Goal: Transaction & Acquisition: Purchase product/service

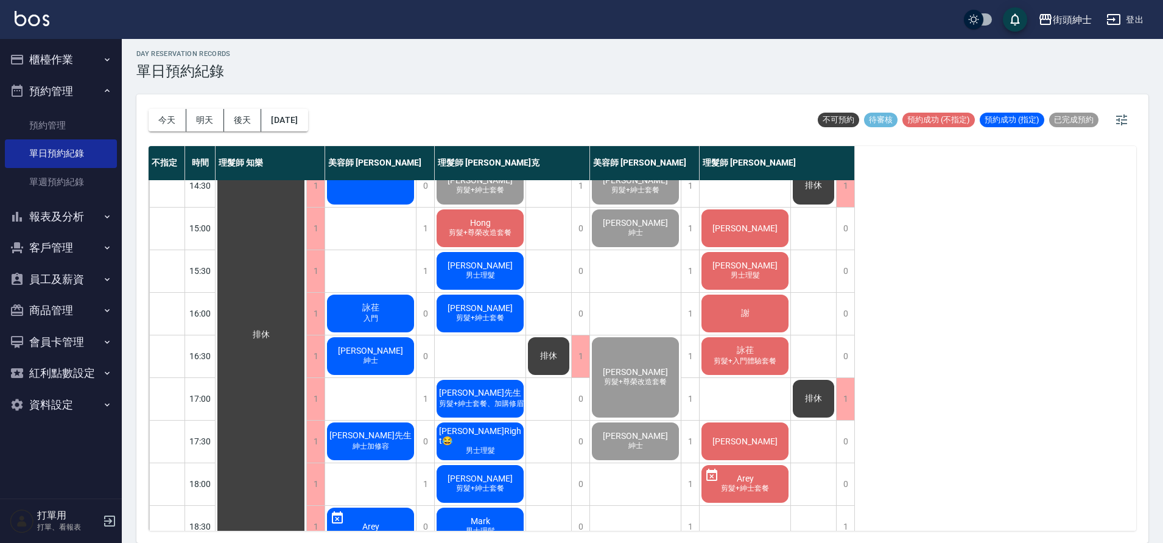
scroll to position [257, 0]
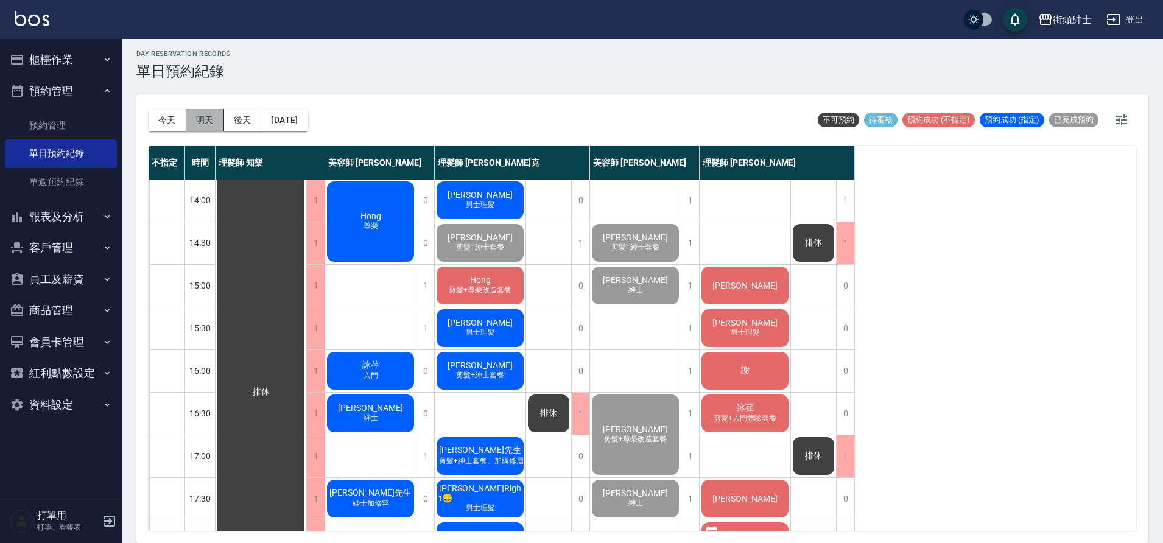
click at [200, 125] on button "明天" at bounding box center [205, 120] width 38 height 23
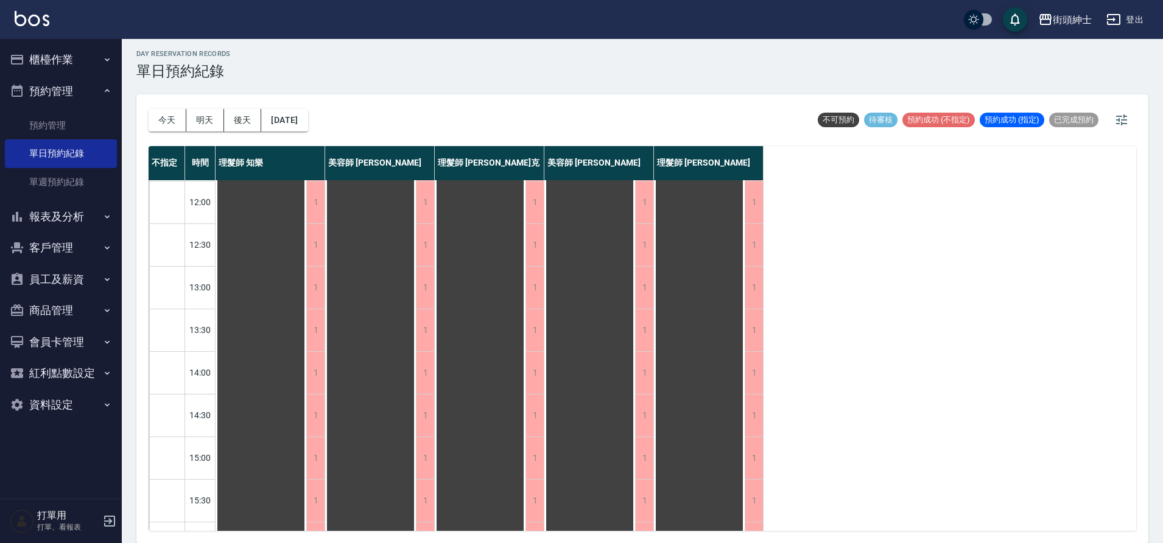
scroll to position [2, 0]
click at [275, 121] on button "2025/10/12" at bounding box center [284, 120] width 46 height 23
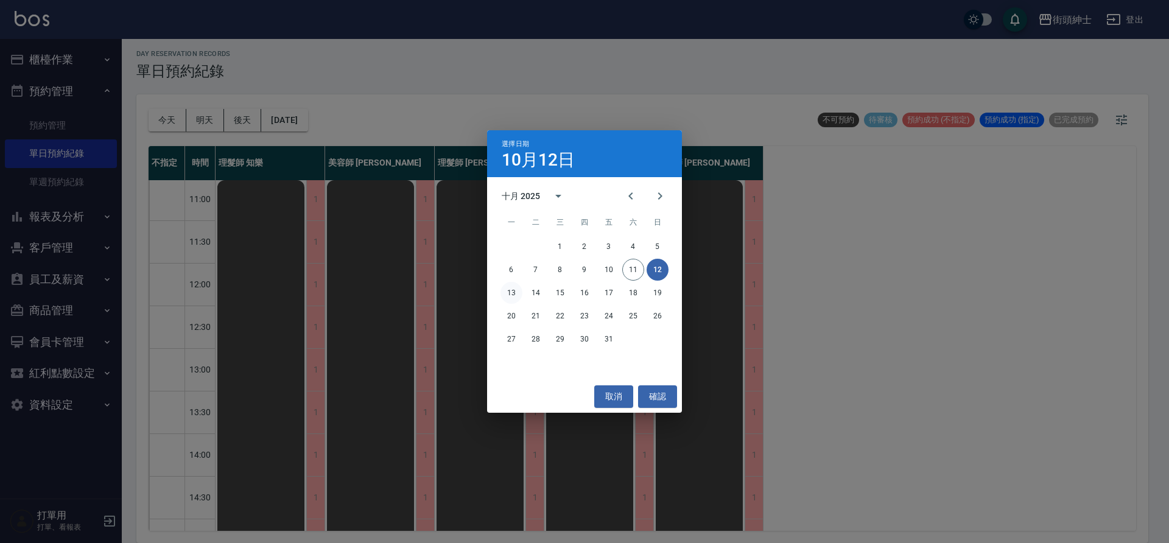
click at [518, 295] on button "13" at bounding box center [511, 293] width 22 height 22
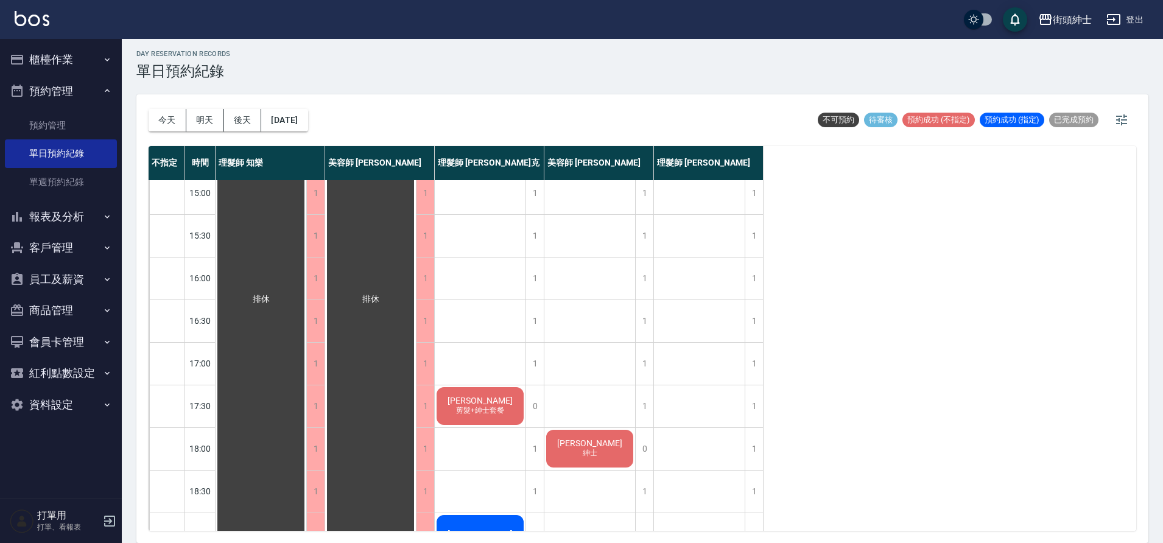
scroll to position [407, 0]
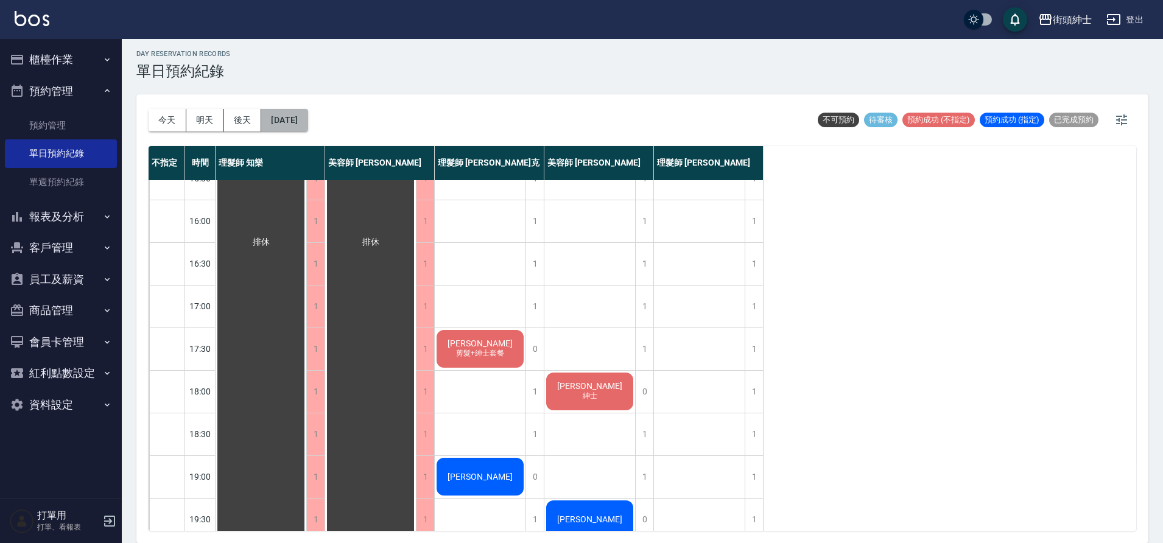
click at [307, 119] on button "2025/10/13" at bounding box center [284, 120] width 46 height 23
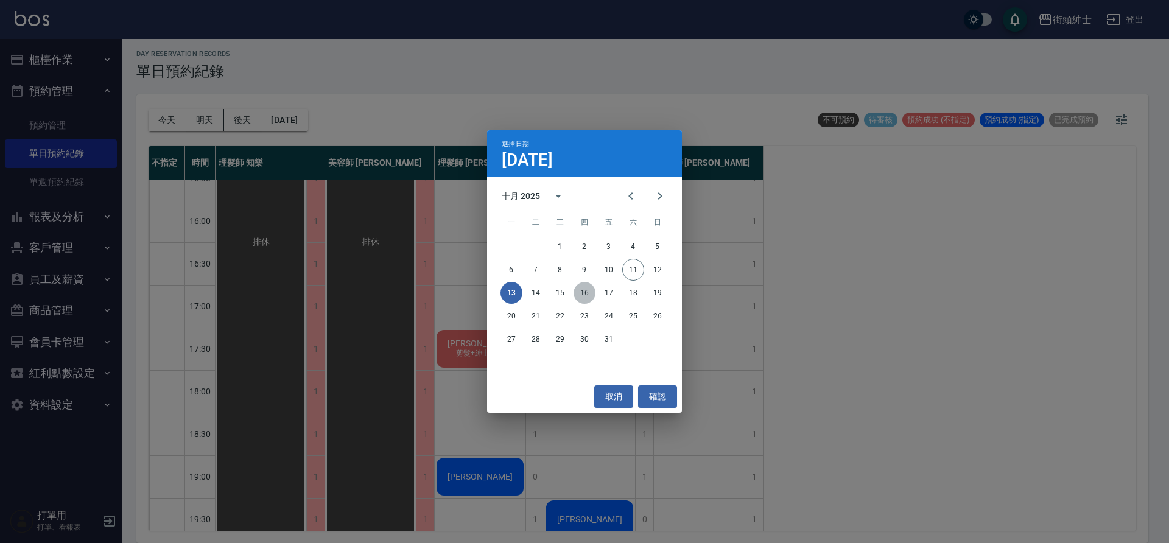
click at [588, 297] on button "16" at bounding box center [585, 293] width 22 height 22
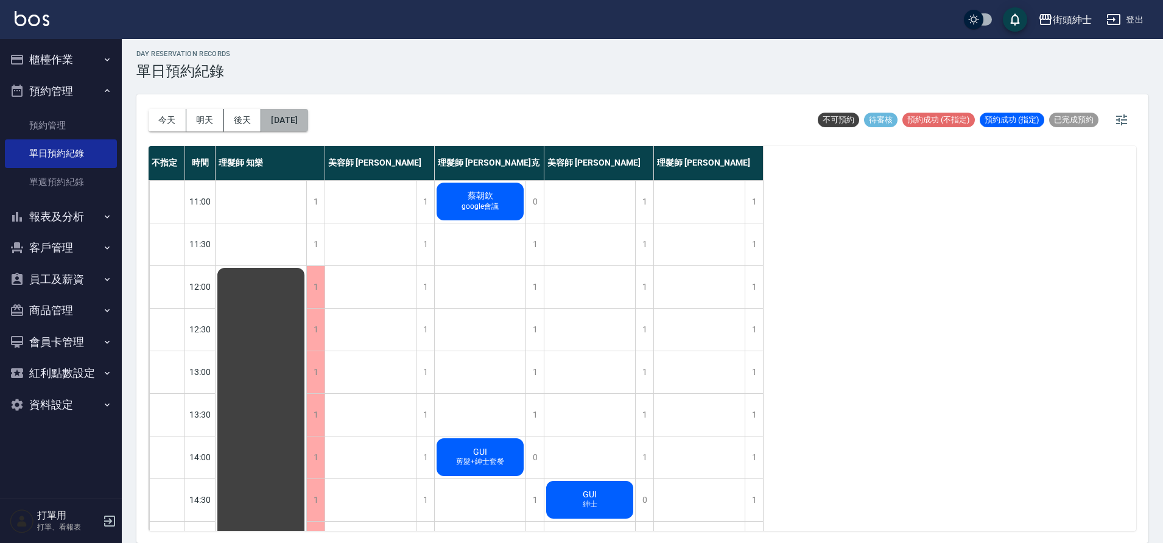
click at [301, 120] on button "2025/10/16" at bounding box center [284, 120] width 46 height 23
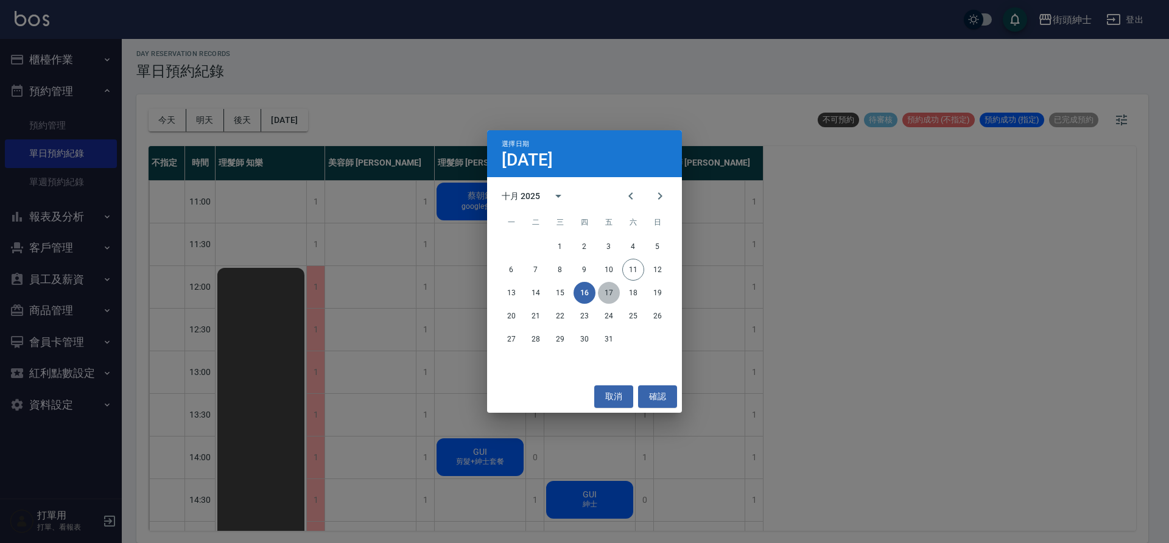
click at [606, 287] on button "17" at bounding box center [609, 293] width 22 height 22
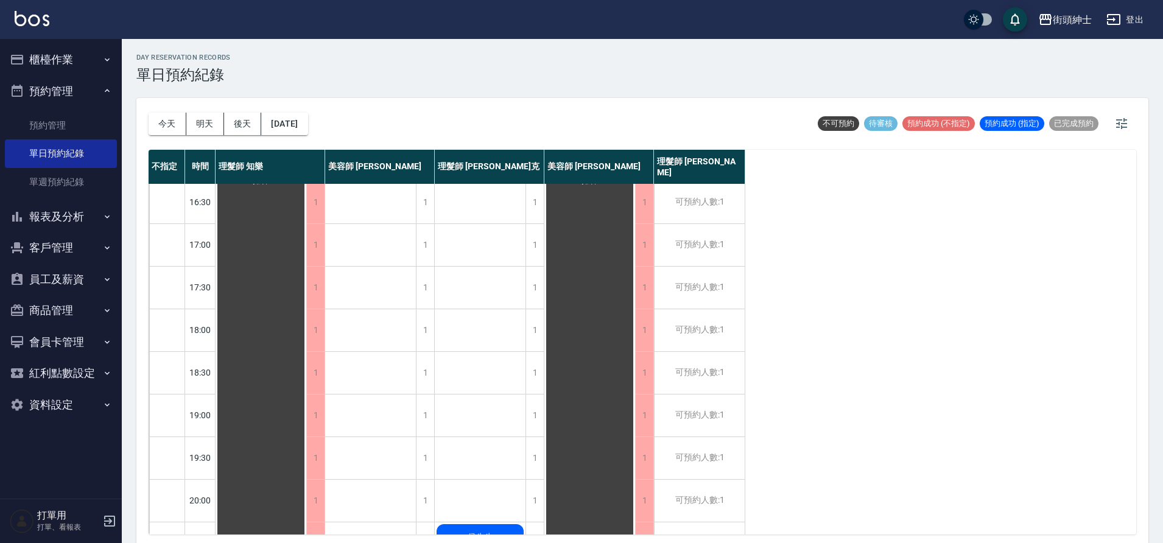
scroll to position [554, 0]
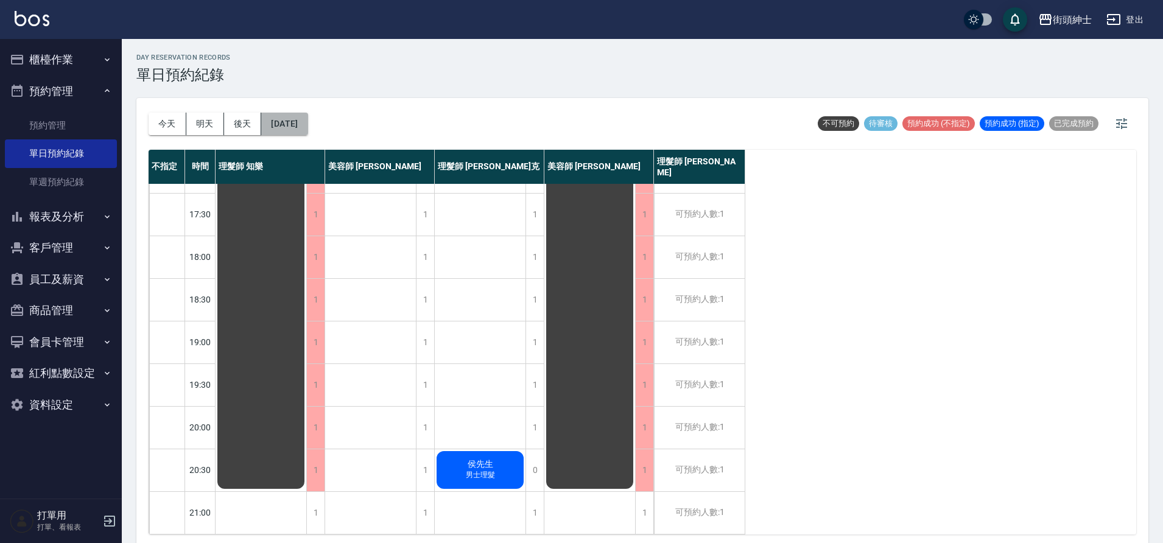
click at [282, 128] on button "2025/10/17" at bounding box center [284, 124] width 46 height 23
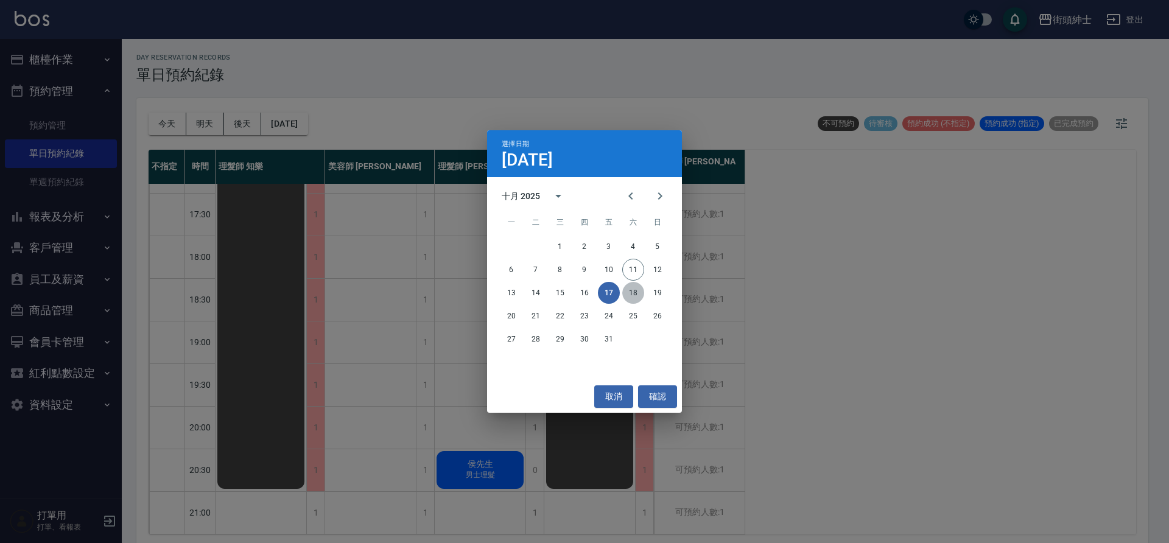
click at [634, 300] on button "18" at bounding box center [633, 293] width 22 height 22
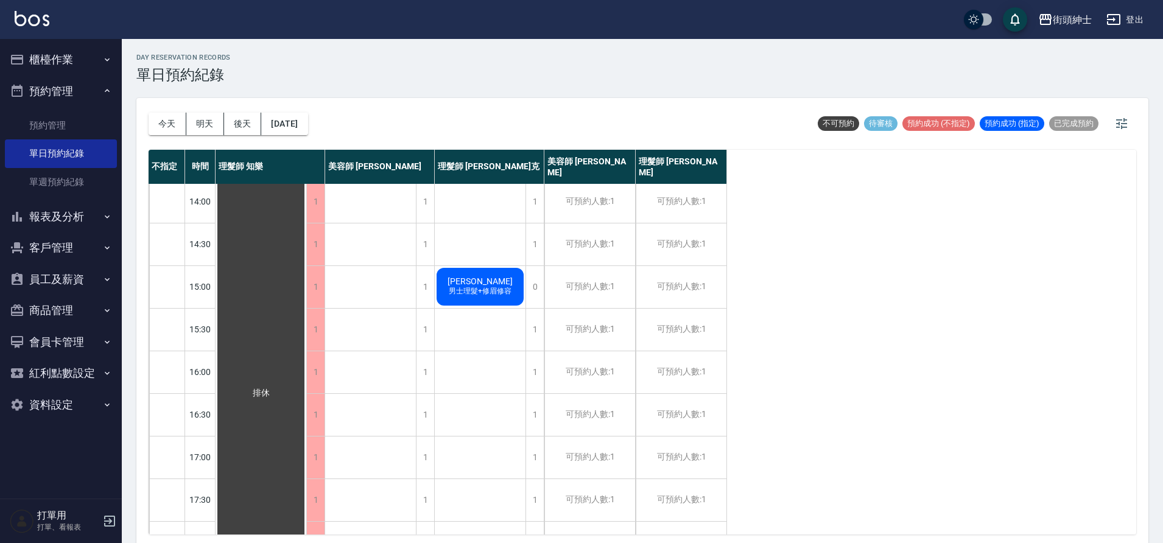
scroll to position [250, 0]
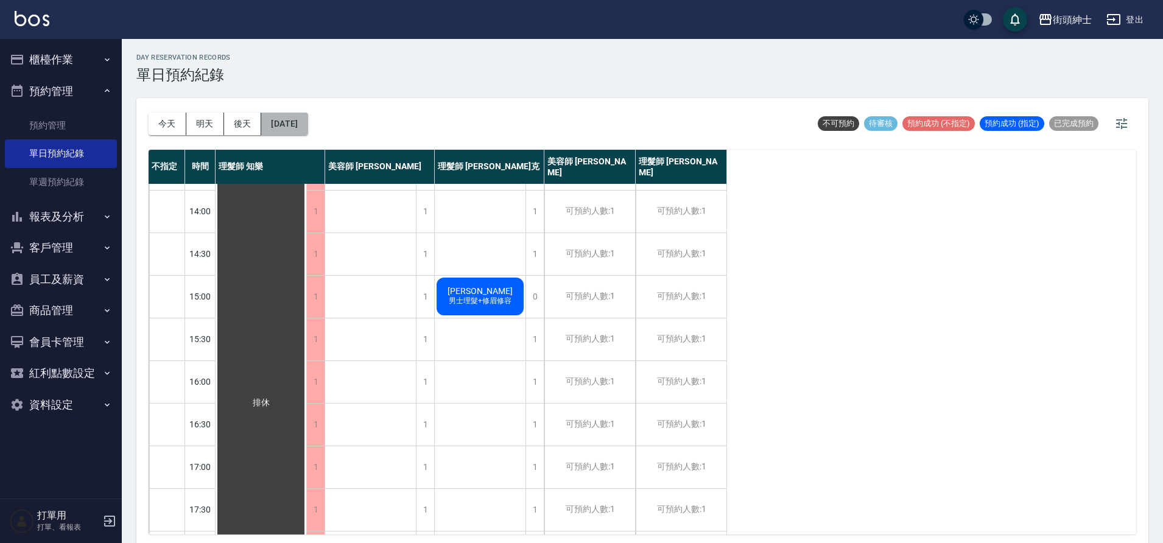
click at [307, 118] on button "2025/10/18" at bounding box center [284, 124] width 46 height 23
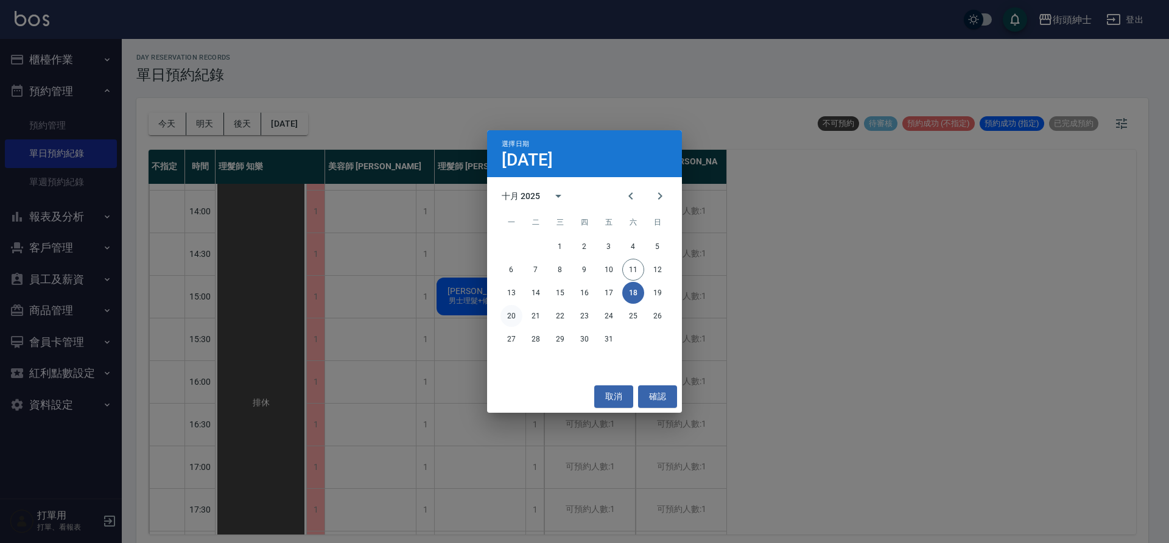
click at [505, 317] on button "20" at bounding box center [511, 316] width 22 height 22
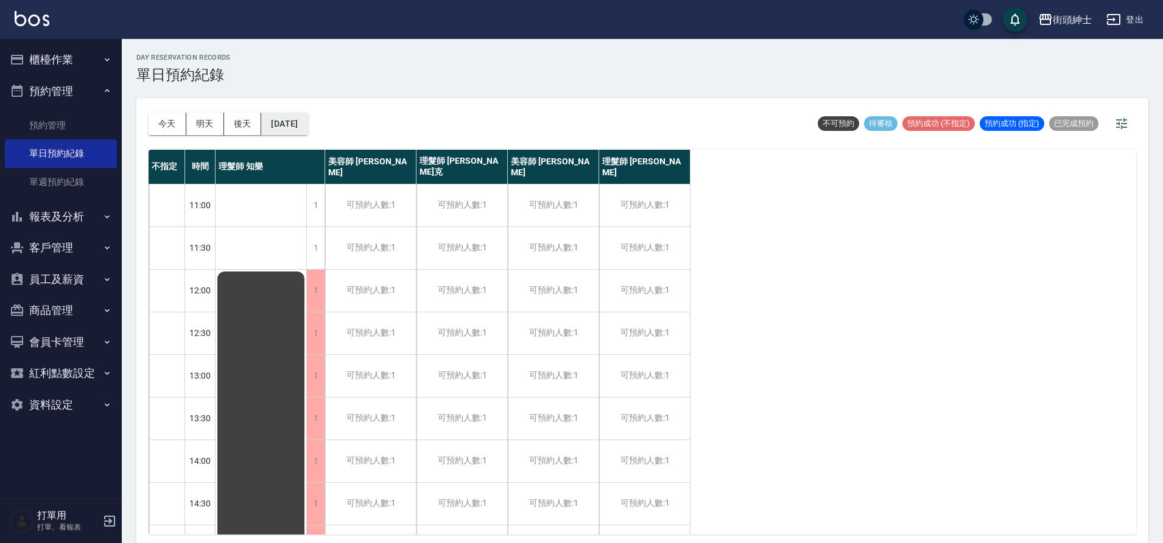
click at [299, 121] on button "2025/10/20" at bounding box center [284, 124] width 46 height 23
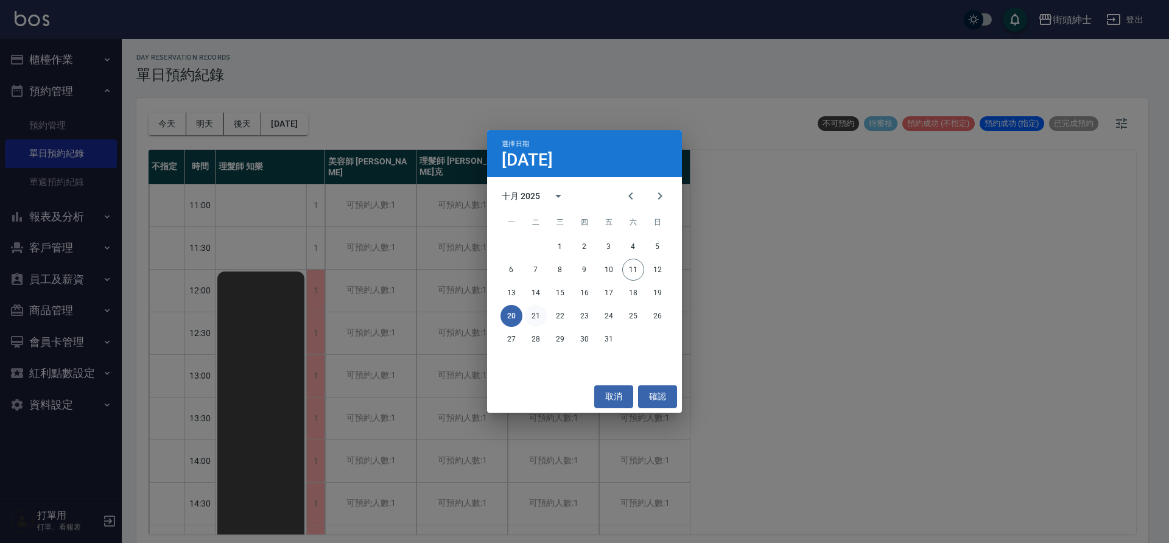
click at [536, 320] on button "21" at bounding box center [536, 316] width 22 height 22
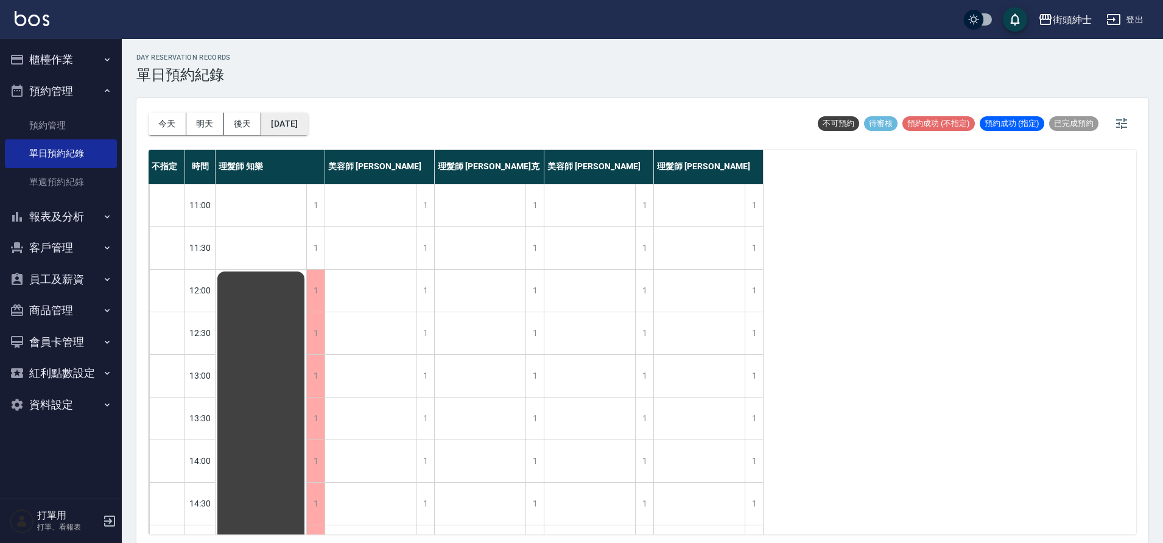
click at [306, 127] on button "2025/10/21" at bounding box center [284, 124] width 46 height 23
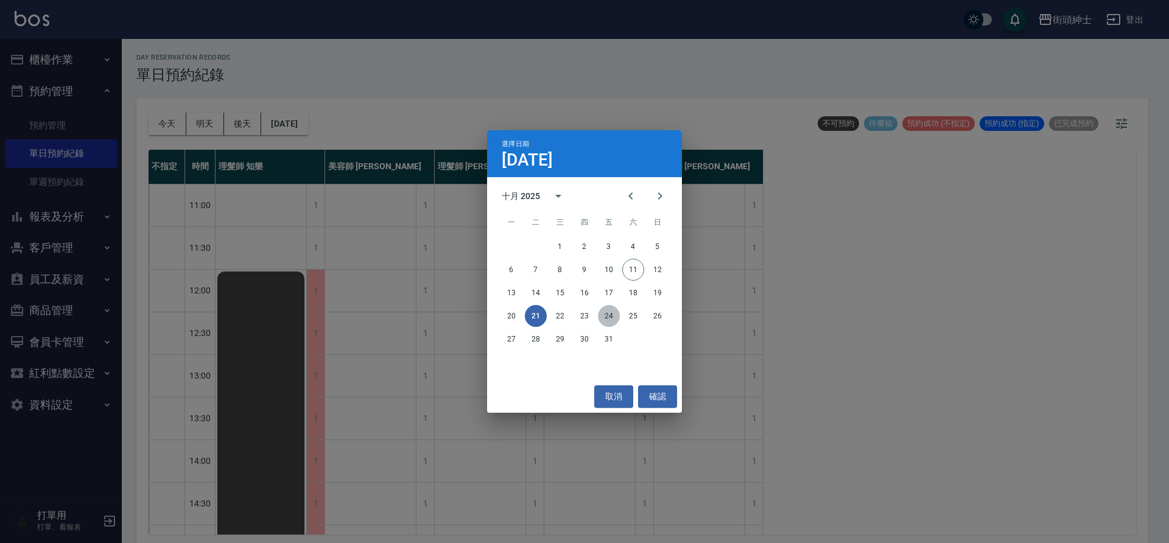
click at [608, 314] on button "24" at bounding box center [609, 316] width 22 height 22
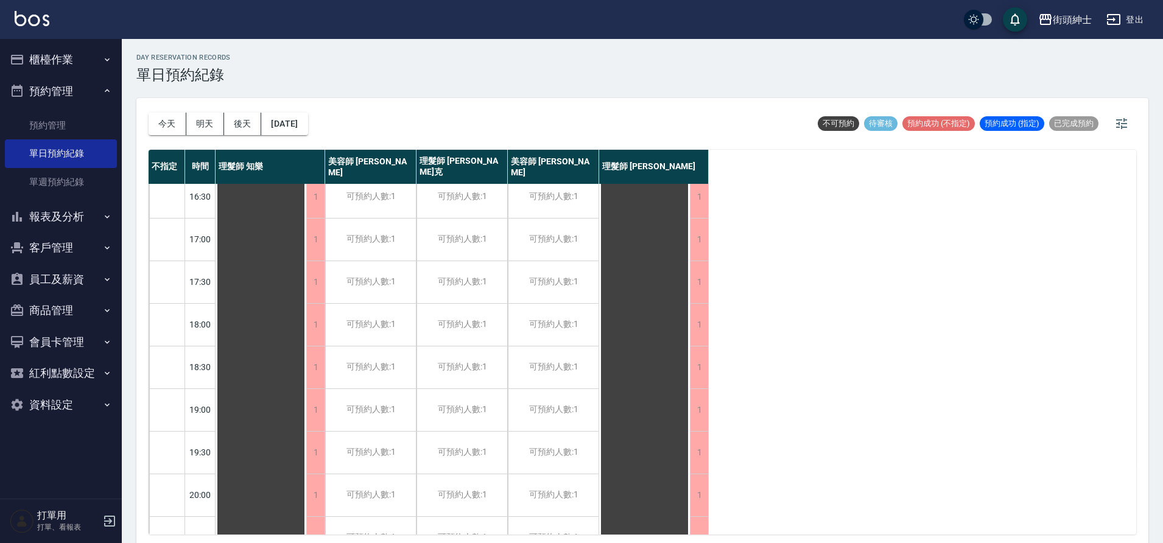
scroll to position [554, 0]
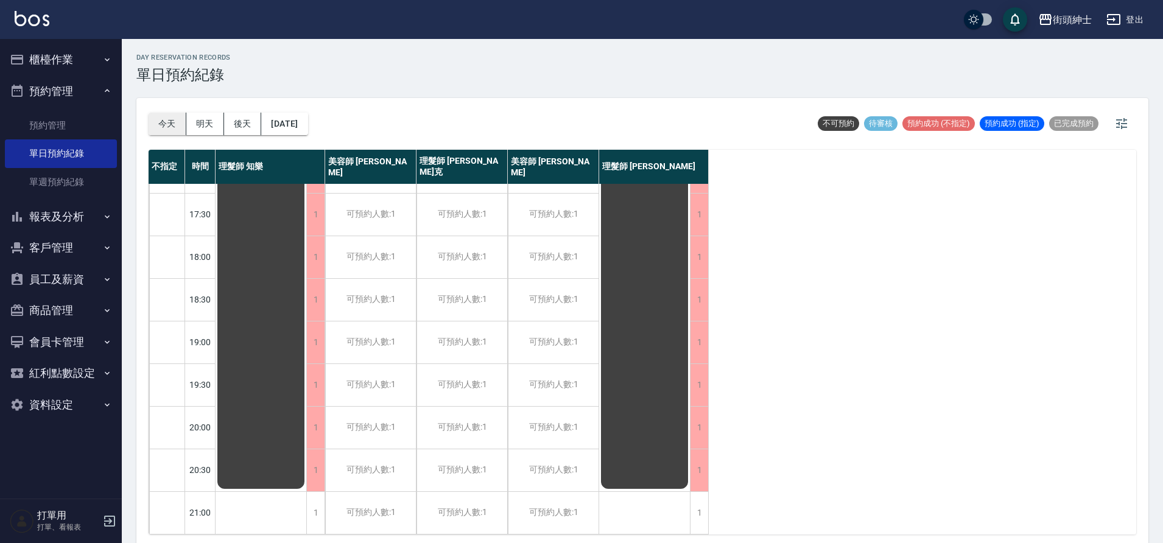
click at [166, 123] on button "今天" at bounding box center [168, 124] width 38 height 23
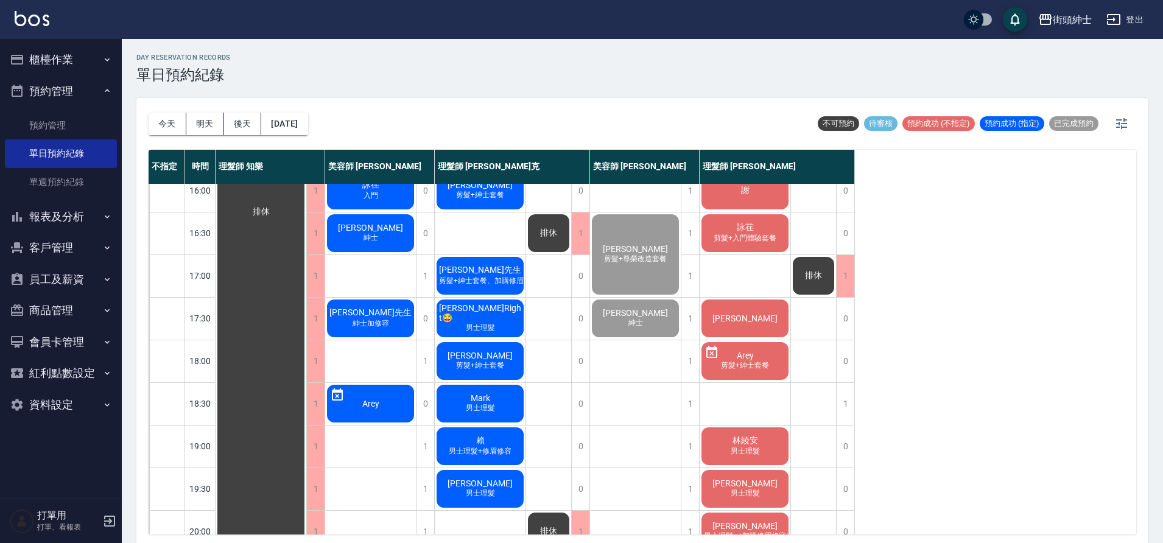
scroll to position [554, 0]
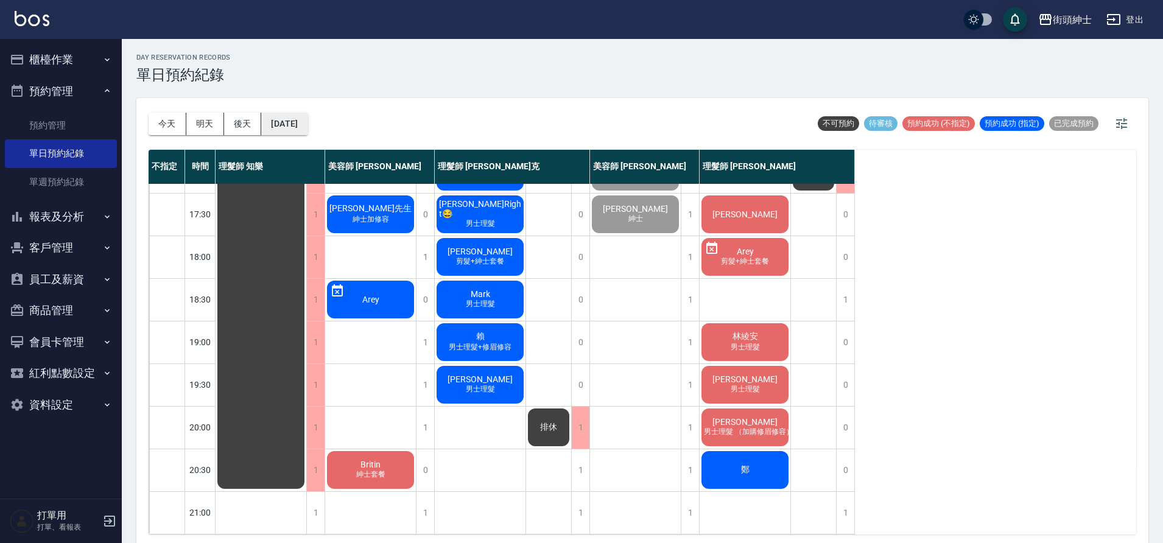
click at [307, 132] on button "[DATE]" at bounding box center [284, 124] width 46 height 23
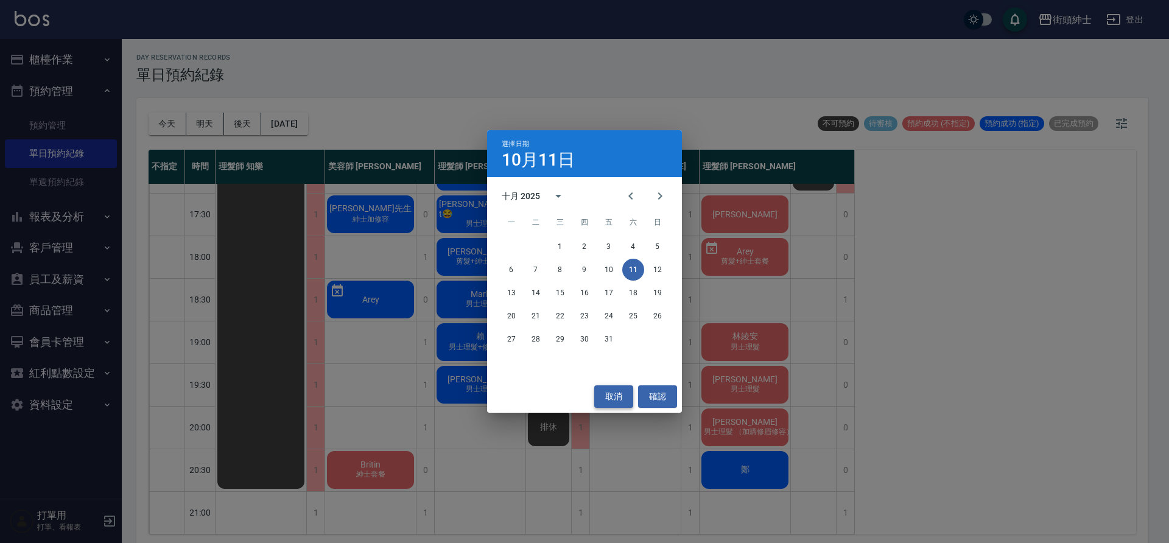
click at [615, 402] on button "取消" at bounding box center [613, 396] width 39 height 23
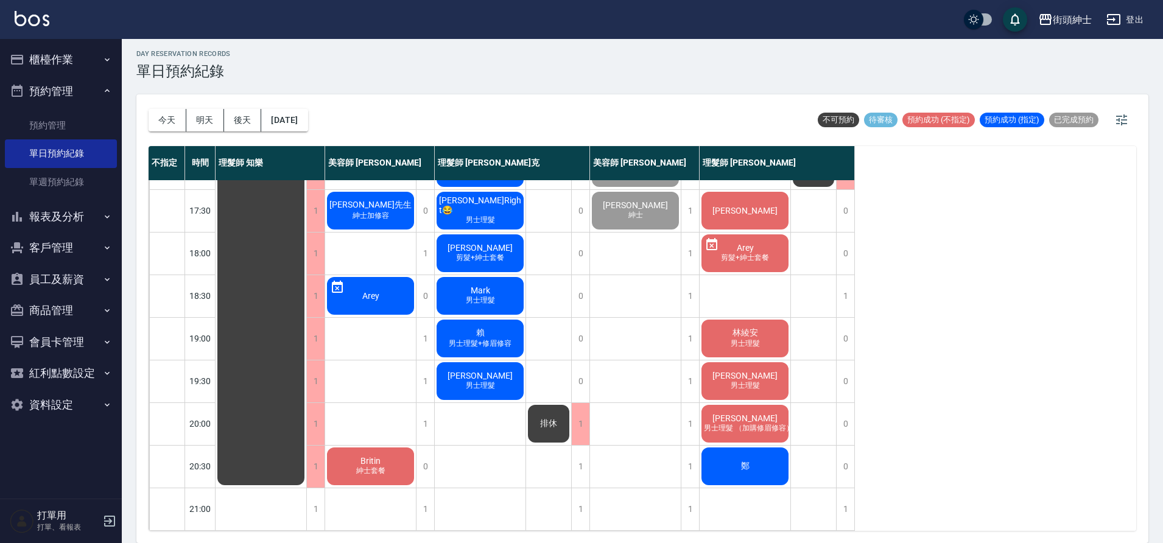
scroll to position [552, 0]
click at [421, 420] on div "1" at bounding box center [425, 424] width 18 height 42
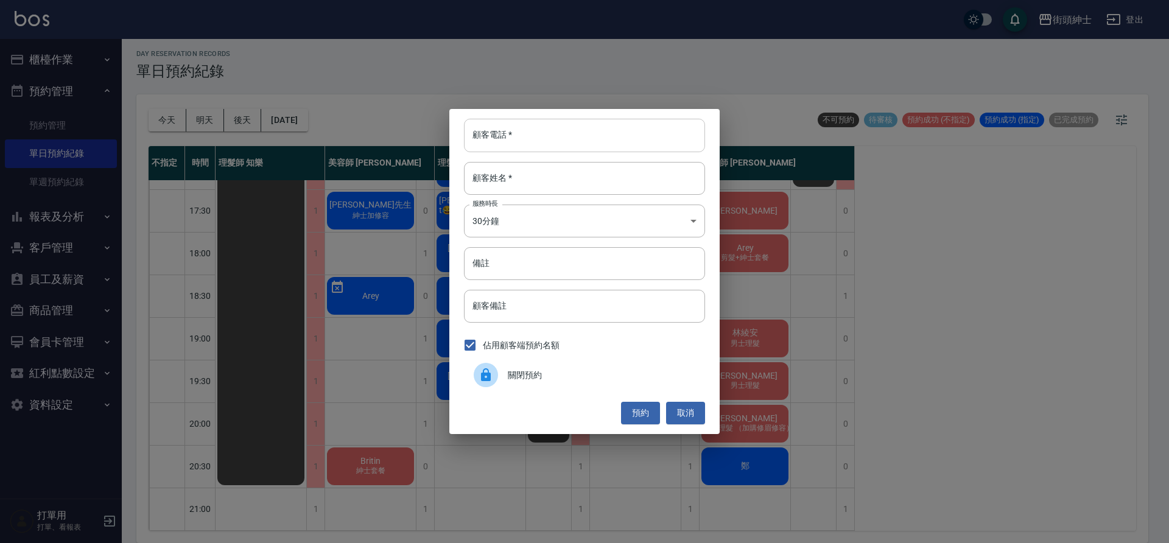
click at [512, 145] on input "顧客電話   *" at bounding box center [584, 135] width 241 height 33
type input "0975325319"
click at [507, 191] on input "顧客姓名   *" at bounding box center [584, 178] width 241 height 33
type input "黃"
click at [639, 409] on button "預約" at bounding box center [640, 413] width 39 height 23
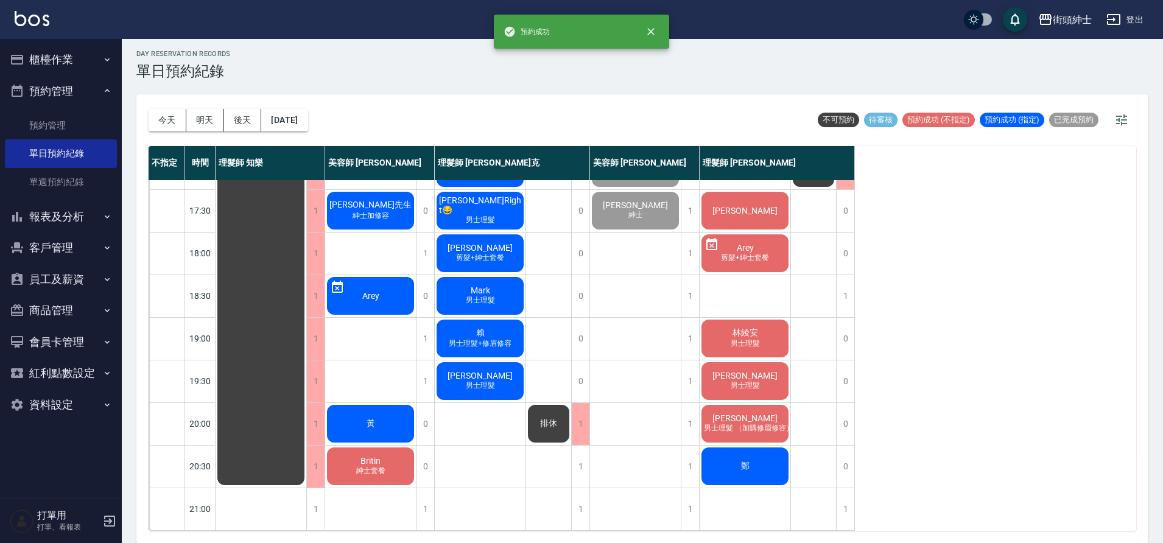
click at [392, 419] on div "黃" at bounding box center [370, 423] width 91 height 41
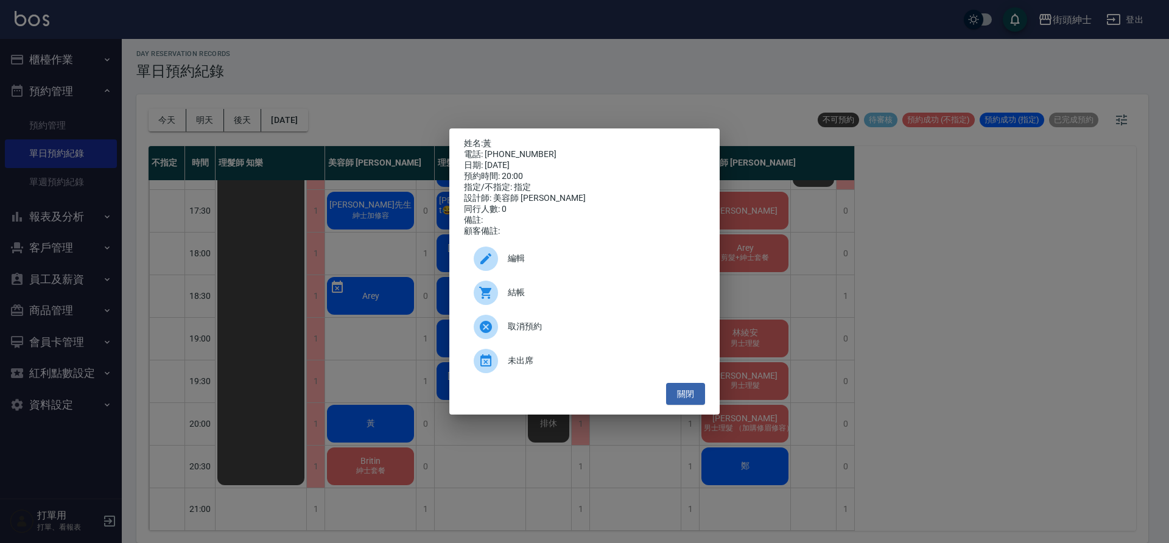
click at [536, 275] on div "編輯" at bounding box center [584, 259] width 241 height 34
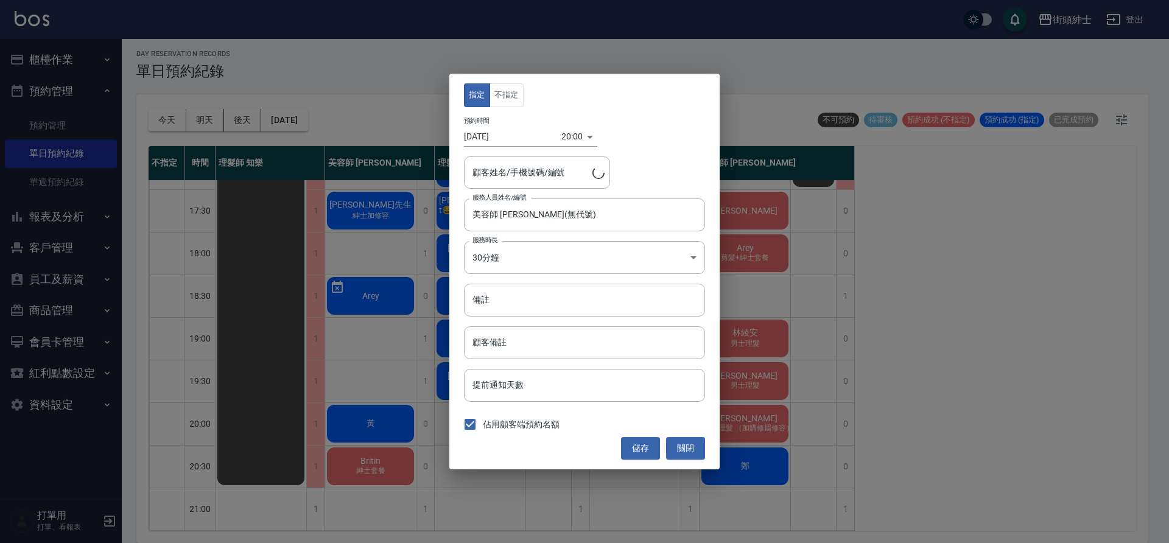
type input "黃/0975325319"
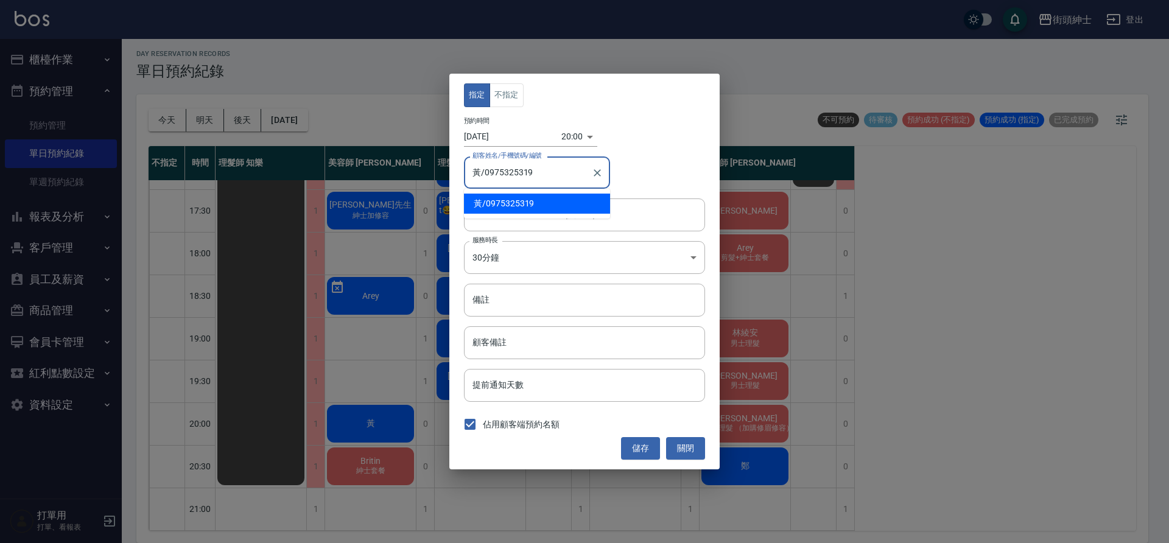
drag, startPoint x: 556, startPoint y: 164, endPoint x: 500, endPoint y: 171, distance: 55.8
click at [500, 171] on input "黃/0975325319" at bounding box center [527, 172] width 117 height 21
click at [488, 172] on input "黃/0975325319" at bounding box center [527, 172] width 117 height 21
drag, startPoint x: 485, startPoint y: 173, endPoint x: 535, endPoint y: 172, distance: 49.9
click at [535, 172] on input "黃/0975325319" at bounding box center [527, 172] width 117 height 21
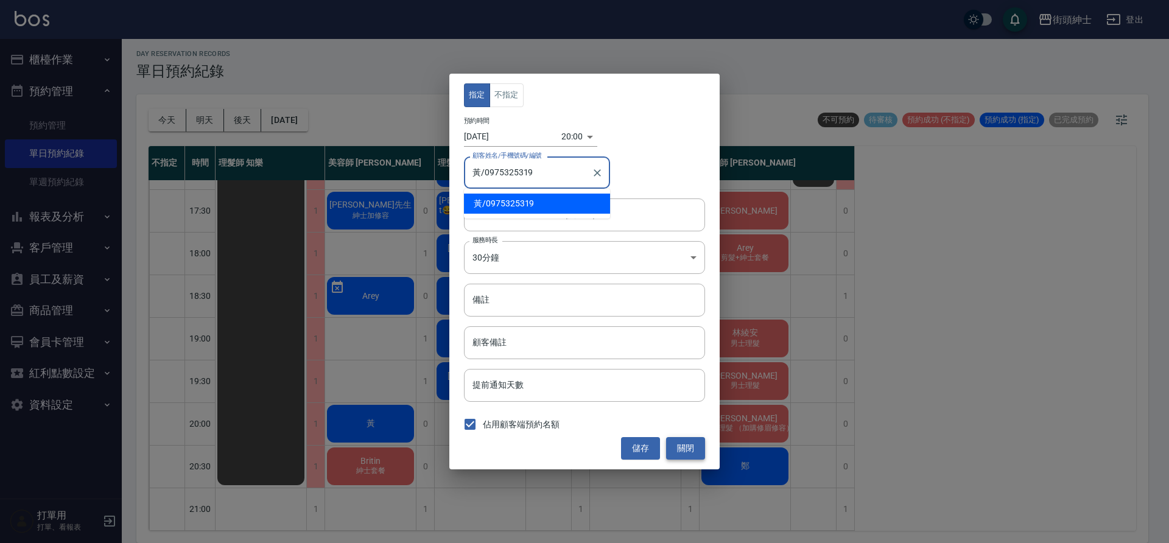
click at [683, 447] on button "關閉" at bounding box center [685, 448] width 39 height 23
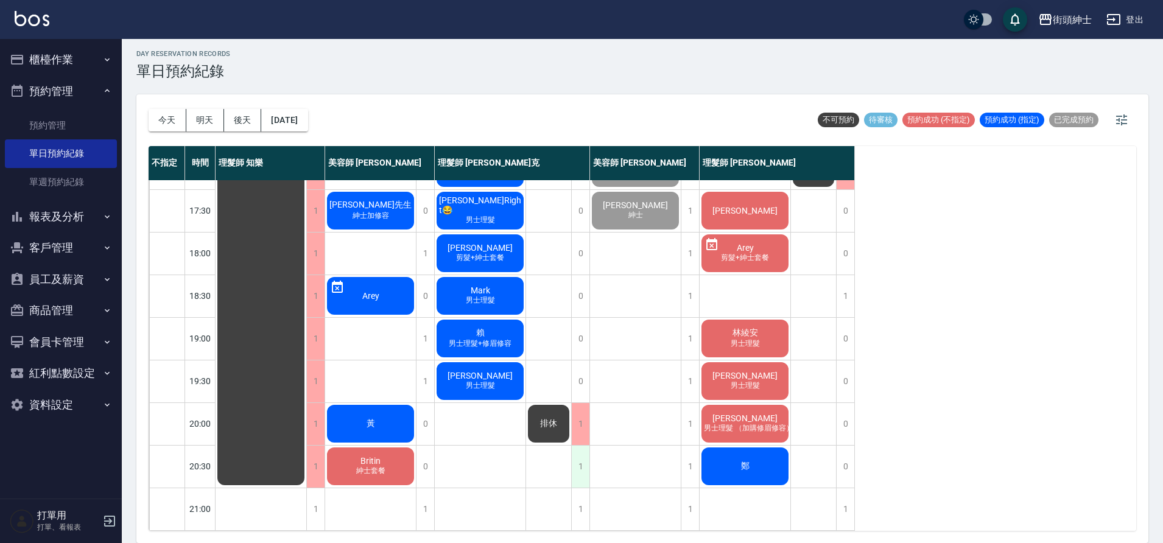
click at [581, 472] on div "1" at bounding box center [580, 467] width 18 height 42
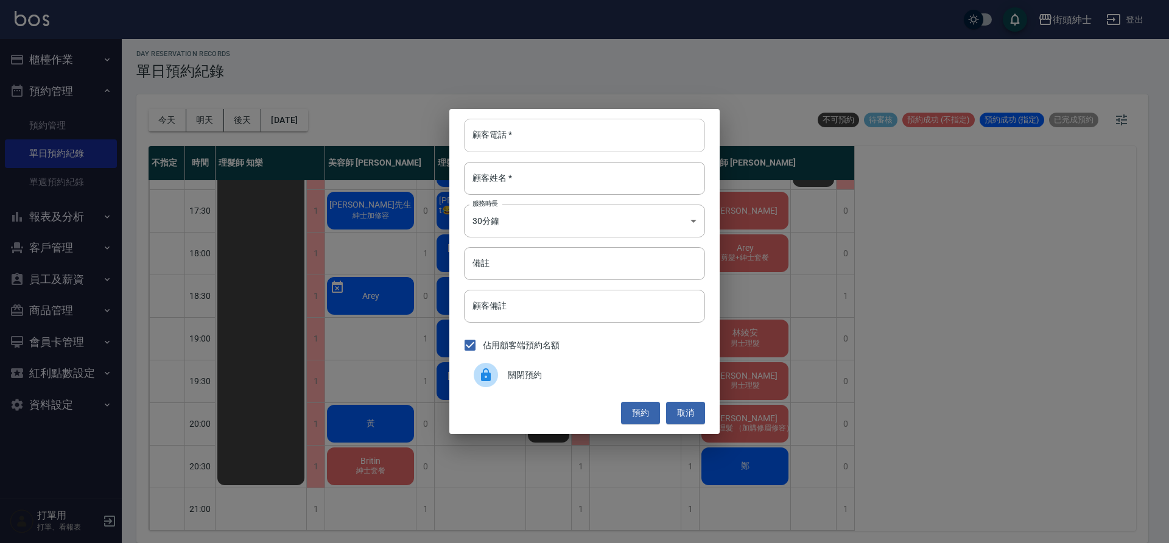
click at [505, 127] on input "顧客電話   *" at bounding box center [584, 135] width 241 height 33
paste input "0975325319"
type input "0975325319"
click at [556, 171] on input "顧客姓名   *" at bounding box center [584, 178] width 241 height 33
type input "０"
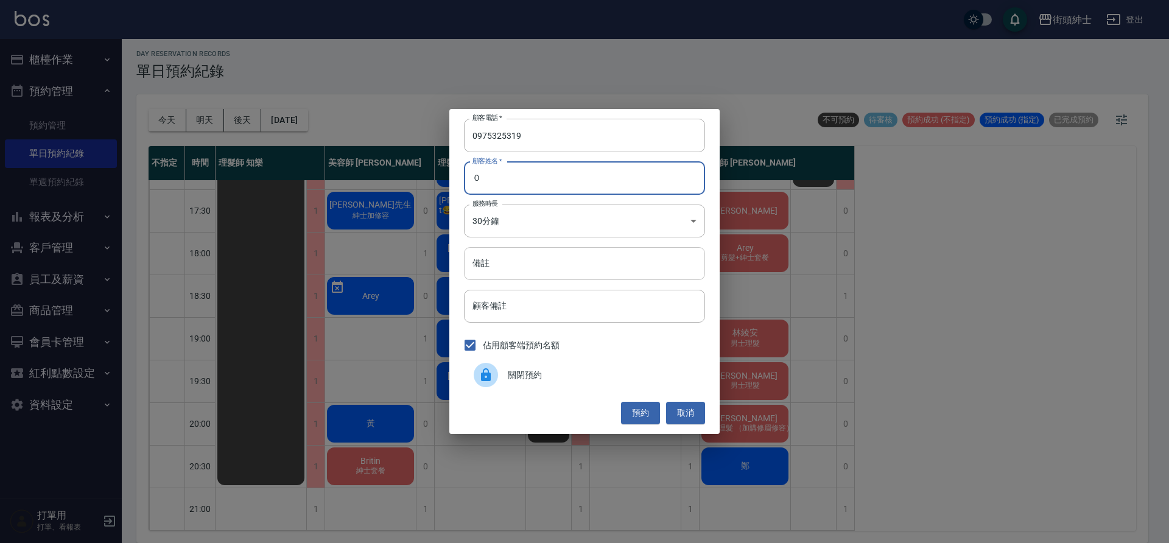
click at [528, 275] on input "備註" at bounding box center [584, 263] width 241 height 33
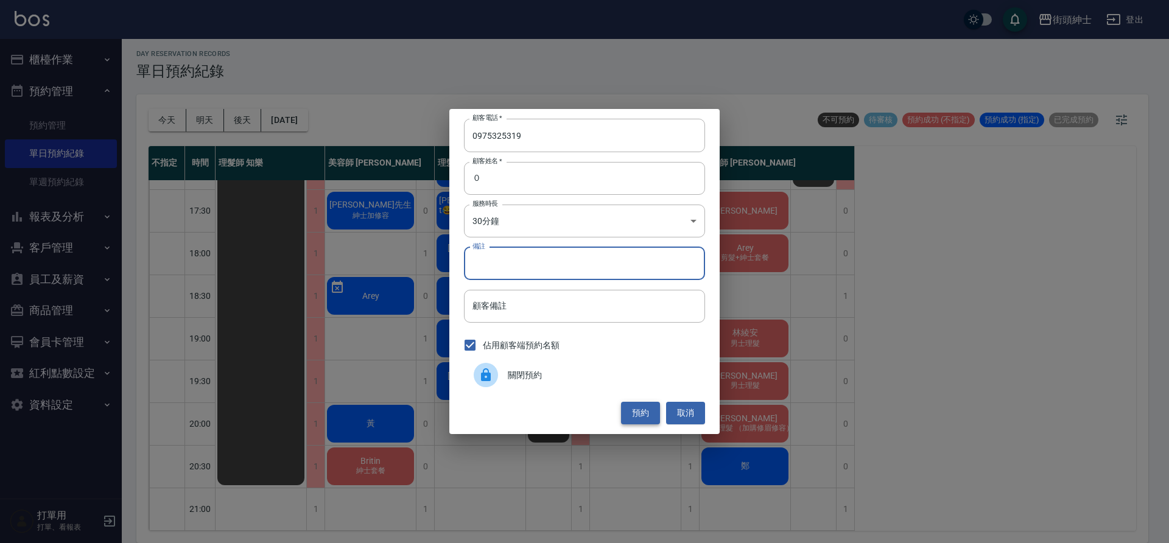
click at [644, 411] on button "預約" at bounding box center [640, 413] width 39 height 23
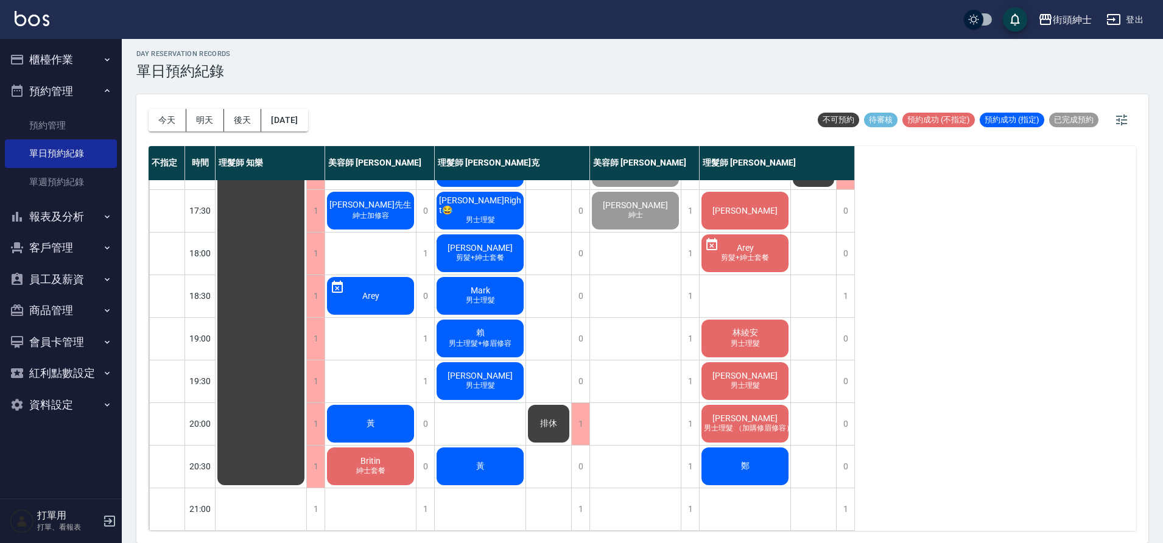
click at [402, 427] on div "黃" at bounding box center [370, 423] width 91 height 41
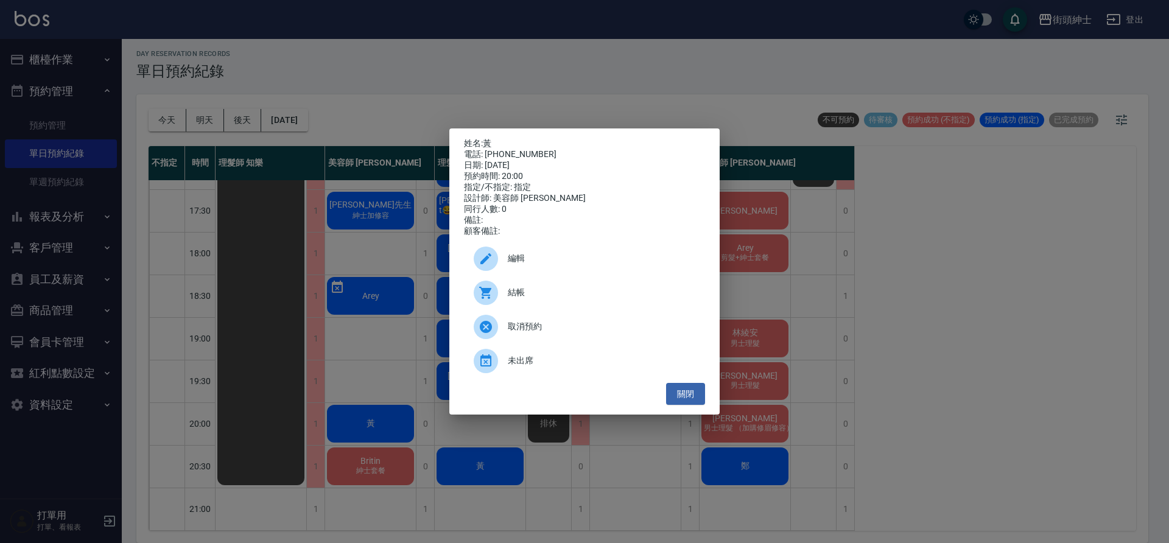
click at [552, 263] on span "編輯" at bounding box center [602, 258] width 188 height 13
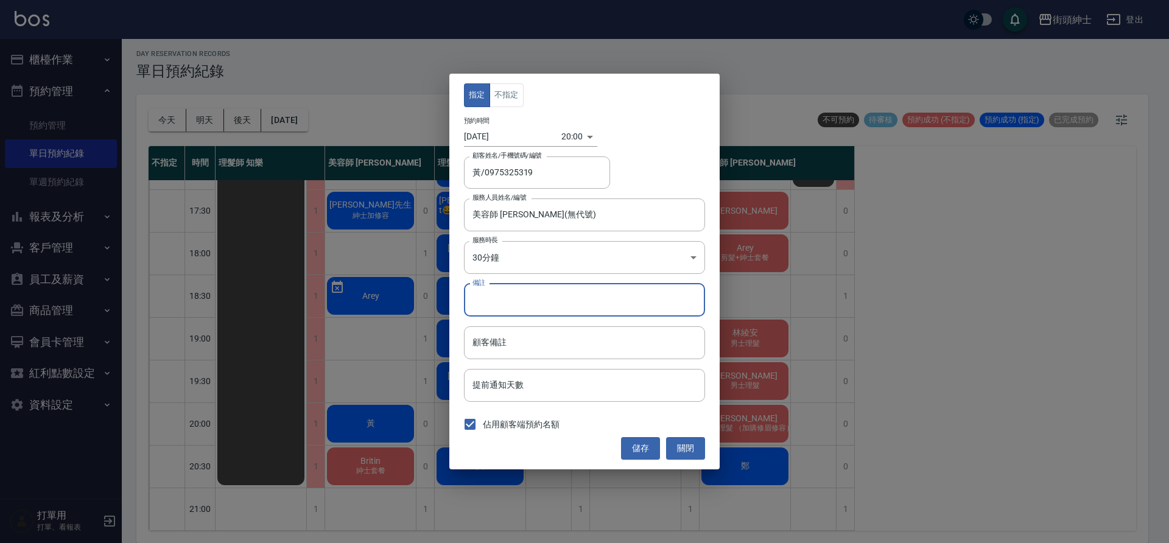
click at [544, 304] on input "備註" at bounding box center [584, 300] width 241 height 33
click at [470, 303] on input "入門" at bounding box center [584, 300] width 241 height 33
type input "剪髮＋入門"
click at [644, 452] on button "儲存" at bounding box center [640, 448] width 39 height 23
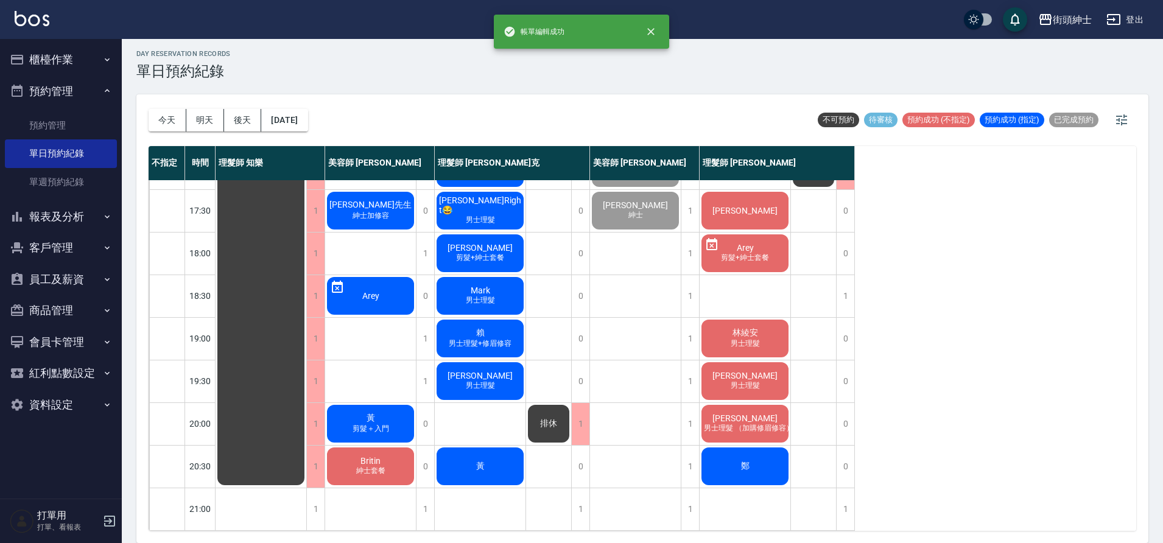
scroll to position [554, 0]
click at [510, 458] on div "黃" at bounding box center [480, 466] width 91 height 41
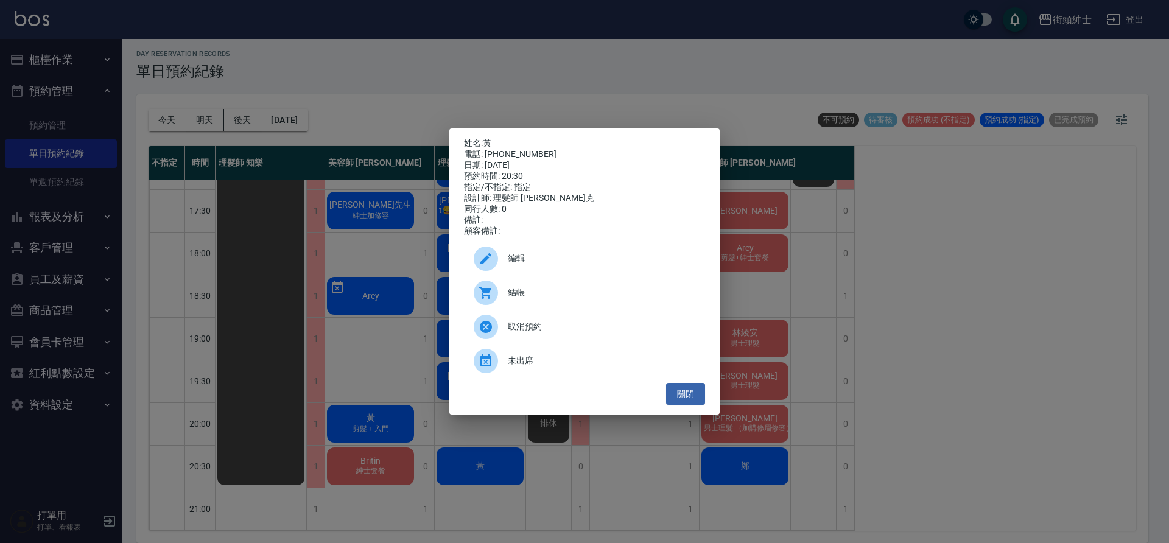
click at [570, 273] on div "編輯" at bounding box center [584, 259] width 241 height 34
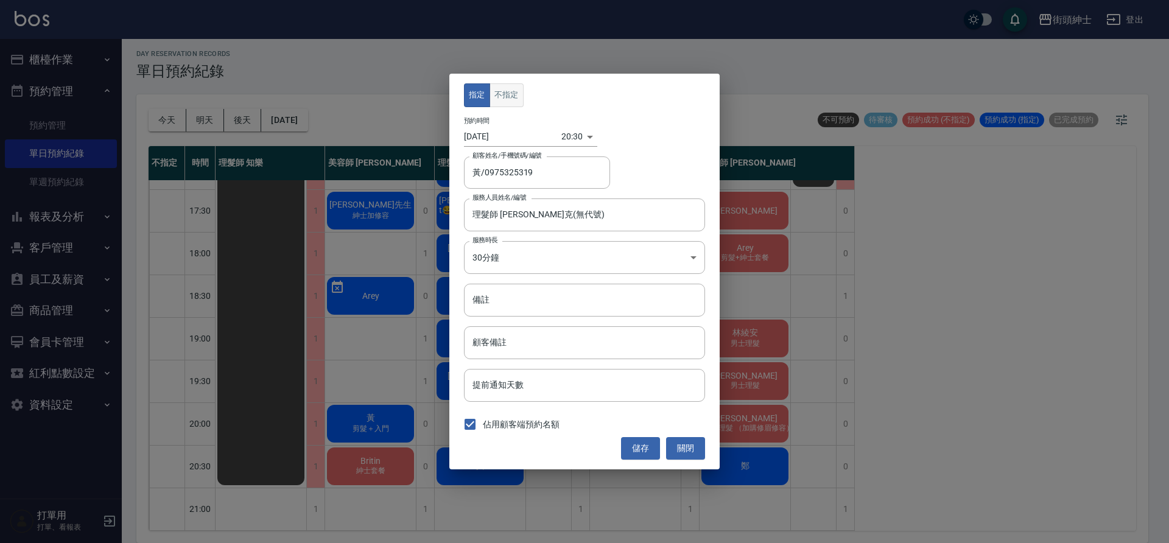
click at [507, 90] on button "不指定" at bounding box center [507, 95] width 34 height 24
click at [635, 454] on button "儲存" at bounding box center [640, 448] width 39 height 23
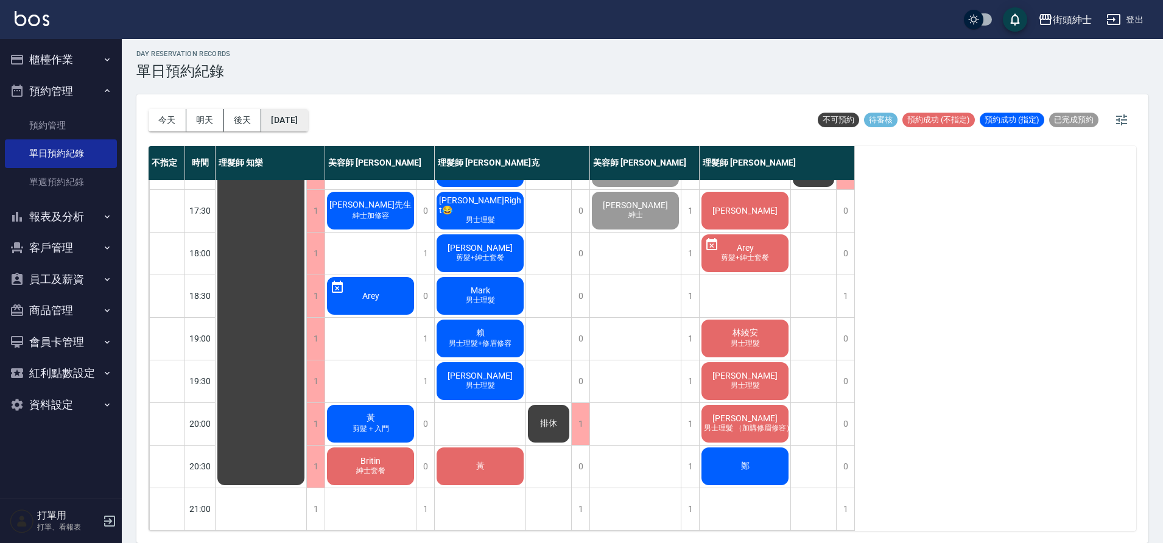
click at [291, 117] on button "[DATE]" at bounding box center [284, 120] width 46 height 23
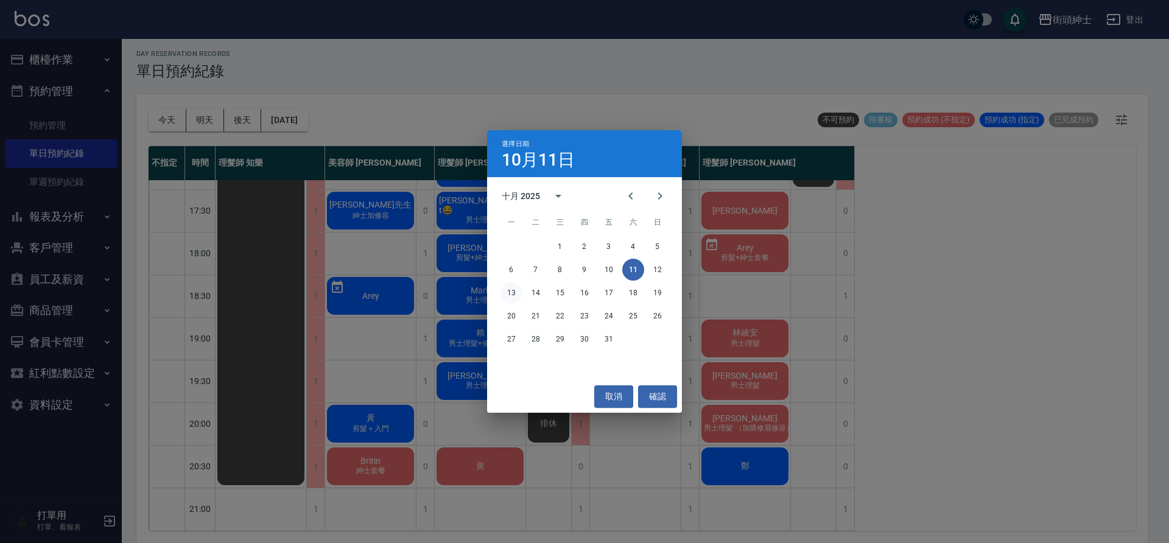
click at [517, 290] on button "13" at bounding box center [511, 293] width 22 height 22
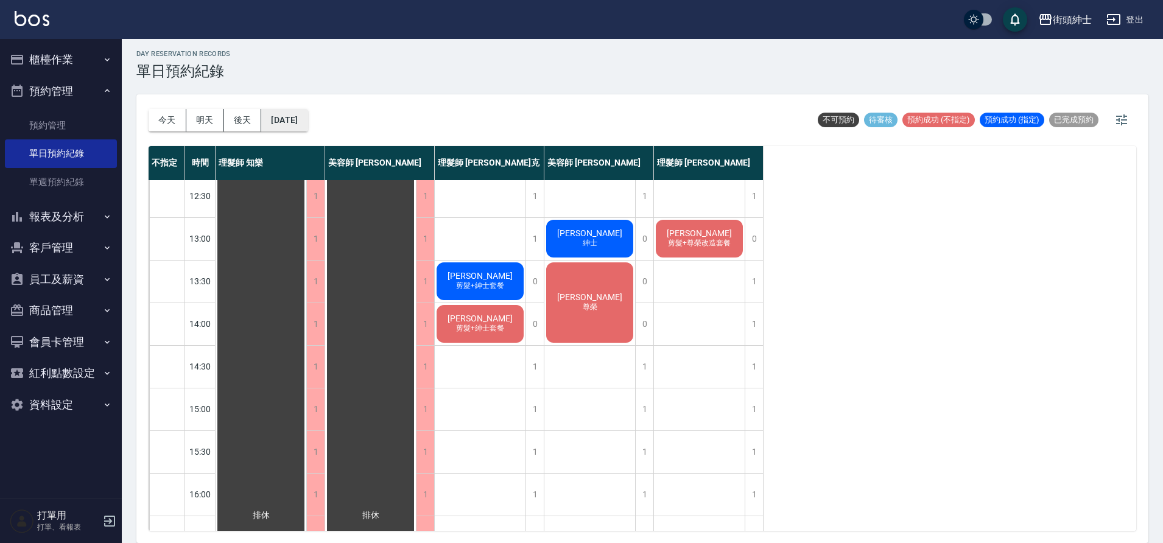
scroll to position [142, 0]
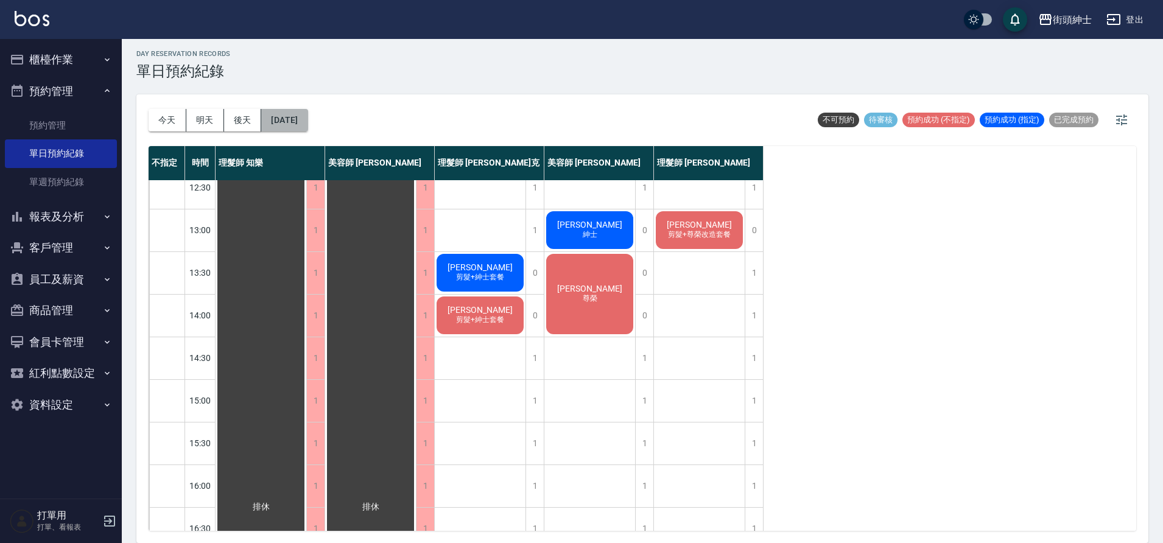
click at [307, 118] on button "2025/10/13" at bounding box center [284, 120] width 46 height 23
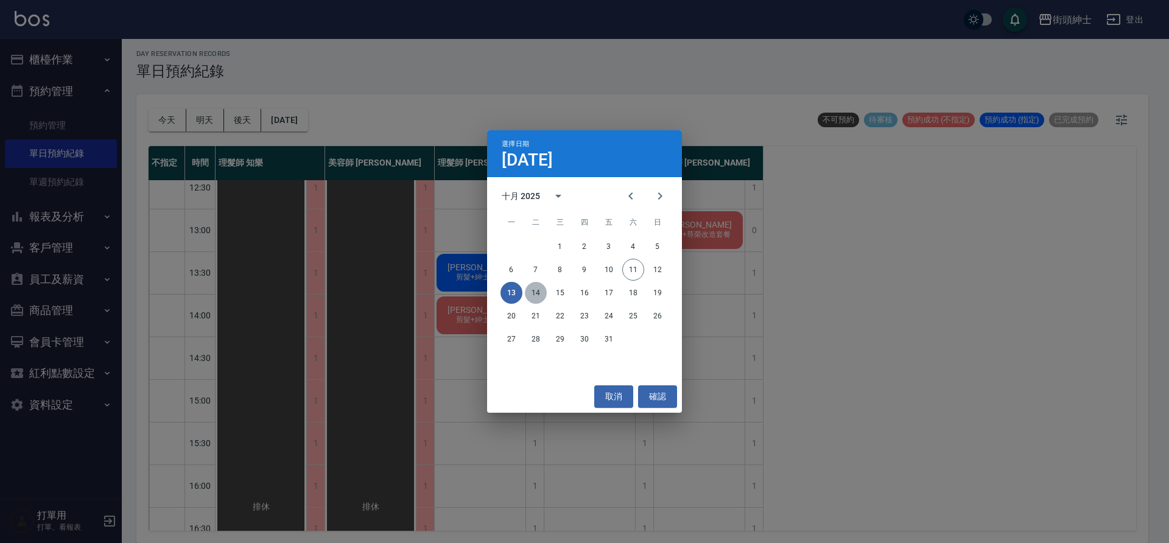
click at [537, 301] on button "14" at bounding box center [536, 293] width 22 height 22
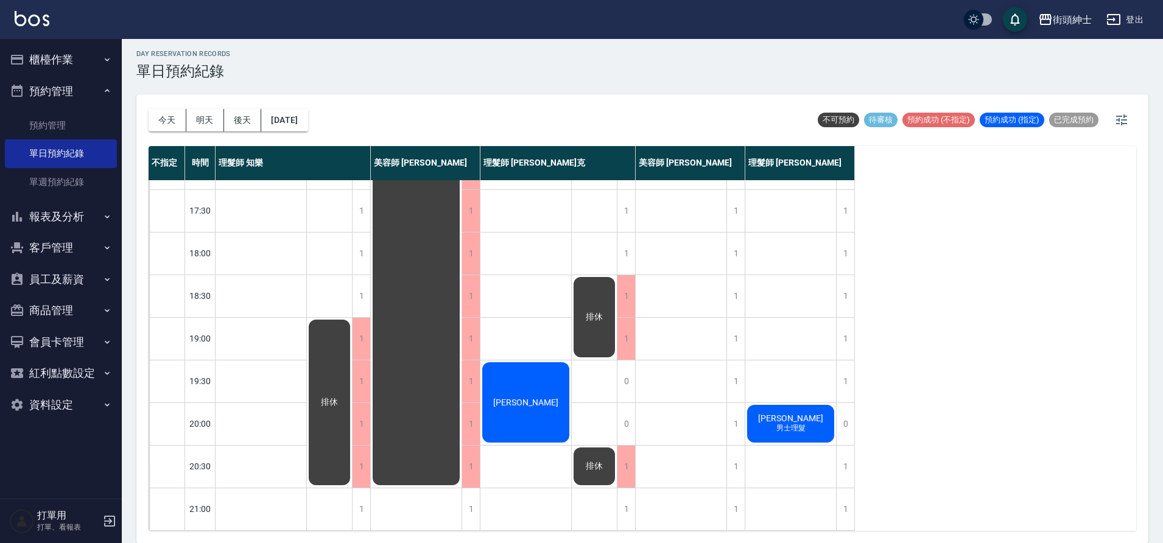
scroll to position [554, 0]
click at [177, 116] on button "今天" at bounding box center [168, 120] width 38 height 23
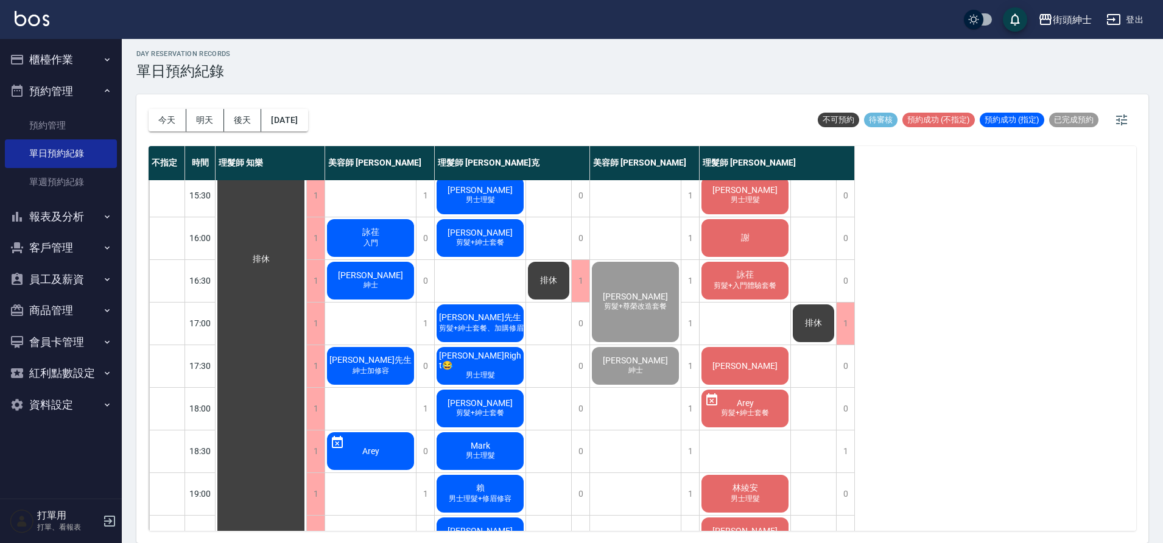
scroll to position [549, 0]
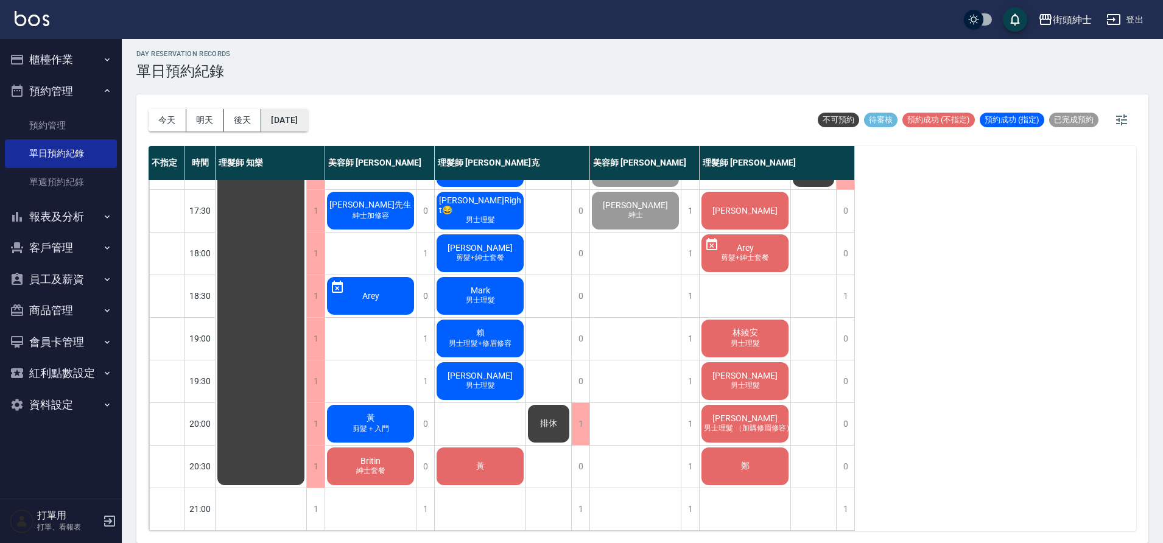
click at [307, 130] on button "[DATE]" at bounding box center [284, 120] width 46 height 23
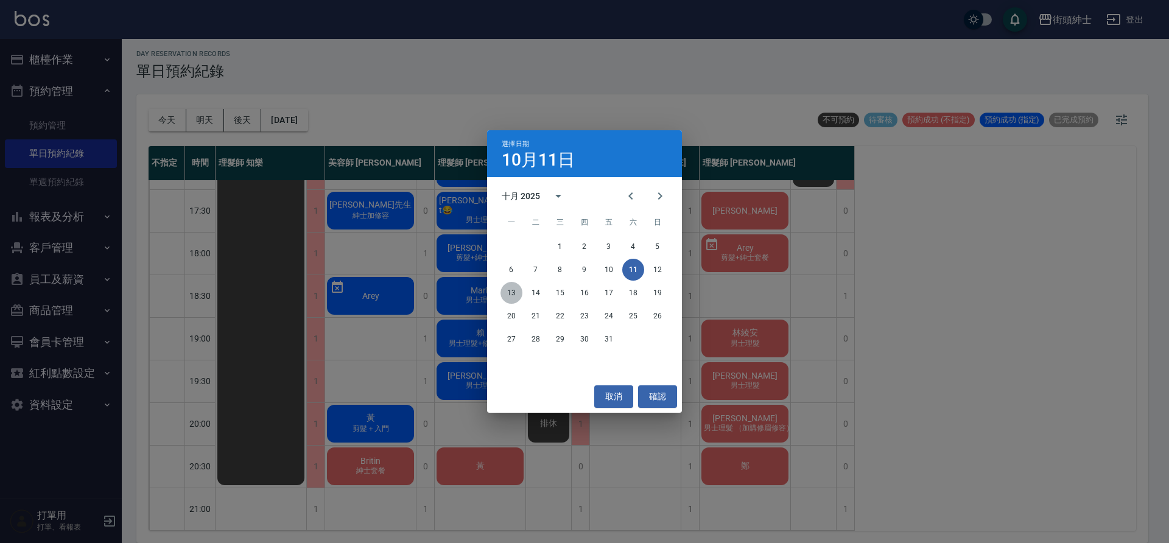
click at [505, 295] on button "13" at bounding box center [511, 293] width 22 height 22
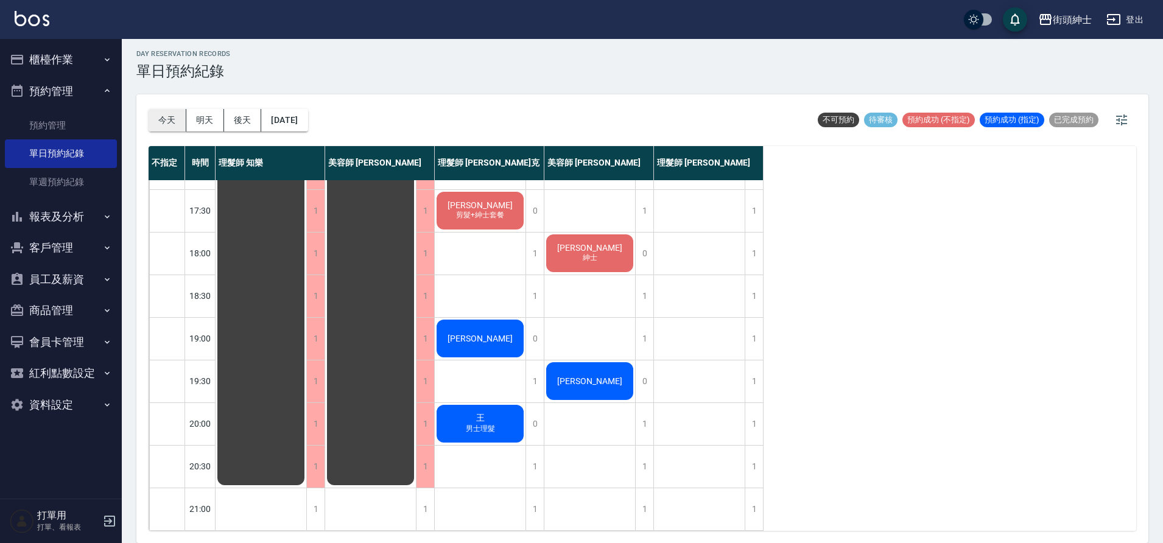
click at [159, 116] on button "今天" at bounding box center [168, 120] width 38 height 23
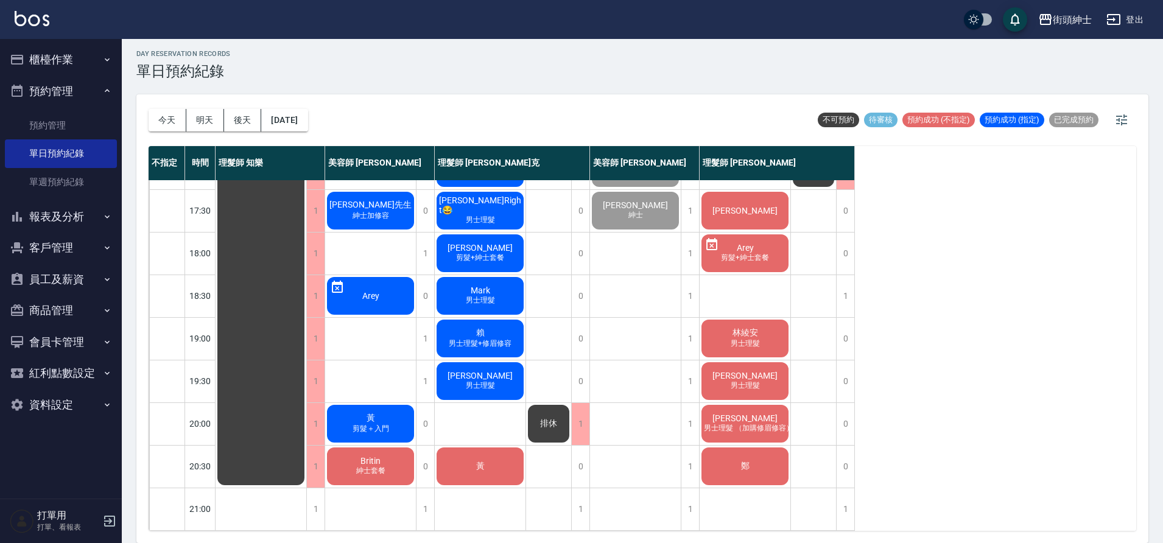
click at [387, 434] on div "黃 剪髮＋入門" at bounding box center [370, 423] width 91 height 41
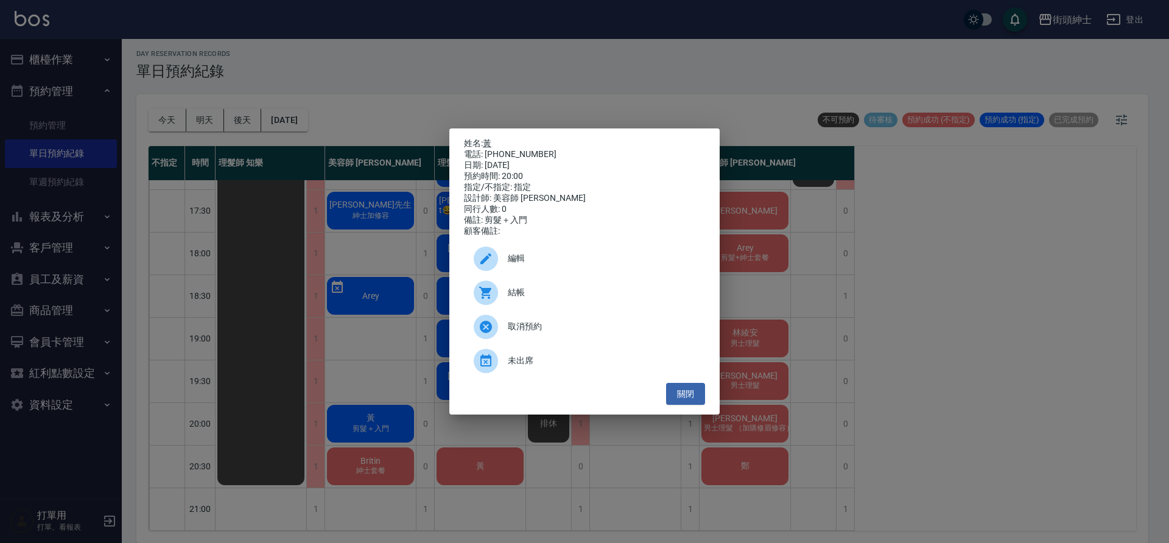
click at [490, 138] on link "黃" at bounding box center [487, 143] width 9 height 10
click at [676, 390] on button "關閉" at bounding box center [685, 394] width 39 height 23
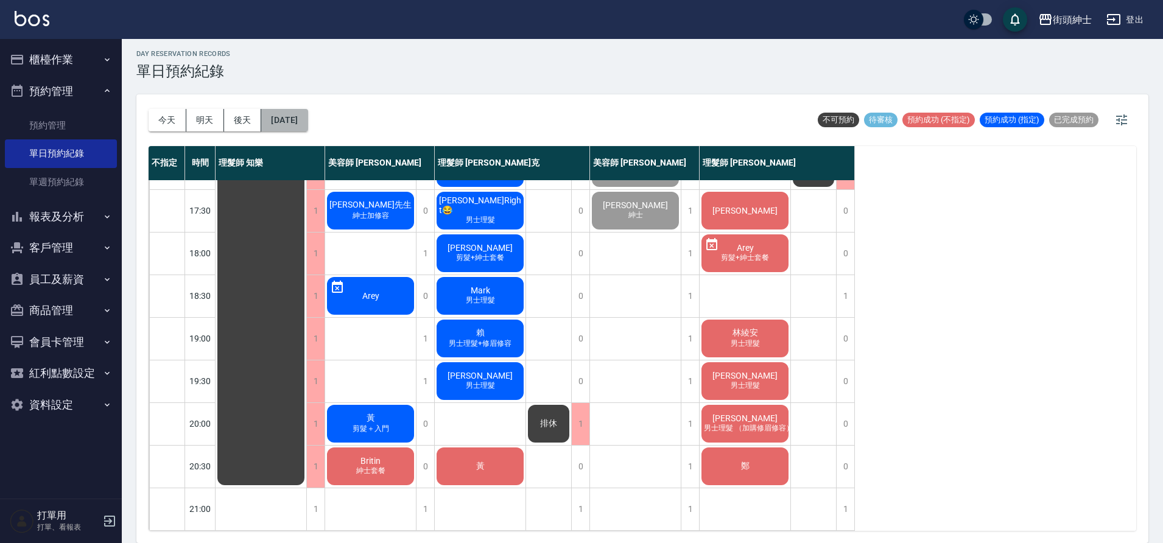
click at [297, 117] on button "[DATE]" at bounding box center [284, 120] width 46 height 23
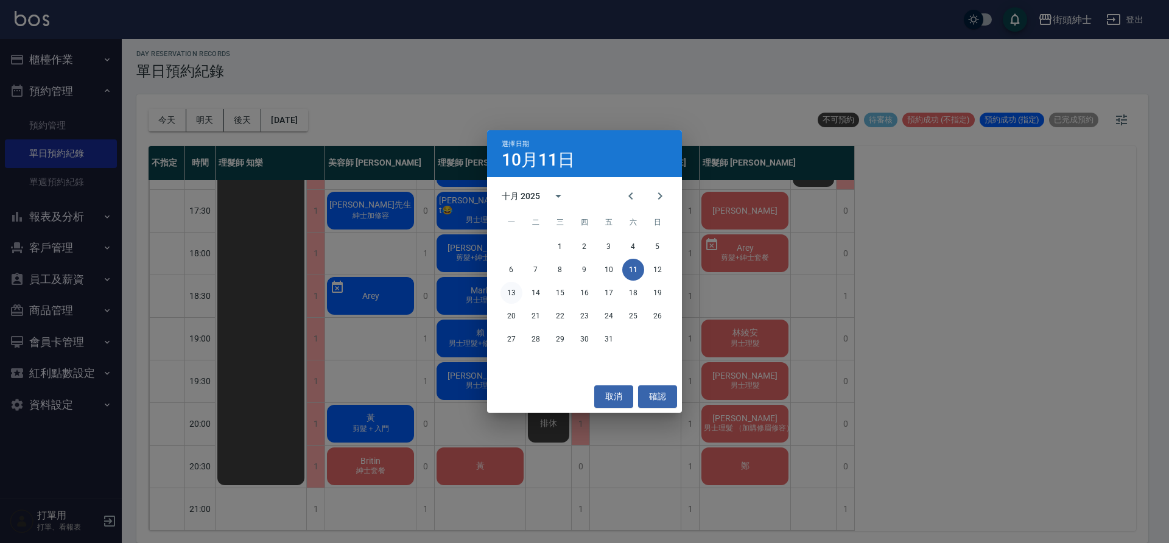
click at [514, 295] on button "13" at bounding box center [511, 293] width 22 height 22
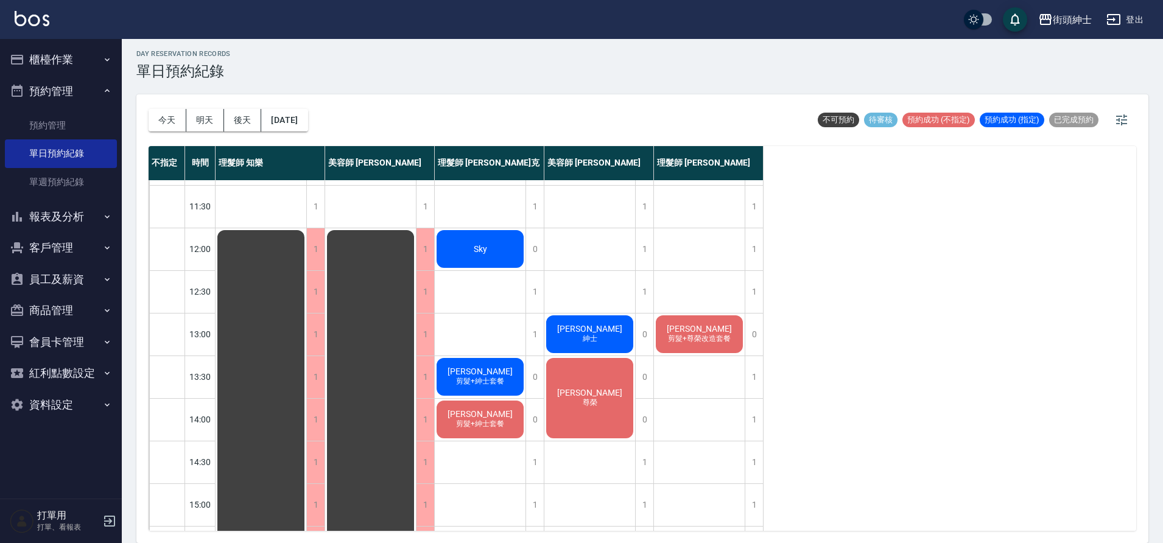
scroll to position [27, 0]
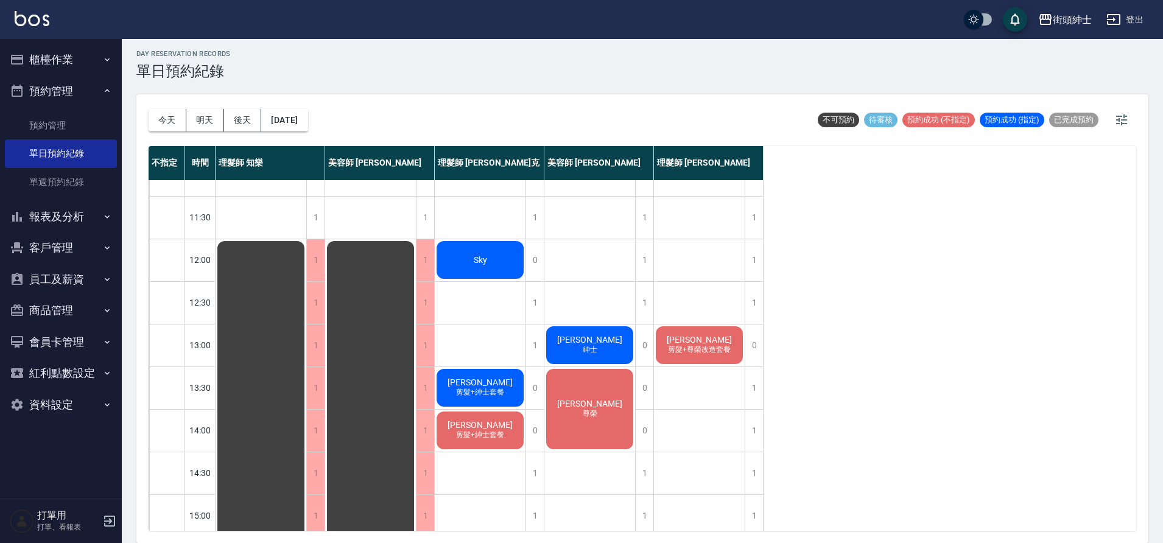
click at [165, 119] on button "今天" at bounding box center [168, 120] width 38 height 23
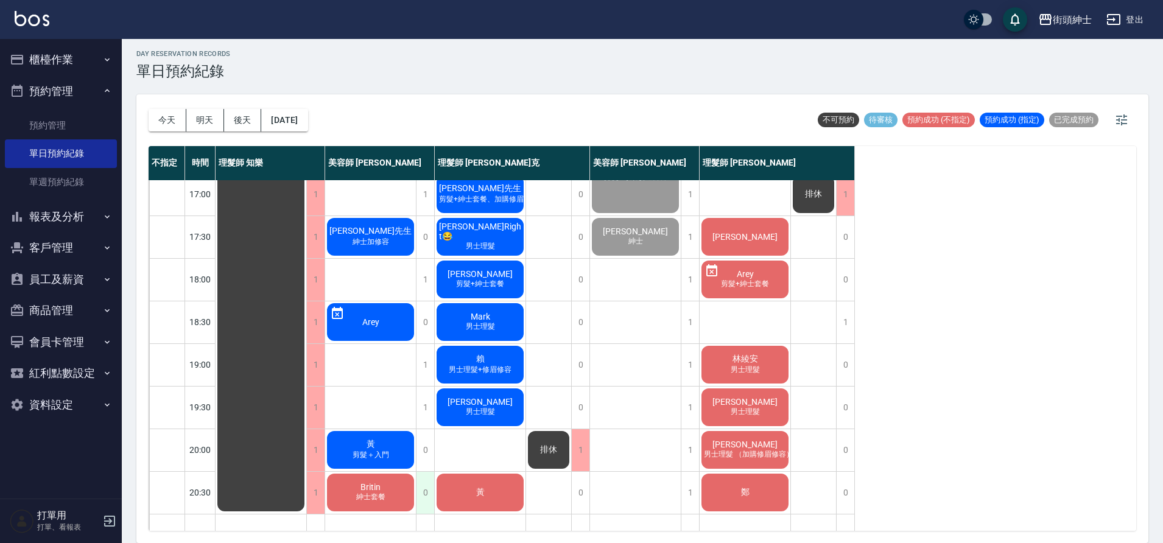
scroll to position [554, 0]
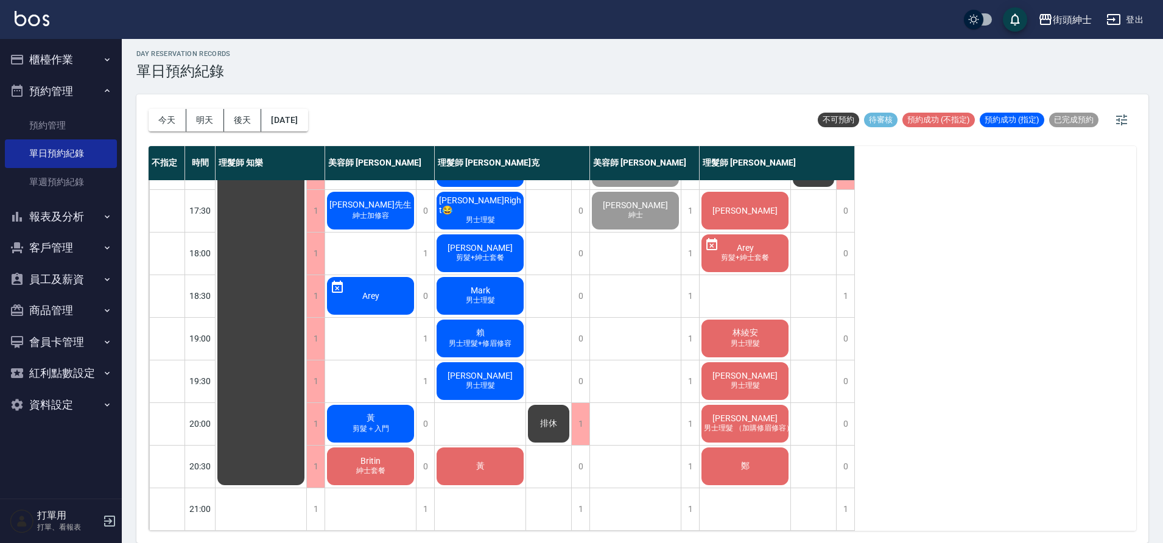
click at [383, 413] on div "黃 剪髮＋入門" at bounding box center [370, 423] width 91 height 41
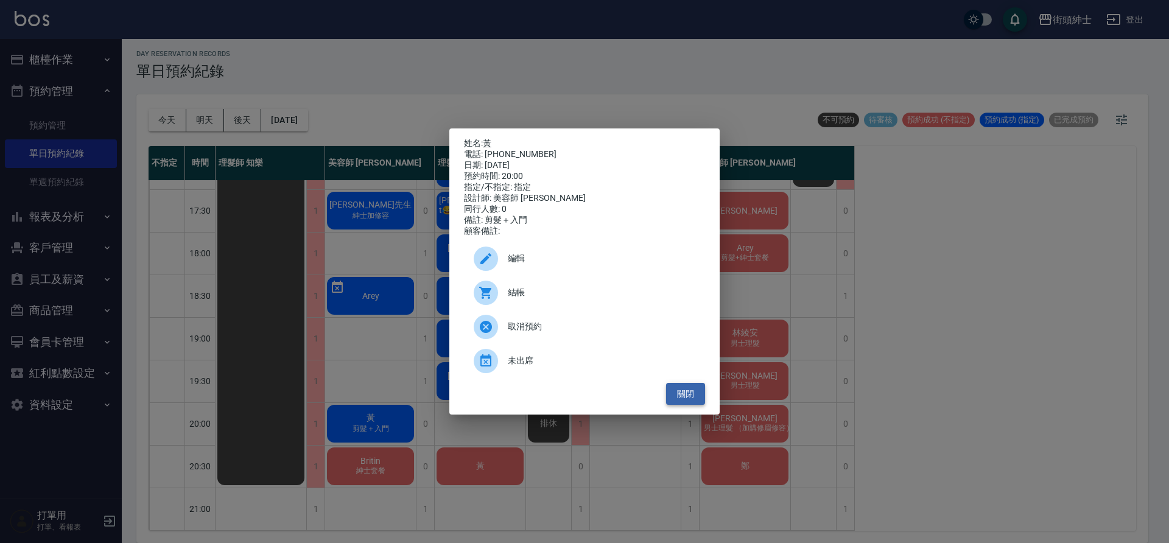
click at [694, 402] on button "關閉" at bounding box center [685, 394] width 39 height 23
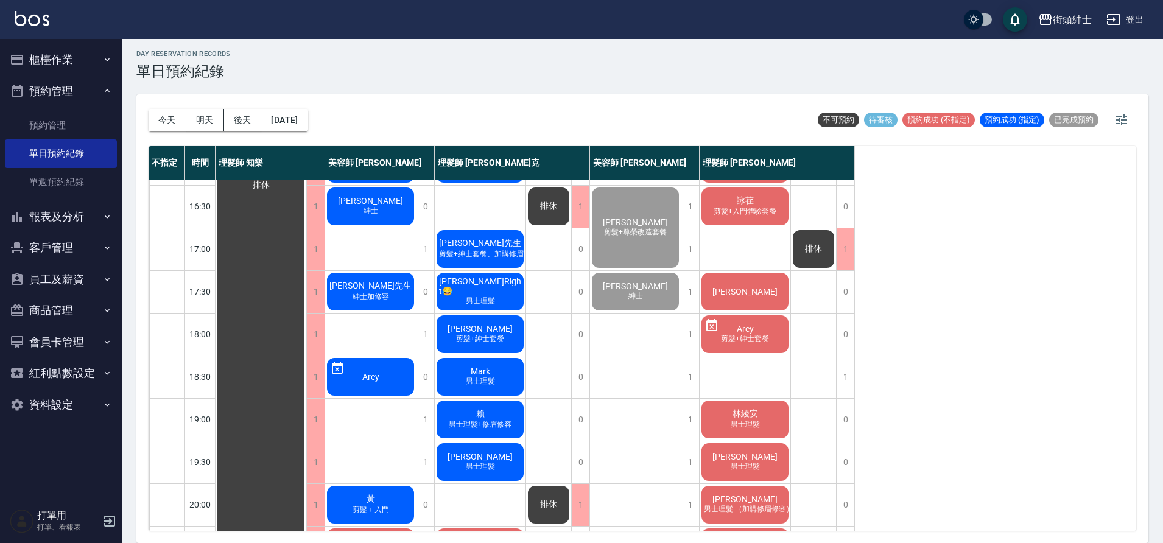
scroll to position [214, 0]
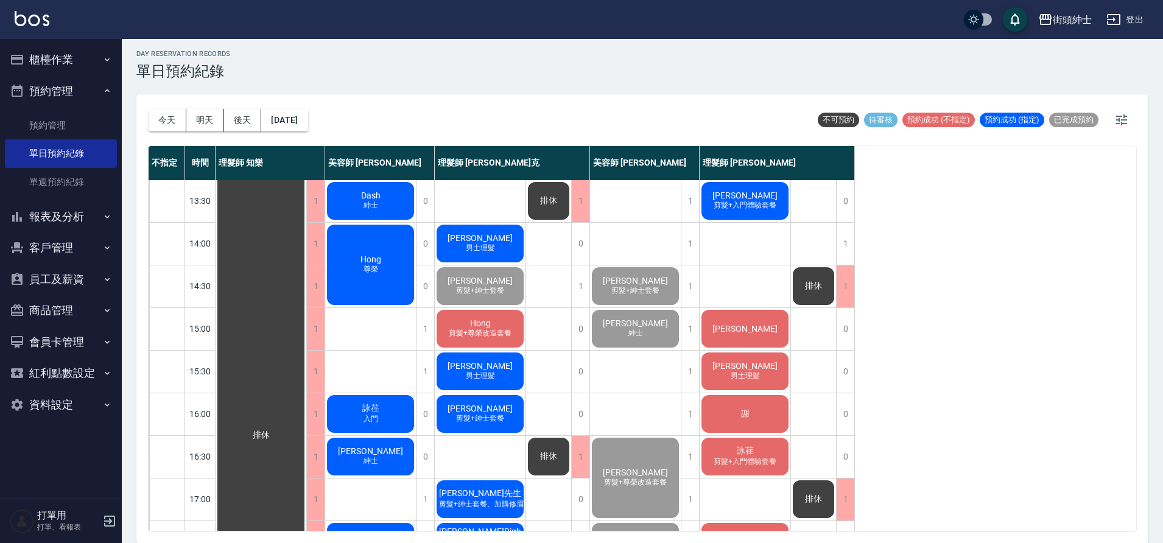
drag, startPoint x: 247, startPoint y: 118, endPoint x: 256, endPoint y: 122, distance: 9.8
click at [248, 119] on button "後天" at bounding box center [243, 120] width 38 height 23
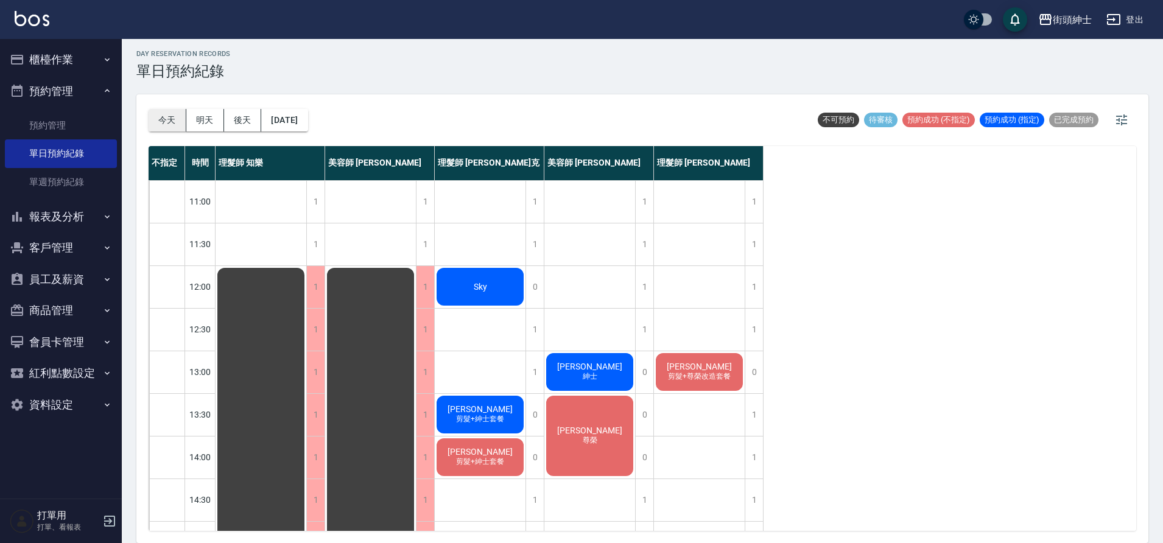
click at [163, 121] on button "今天" at bounding box center [168, 120] width 38 height 23
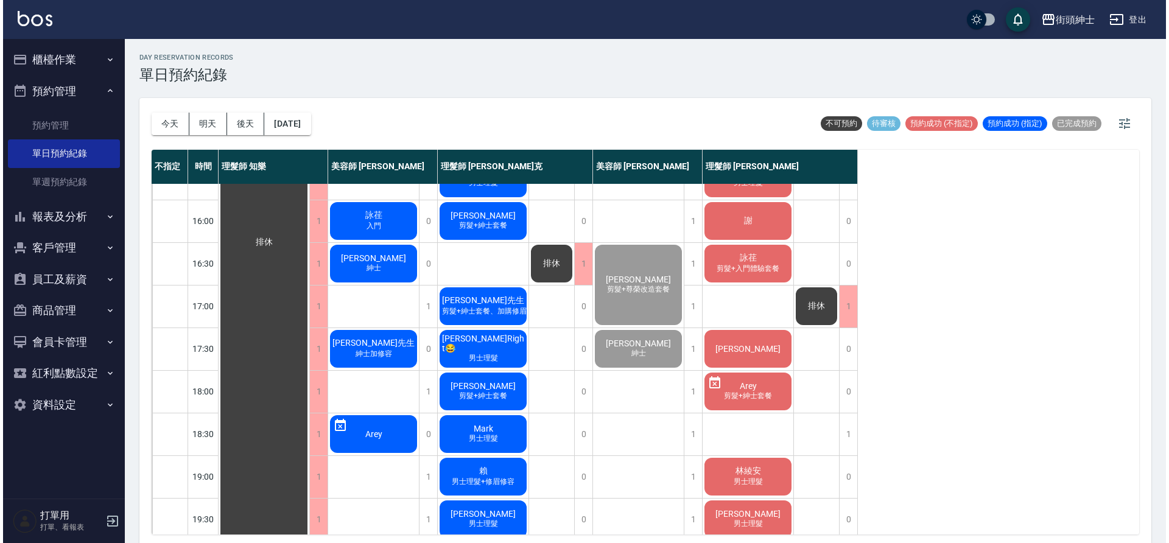
scroll to position [546, 0]
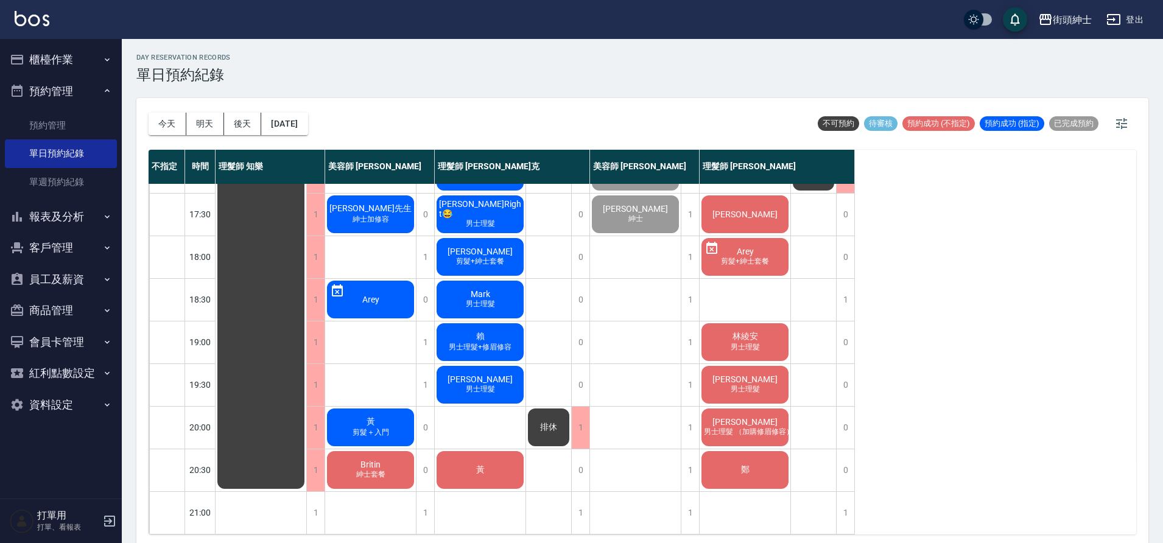
click at [362, 469] on span "紳士套餐" at bounding box center [371, 474] width 34 height 10
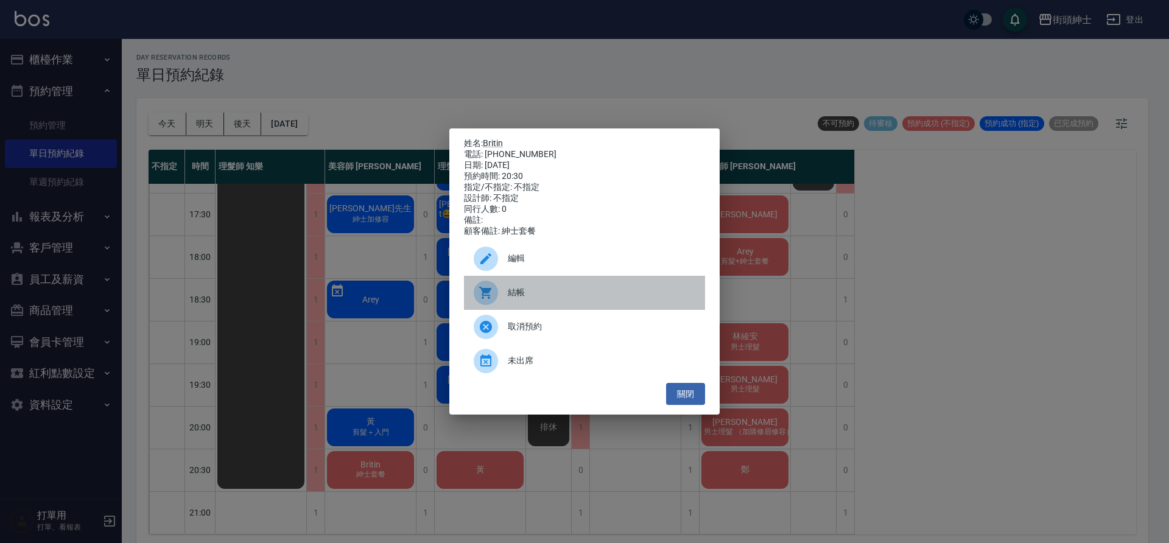
click at [495, 300] on div at bounding box center [486, 293] width 24 height 24
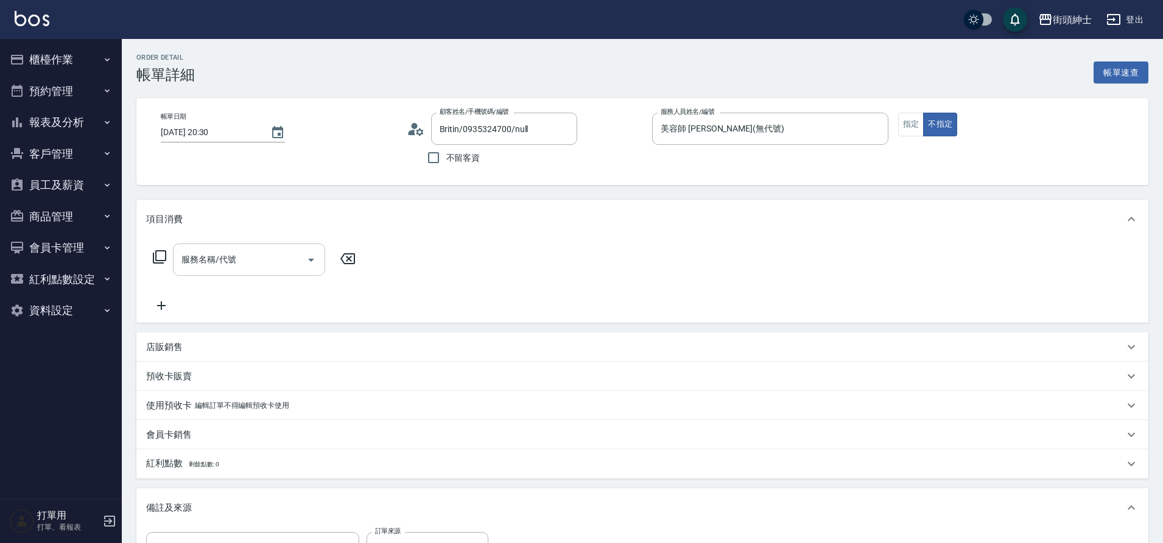
click at [205, 286] on body "街頭紳士 登出 櫃檯作業 打帳單 帳單列表 營業儀表板 現金收支登錄 材料自購登錄 每日結帳 排班表 現場電腦打卡 預約管理 預約管理 單日預約紀錄 單週預約…" at bounding box center [581, 357] width 1163 height 715
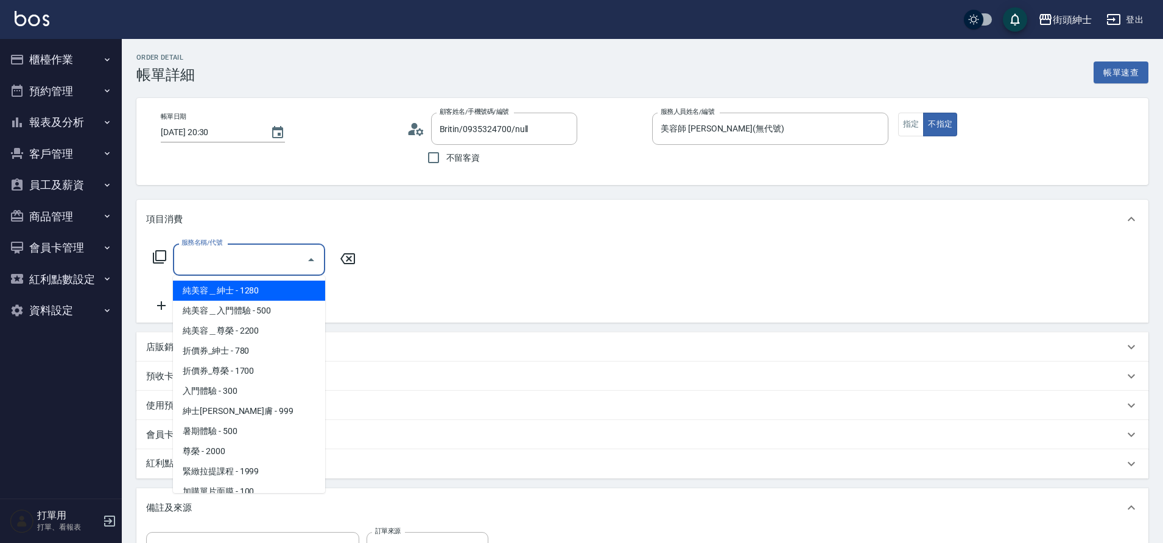
click at [271, 297] on span "純美容＿紳士 - 1280" at bounding box center [249, 291] width 152 height 20
type input "純美容＿紳士"
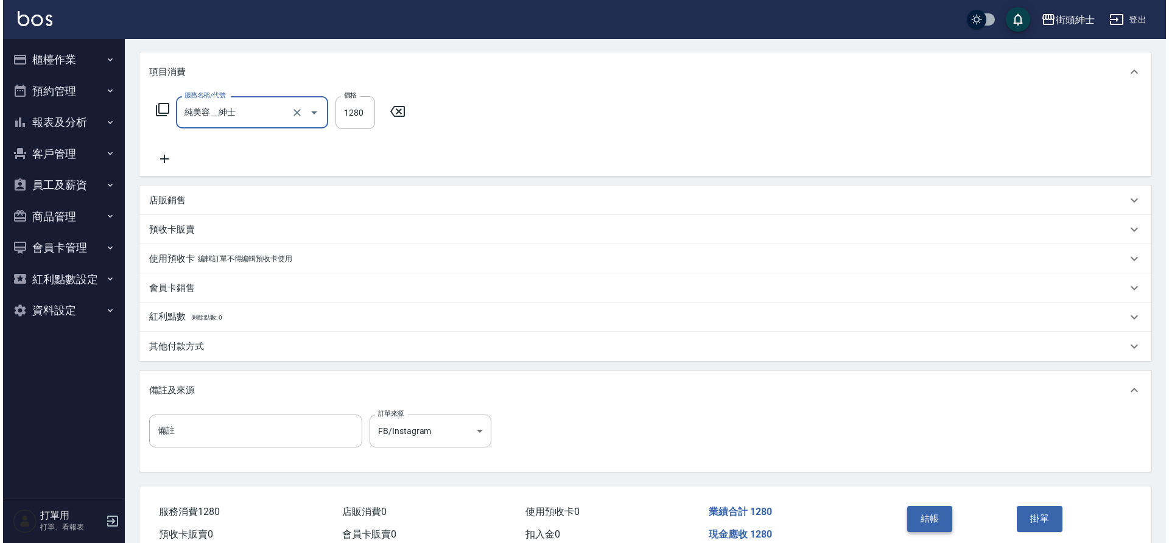
scroll to position [208, 0]
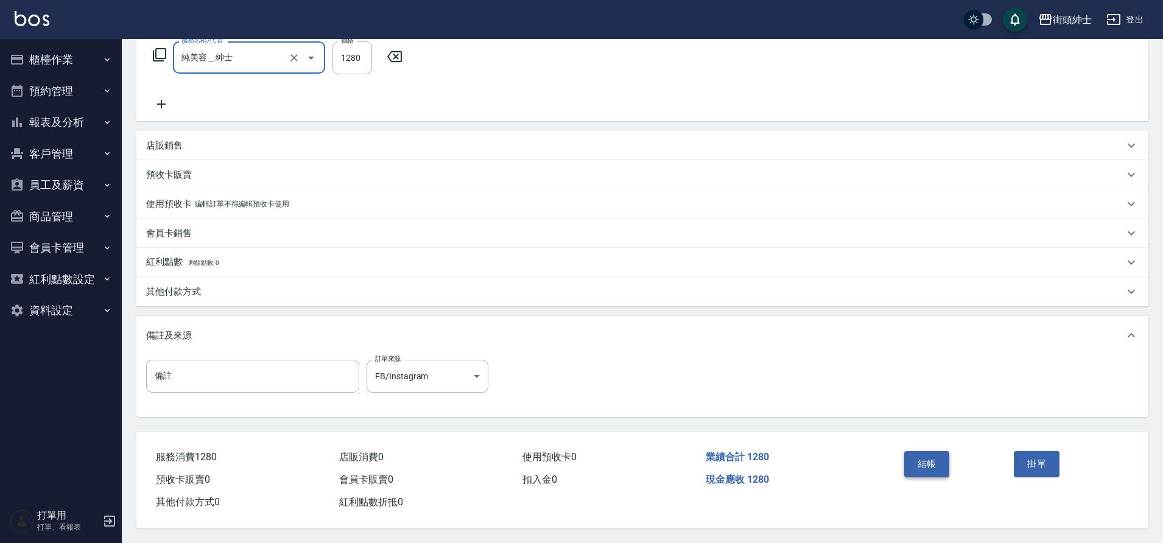
click at [925, 454] on button "結帳" at bounding box center [927, 464] width 46 height 26
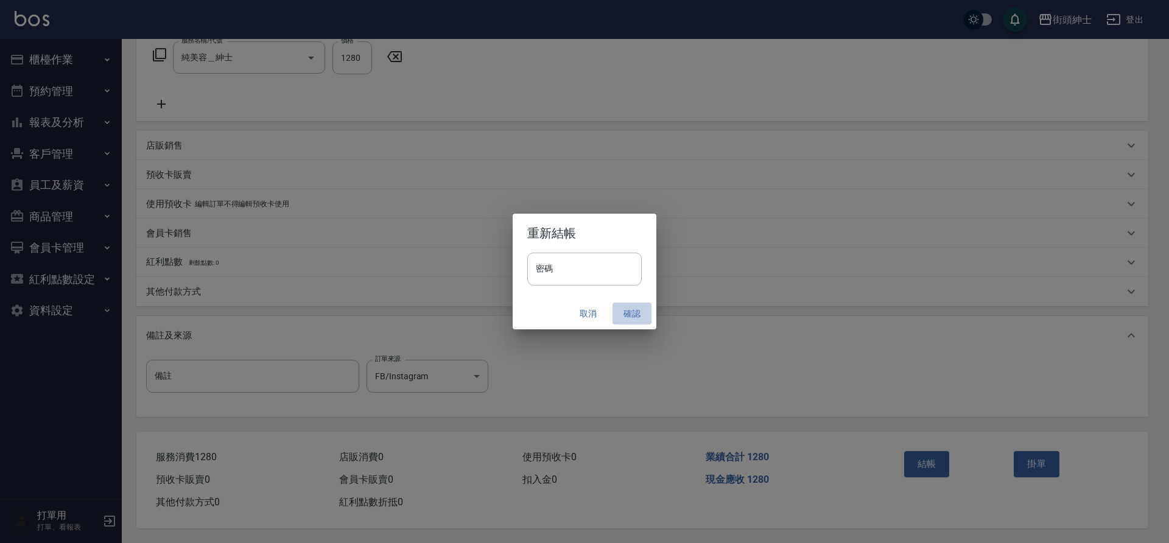
click at [632, 321] on button "確認" at bounding box center [631, 314] width 39 height 23
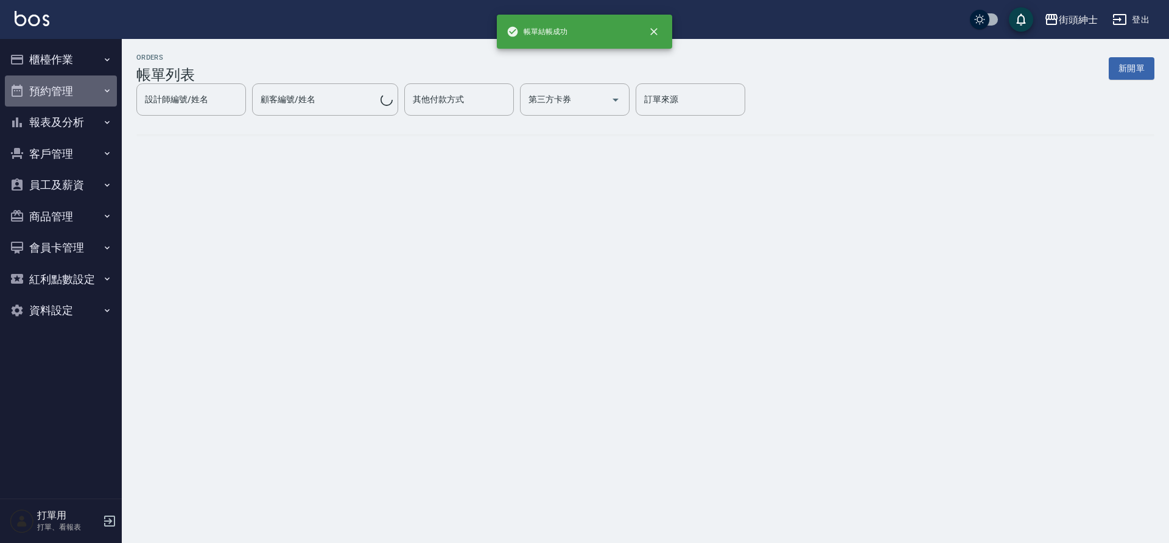
click at [47, 94] on button "預約管理" at bounding box center [61, 91] width 112 height 32
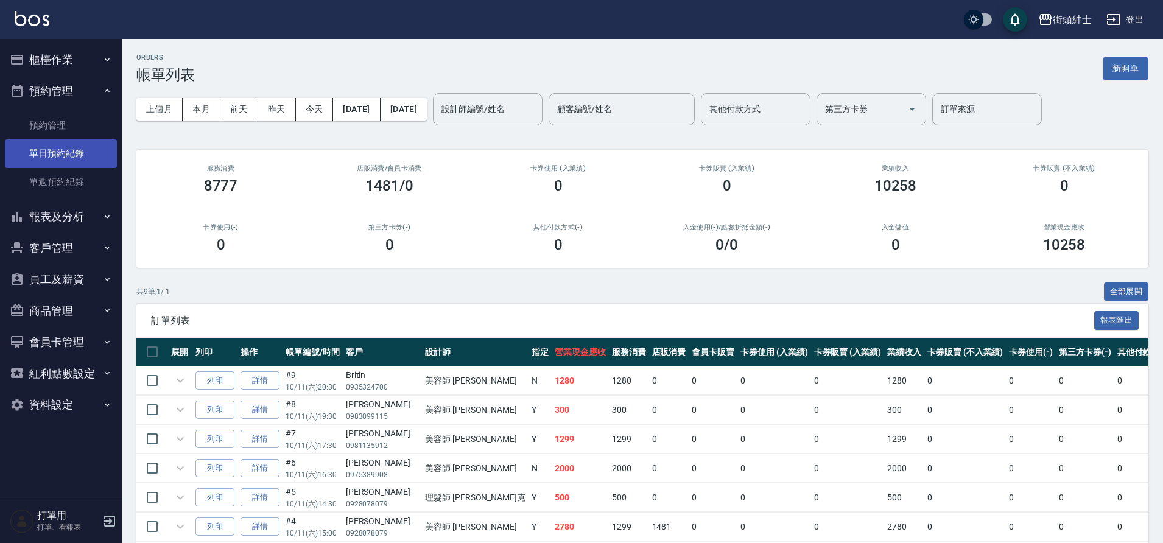
click at [78, 151] on link "單日預約紀錄" at bounding box center [61, 153] width 112 height 28
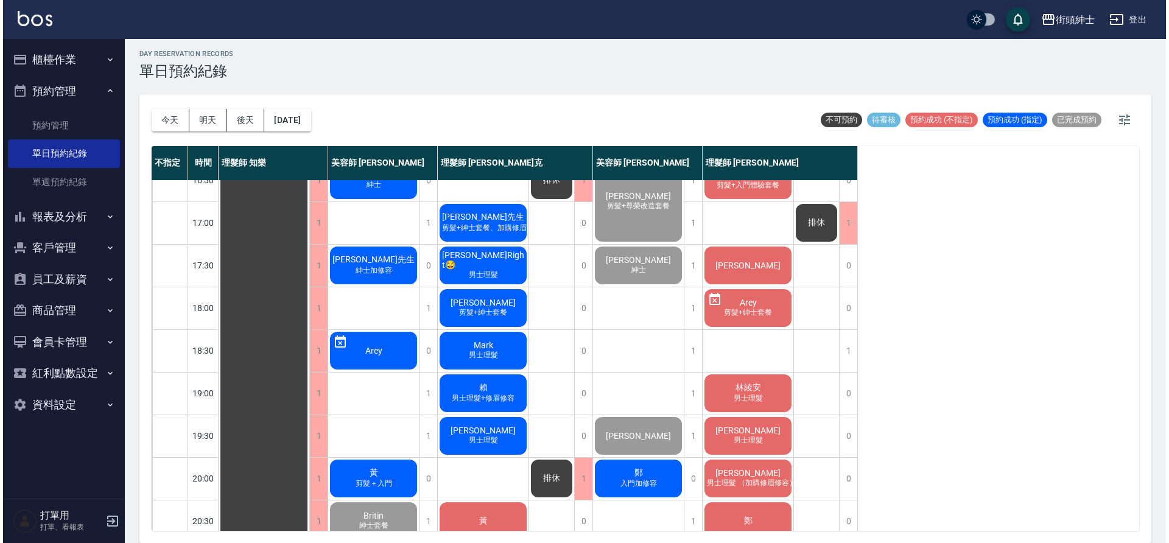
scroll to position [546, 0]
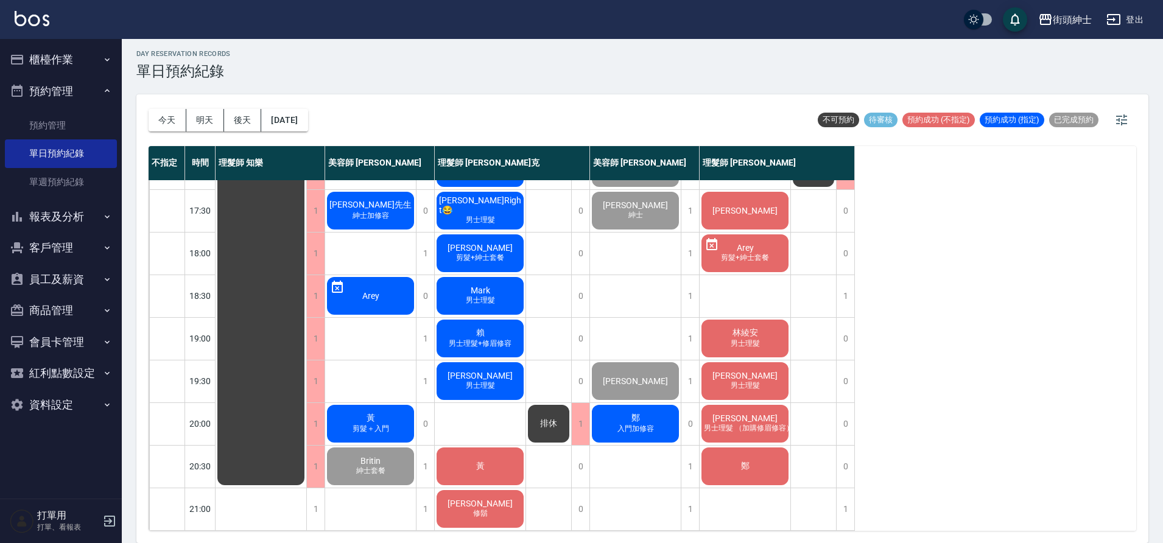
click at [393, 423] on div "黃 剪髮＋入門" at bounding box center [370, 423] width 91 height 41
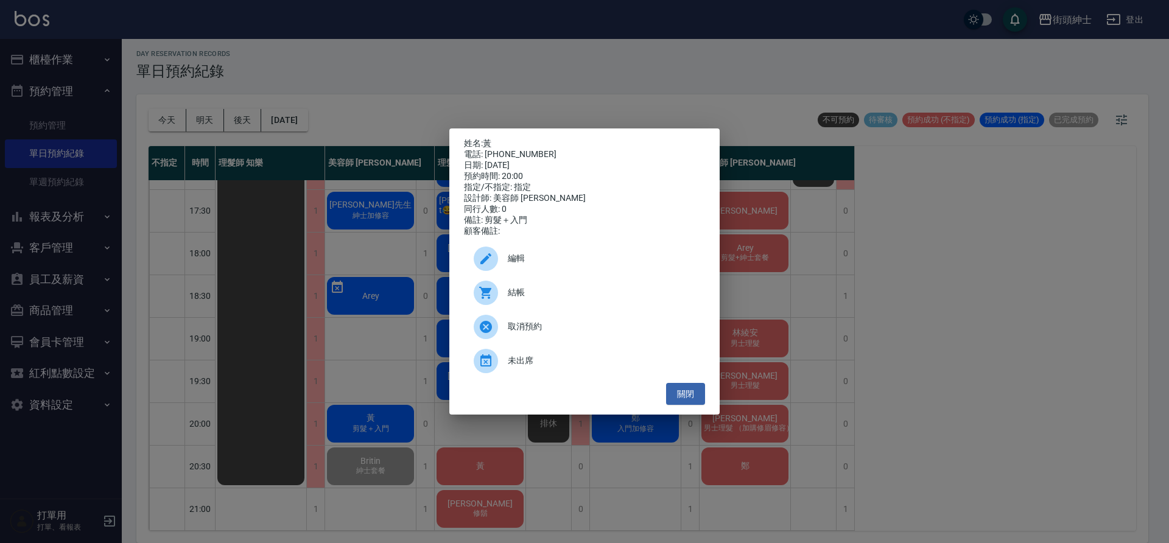
click at [538, 292] on span "結帳" at bounding box center [602, 292] width 188 height 13
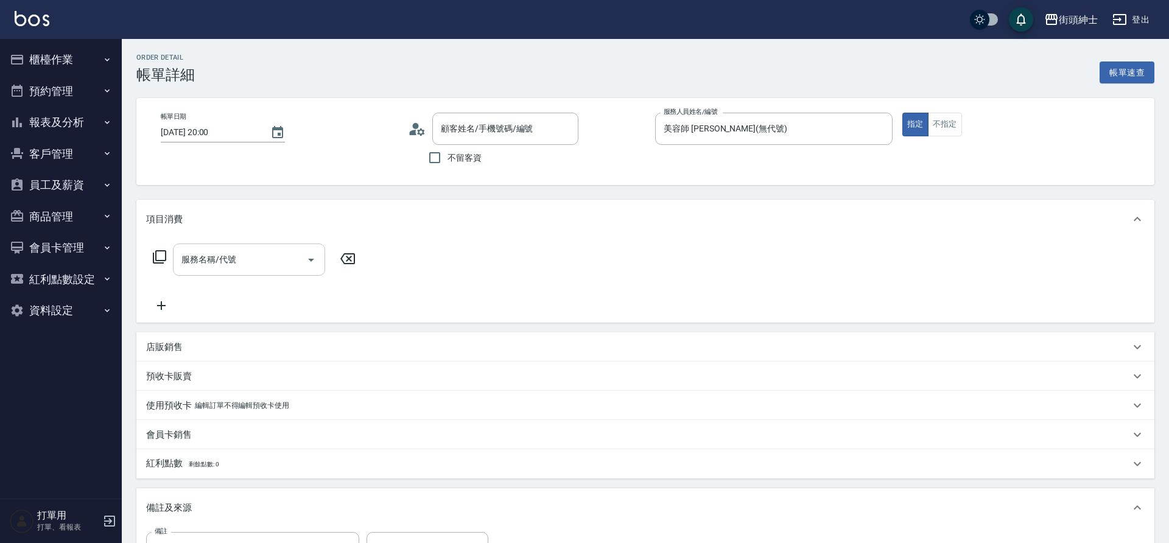
type input "黃/0975325319/null"
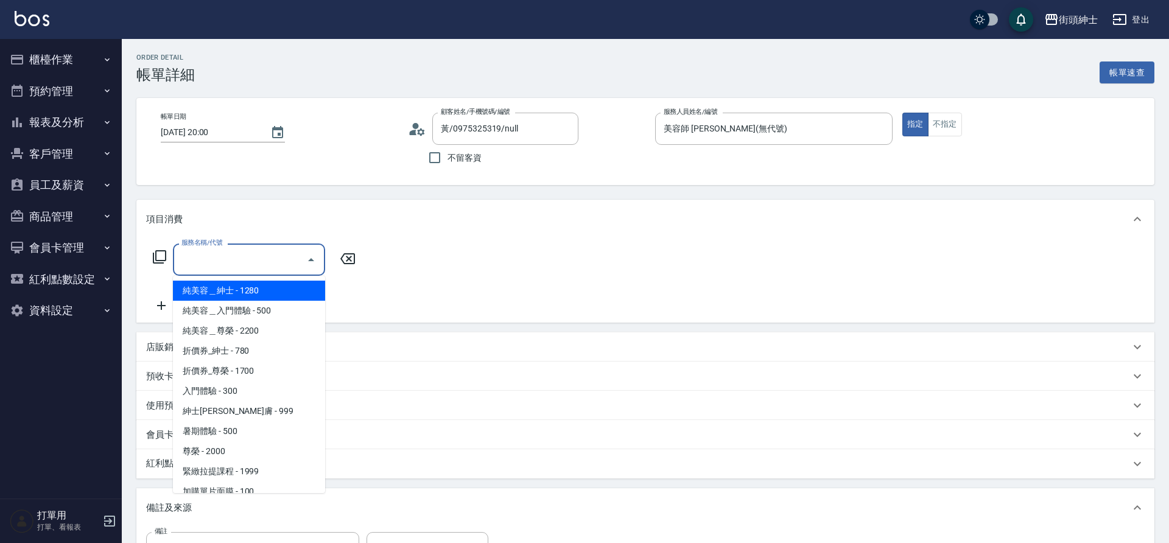
click at [221, 269] on input "服務名稱/代號" at bounding box center [239, 259] width 123 height 21
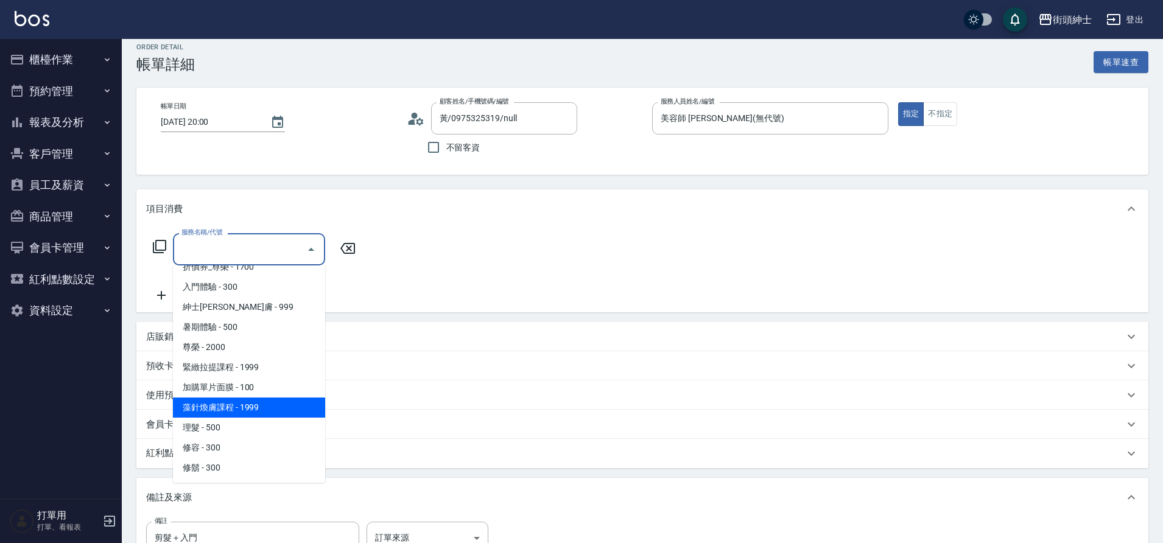
scroll to position [14, 0]
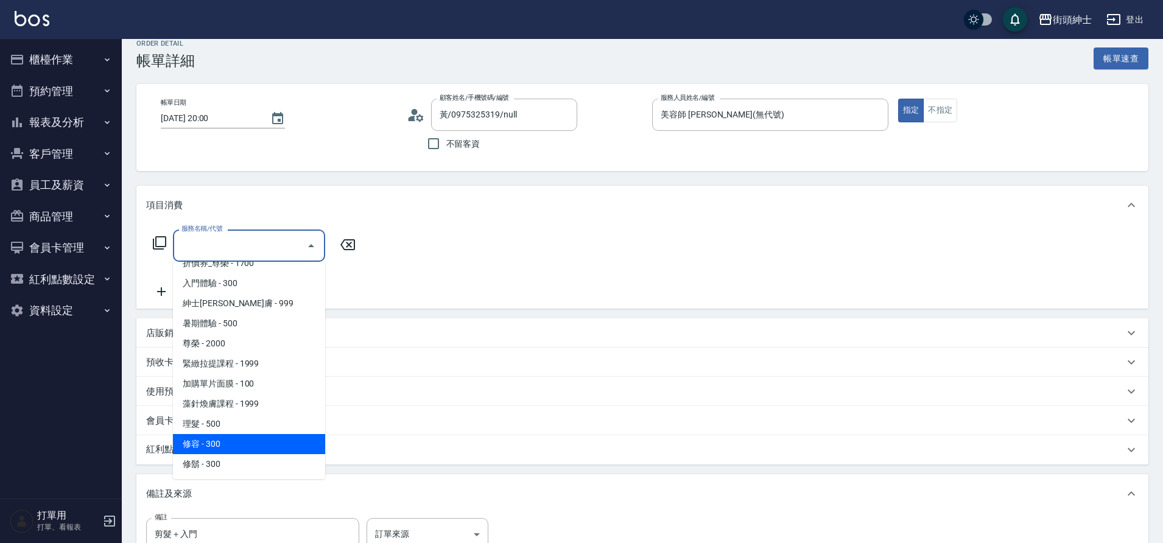
click at [241, 444] on span "修容 - 300" at bounding box center [249, 444] width 152 height 20
type input "修容(A03)"
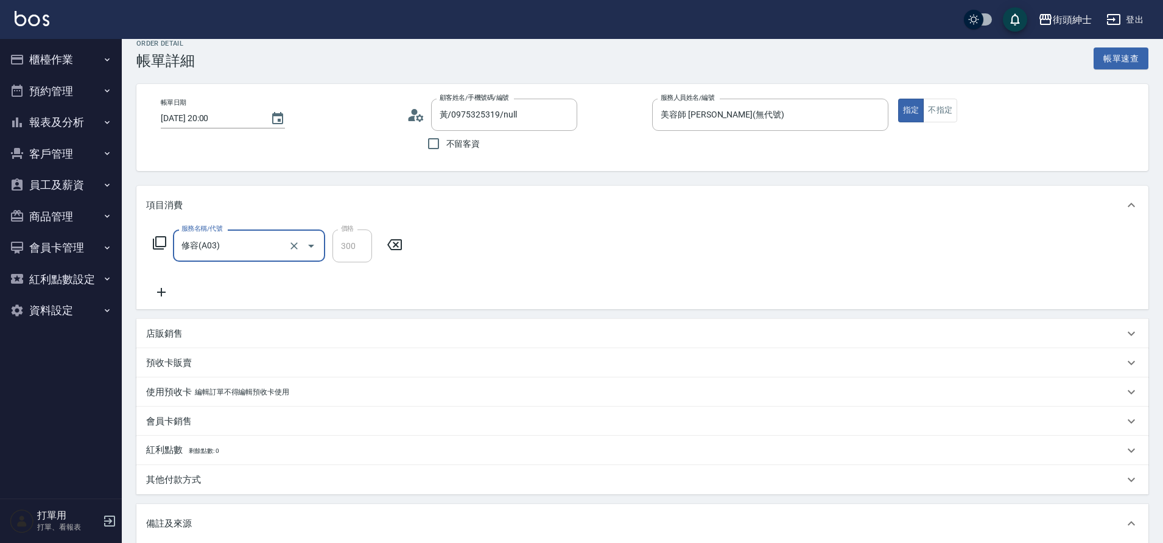
click at [165, 286] on icon at bounding box center [161, 292] width 30 height 15
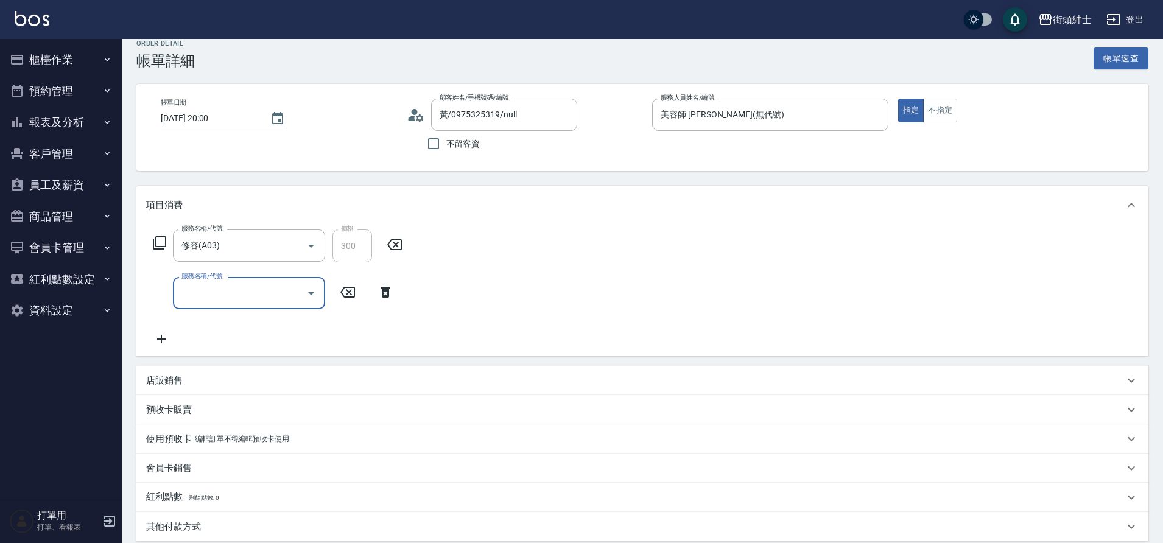
click at [224, 304] on div "服務名稱/代號" at bounding box center [249, 293] width 152 height 32
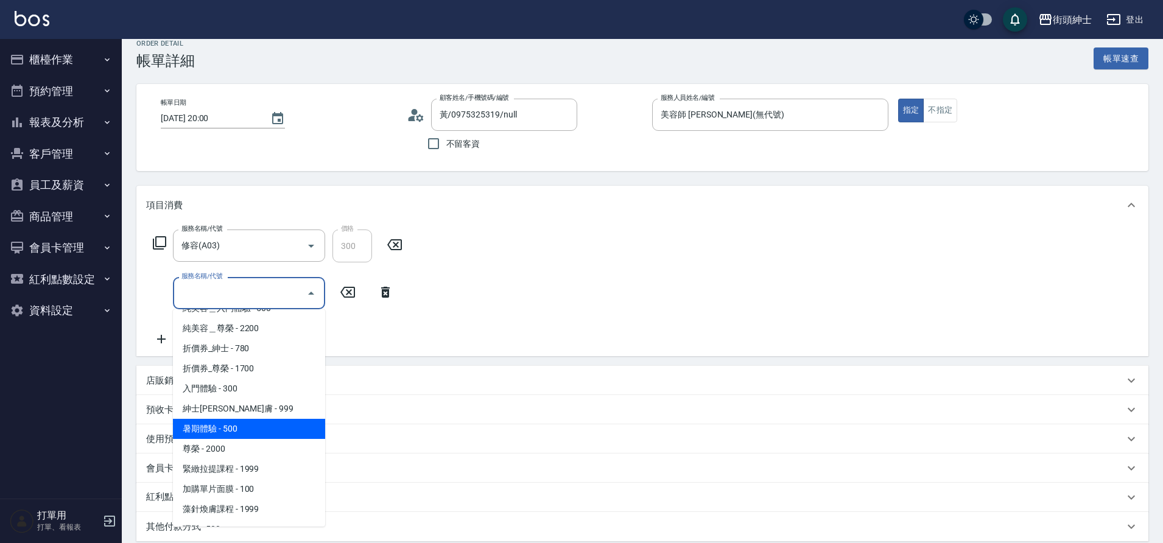
scroll to position [0, 0]
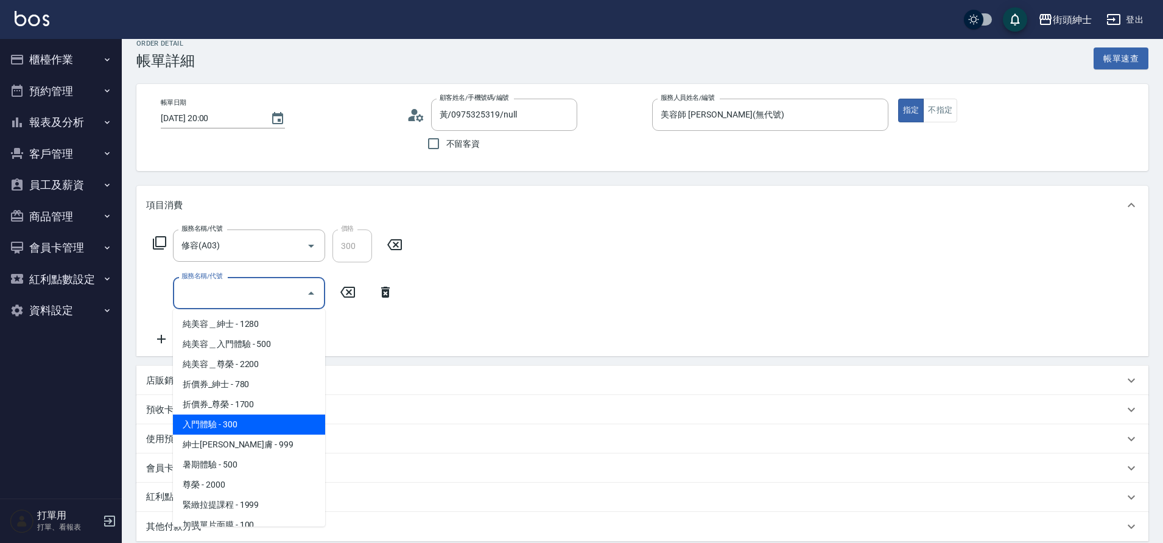
click at [234, 429] on span "入門體驗 - 300" at bounding box center [249, 425] width 152 height 20
type input "入門體驗"
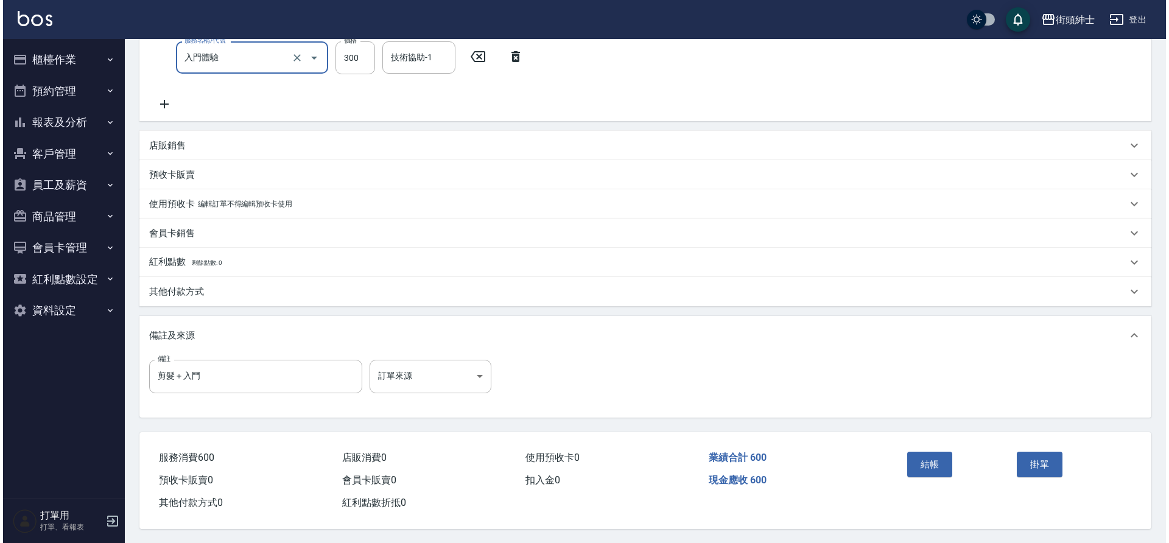
scroll to position [256, 0]
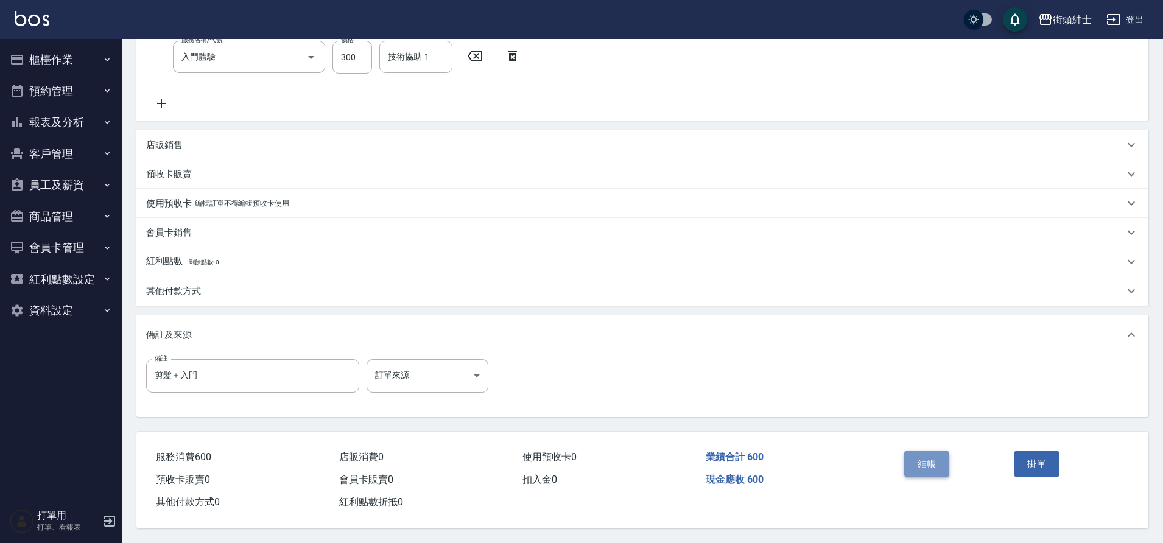
click at [907, 462] on button "結帳" at bounding box center [927, 464] width 46 height 26
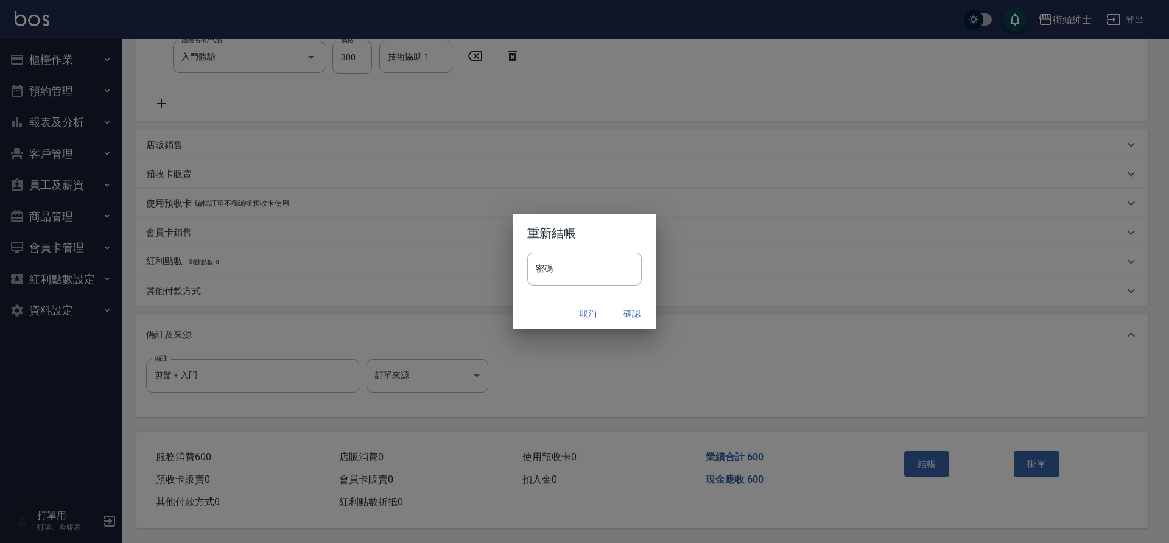
click at [633, 318] on button "確認" at bounding box center [631, 314] width 39 height 23
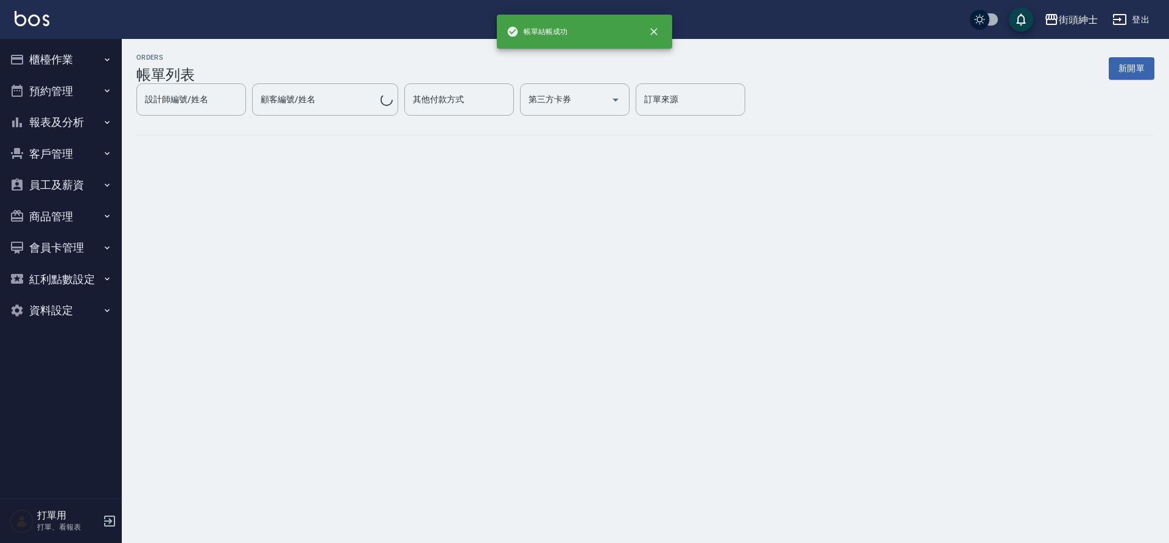
click at [65, 93] on button "預約管理" at bounding box center [61, 91] width 112 height 32
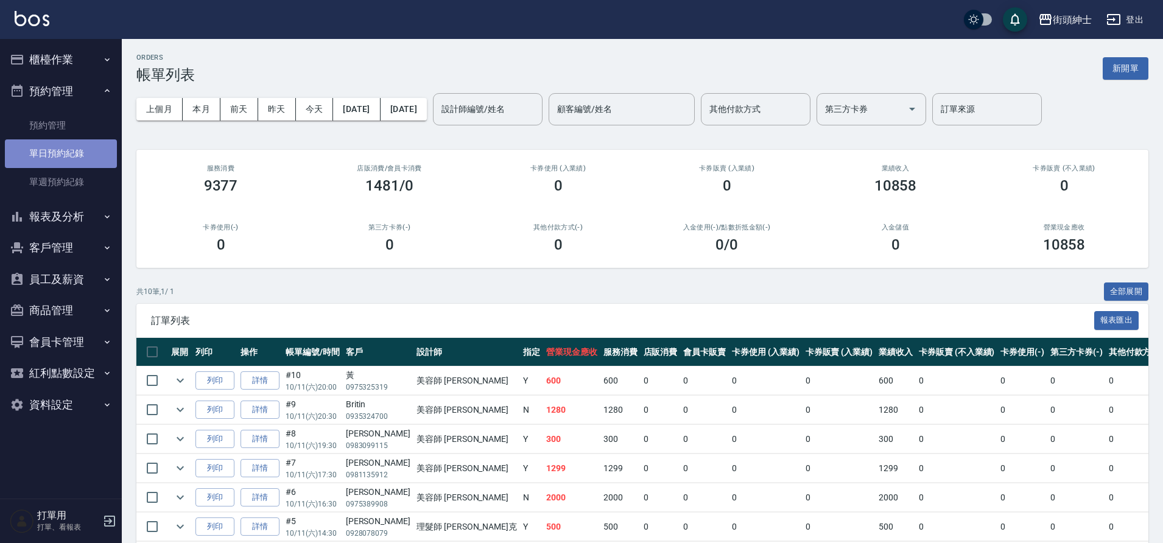
click at [59, 155] on link "單日預約紀錄" at bounding box center [61, 153] width 112 height 28
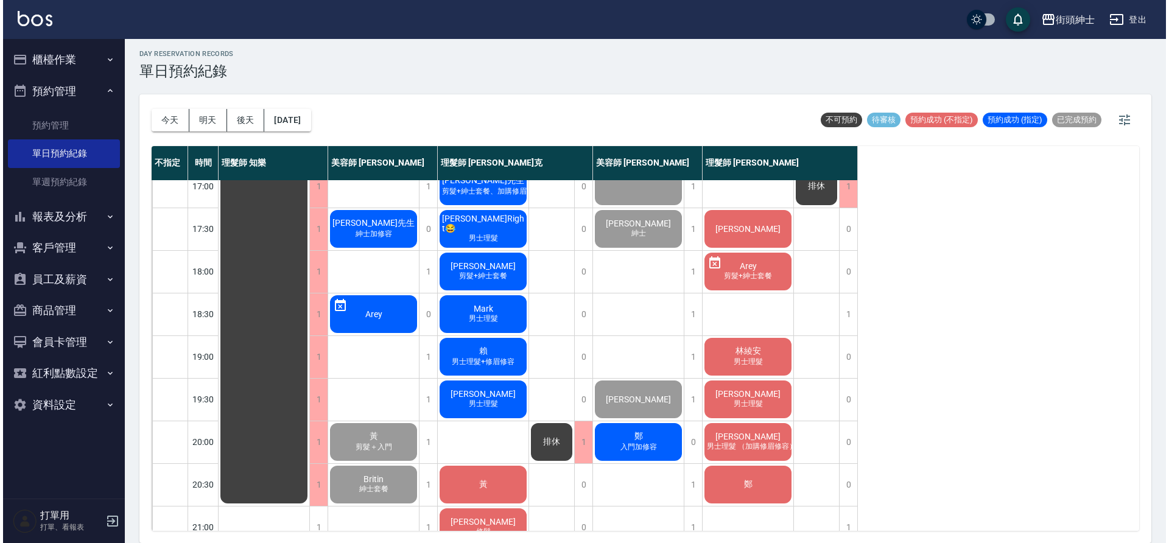
scroll to position [410, 0]
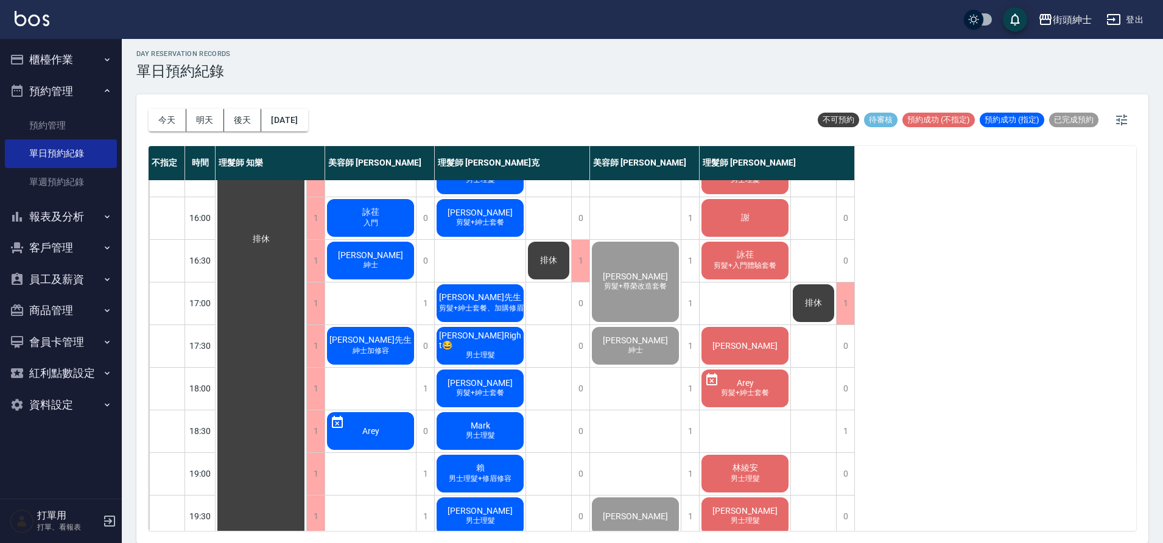
click at [401, 341] on div "黃先生 紳士加修容" at bounding box center [370, 345] width 91 height 41
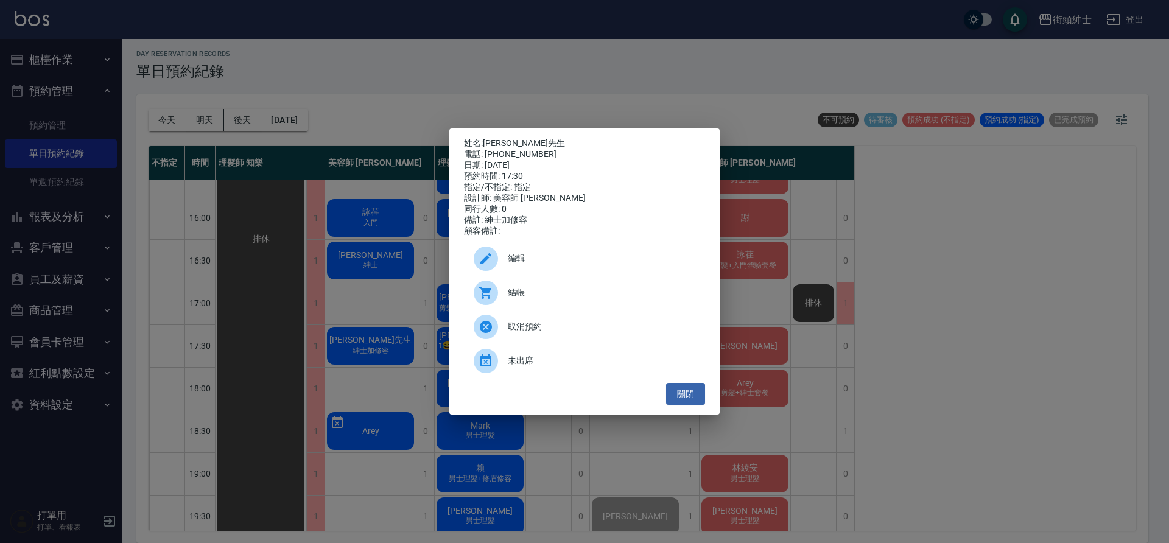
click at [497, 299] on div at bounding box center [486, 293] width 24 height 24
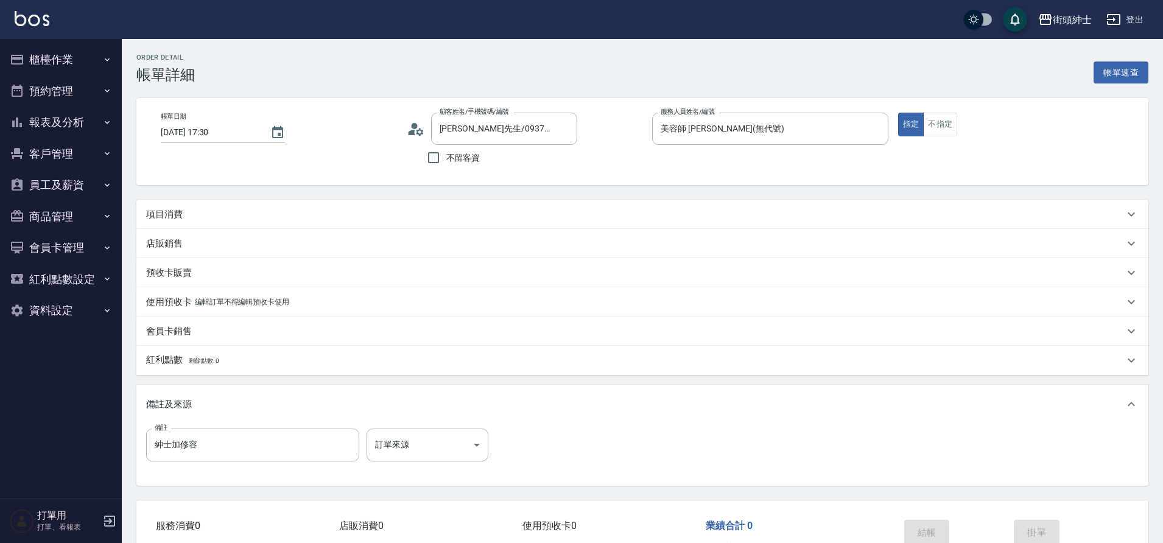
click at [215, 224] on div "項目消費" at bounding box center [642, 214] width 1012 height 29
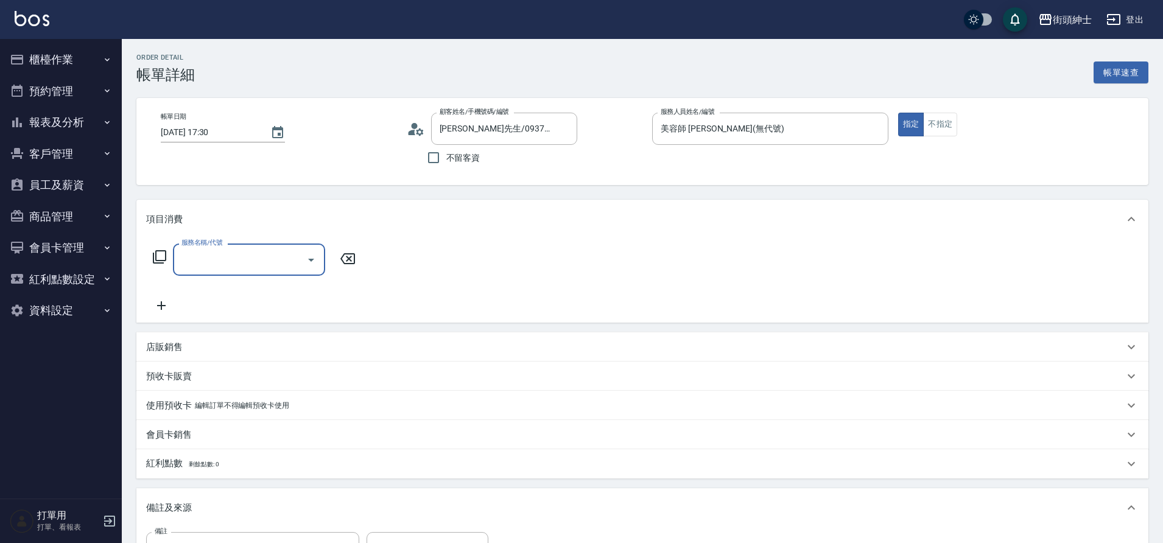
click at [250, 269] on input "服務名稱/代號" at bounding box center [239, 259] width 123 height 21
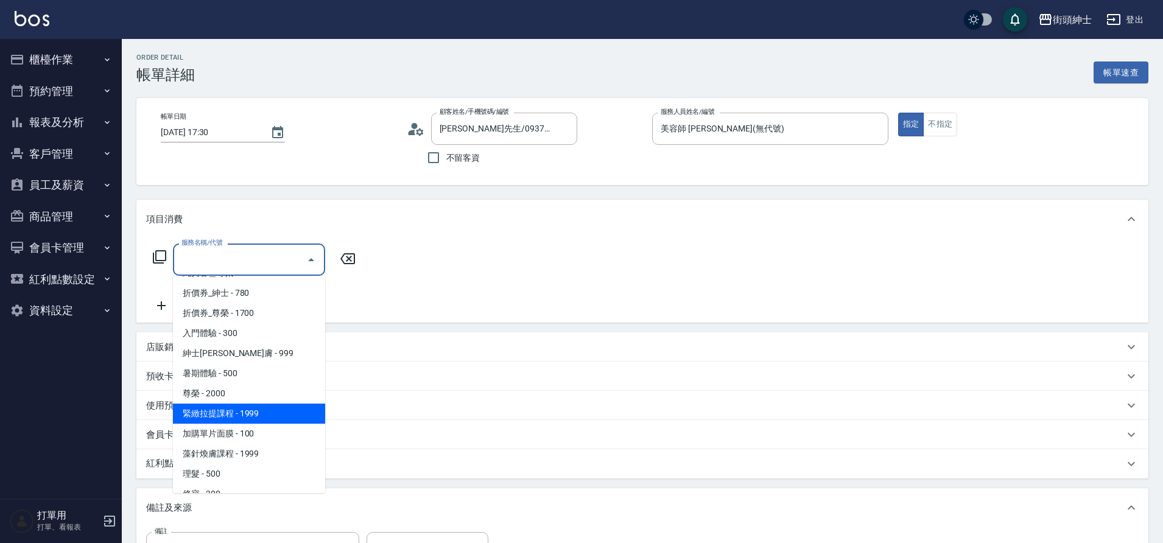
scroll to position [66, 0]
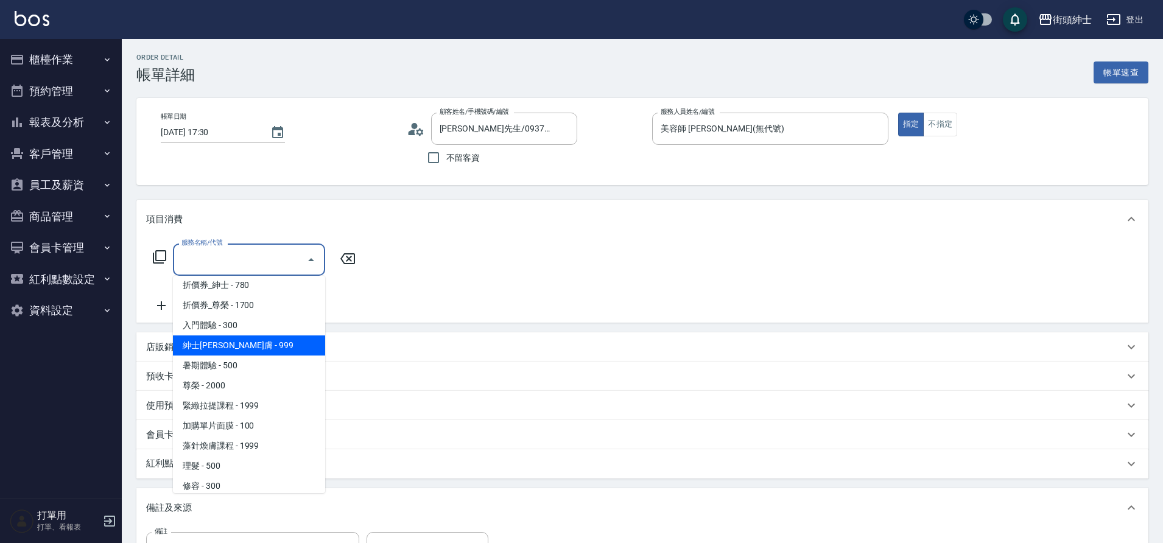
click at [250, 348] on span "紳士[PERSON_NAME]膚 - 999" at bounding box center [249, 345] width 152 height 20
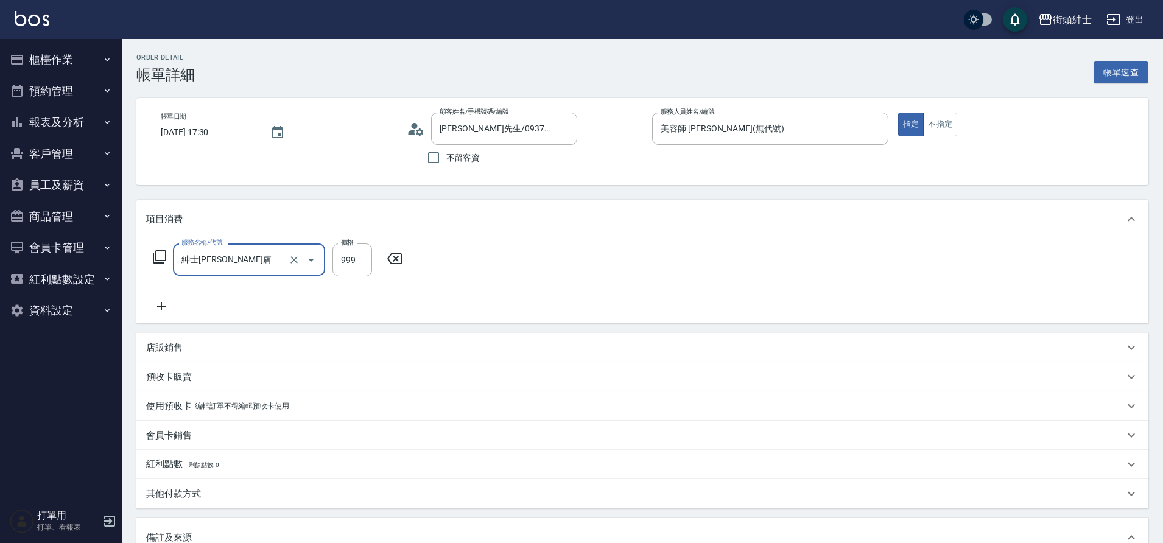
type input "紳士全效煥膚"
click at [167, 309] on icon at bounding box center [161, 306] width 30 height 15
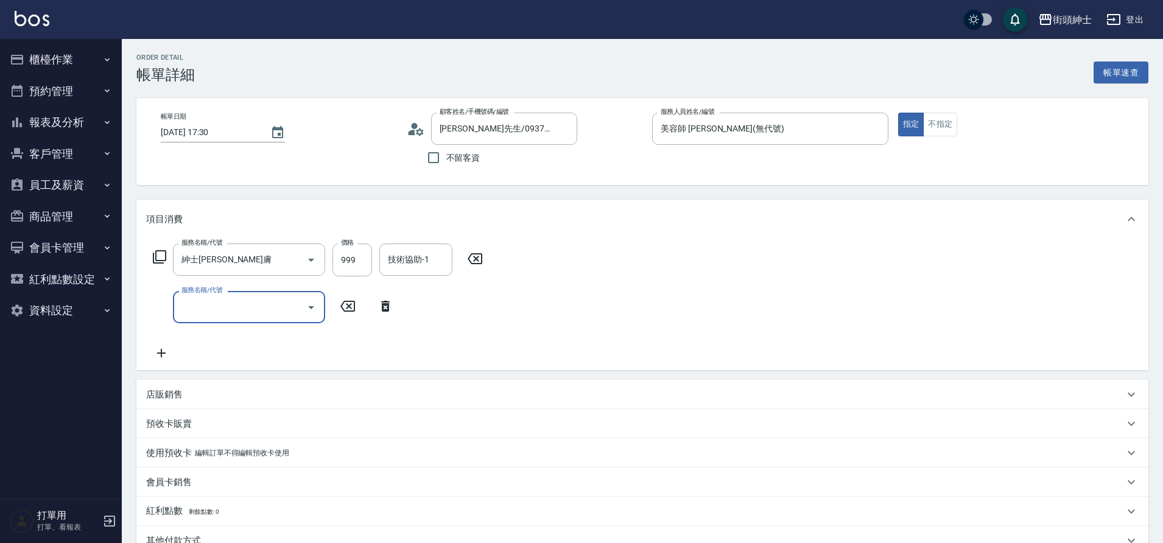
click at [222, 312] on input "服務名稱/代號" at bounding box center [239, 307] width 123 height 21
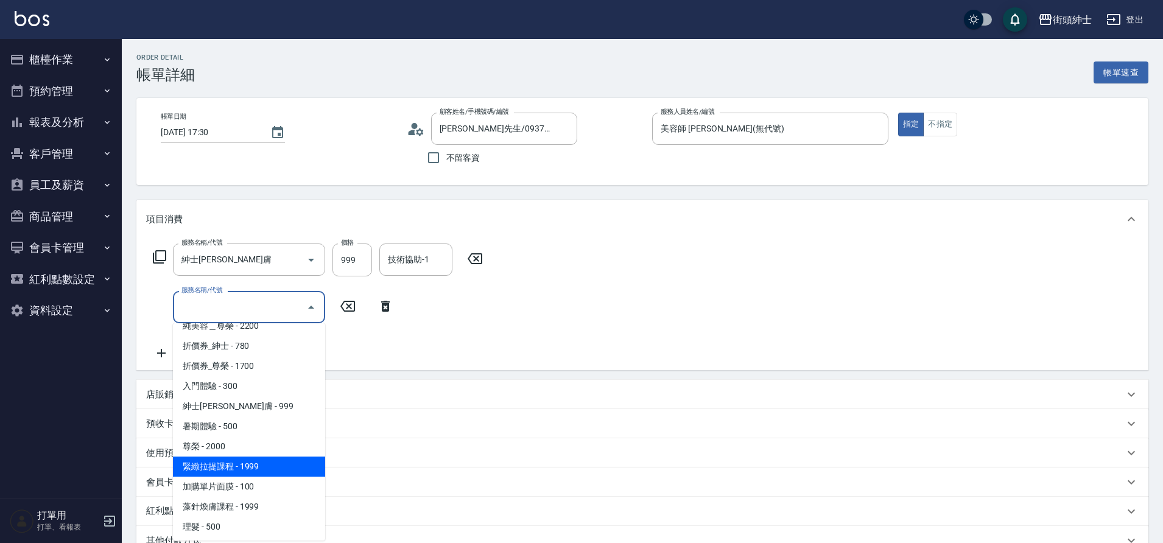
scroll to position [94, 0]
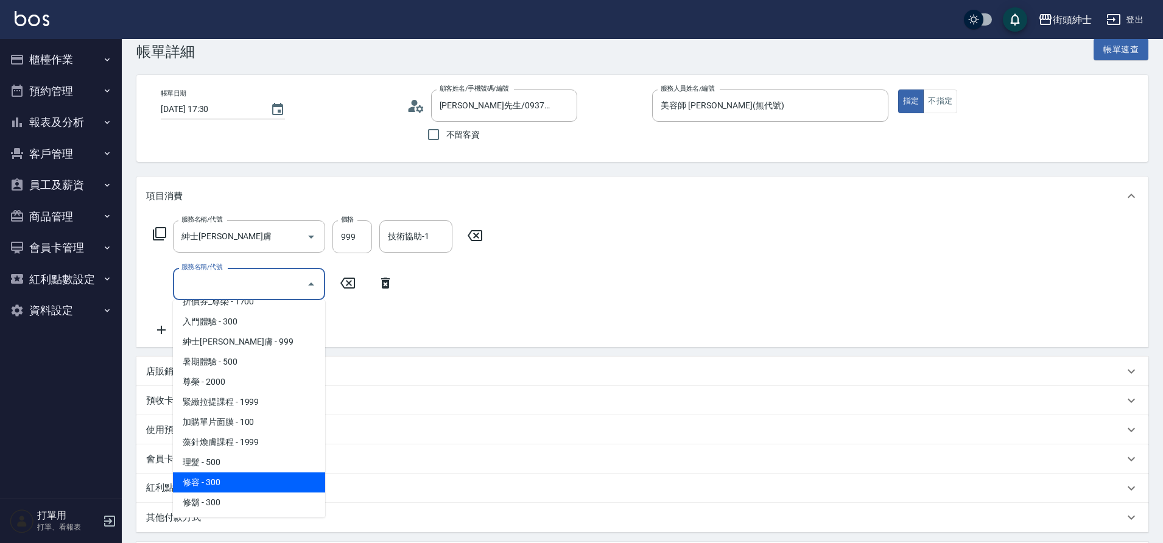
click at [227, 489] on span "修容 - 300" at bounding box center [249, 482] width 152 height 20
type input "修容(A03)"
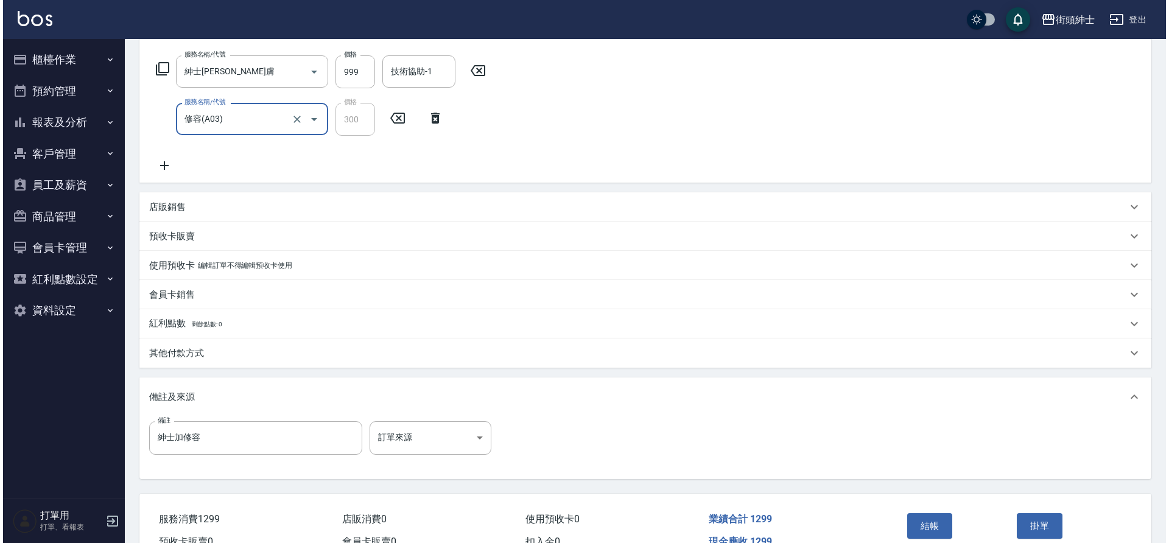
scroll to position [256, 0]
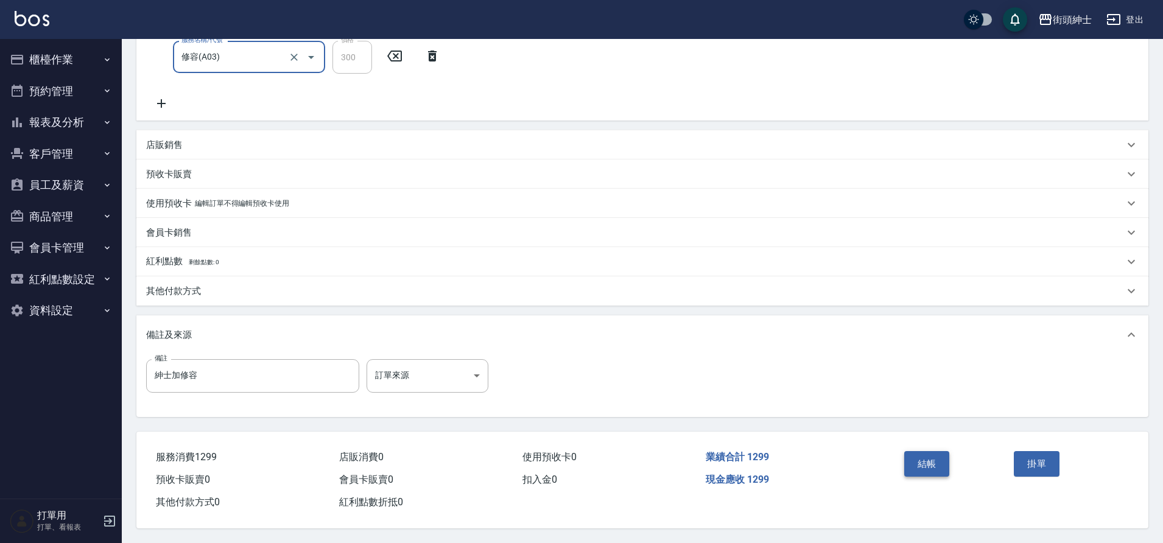
click at [921, 452] on button "結帳" at bounding box center [927, 464] width 46 height 26
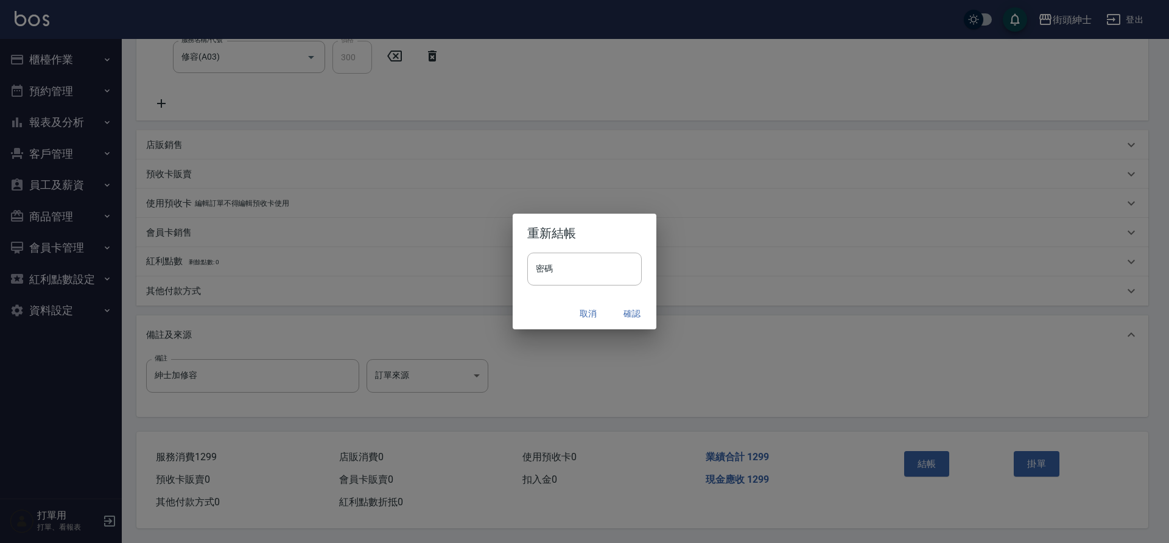
click at [633, 310] on button "確認" at bounding box center [631, 314] width 39 height 23
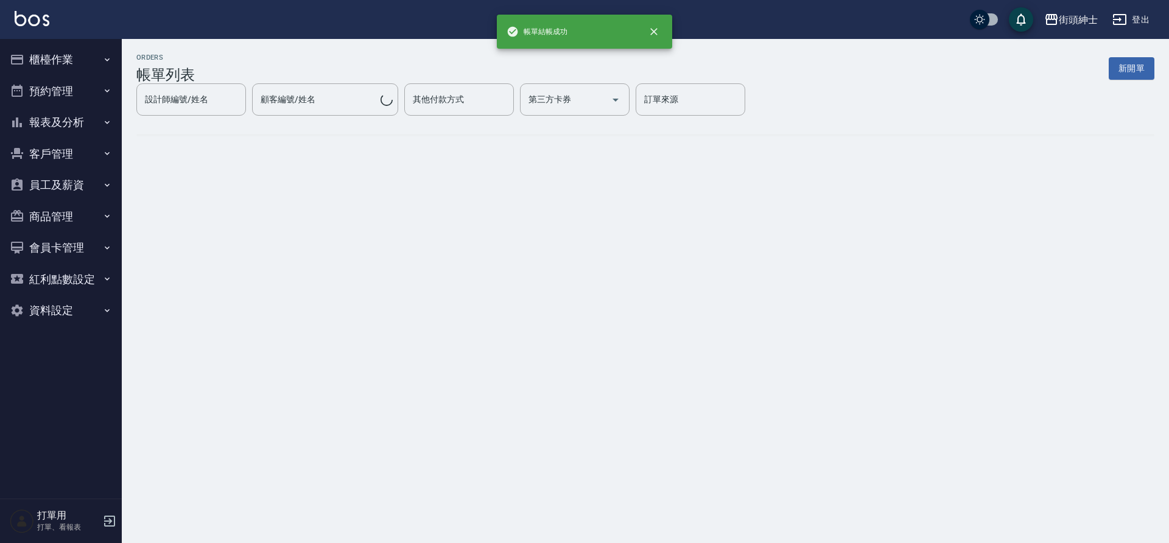
click at [48, 91] on button "預約管理" at bounding box center [61, 91] width 112 height 32
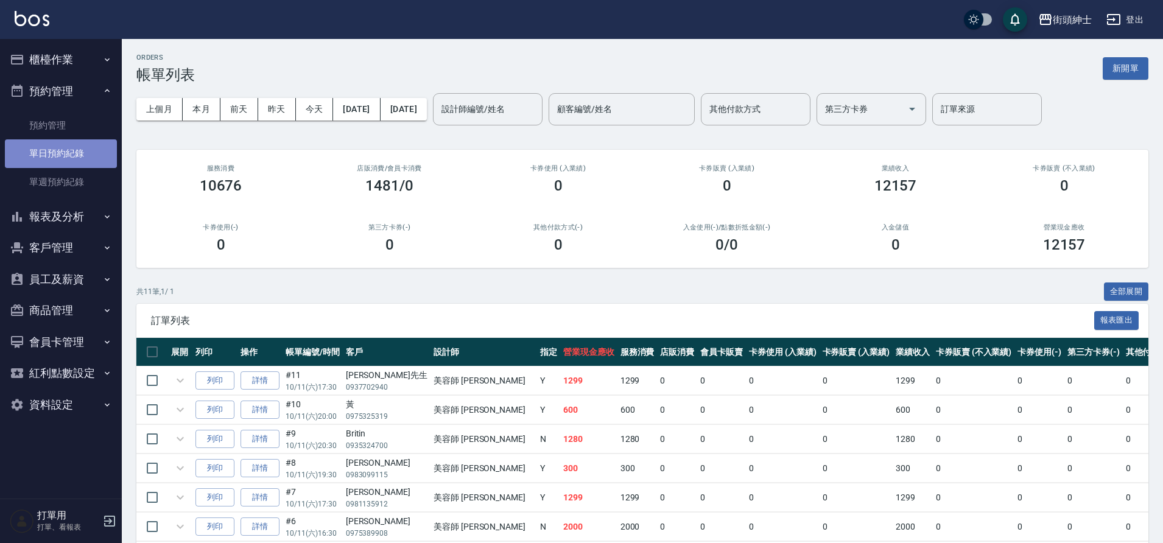
click at [65, 148] on link "單日預約紀錄" at bounding box center [61, 153] width 112 height 28
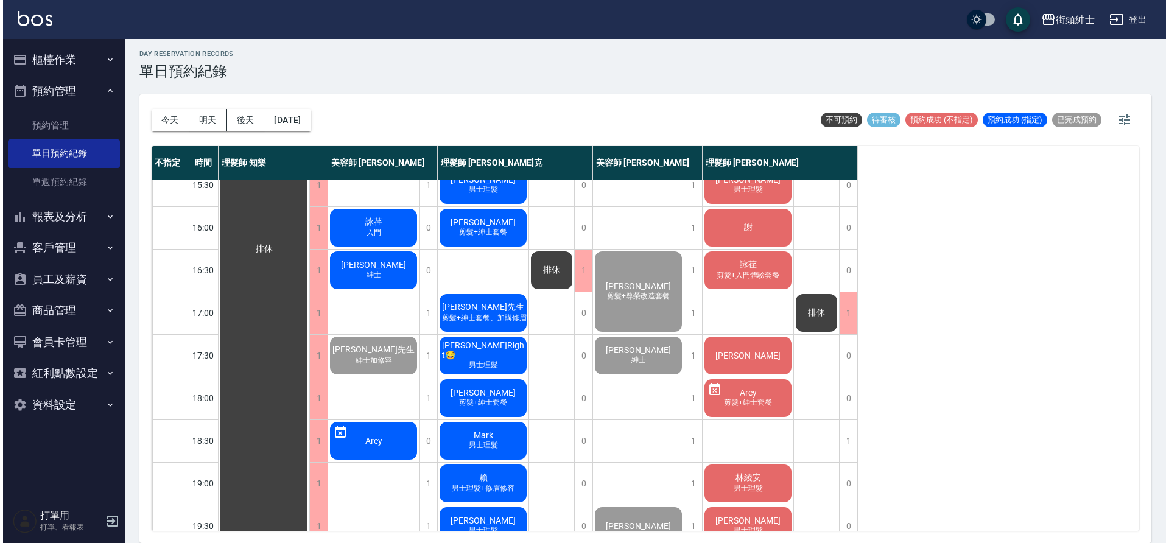
scroll to position [337, 0]
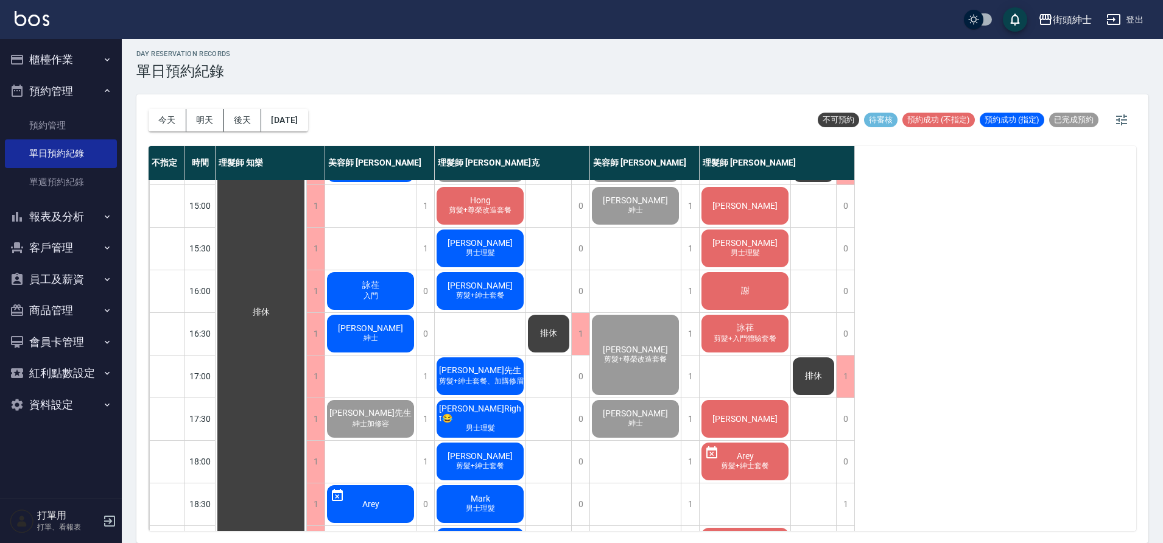
click at [408, 332] on div "簡廷宇 紳士" at bounding box center [370, 333] width 91 height 41
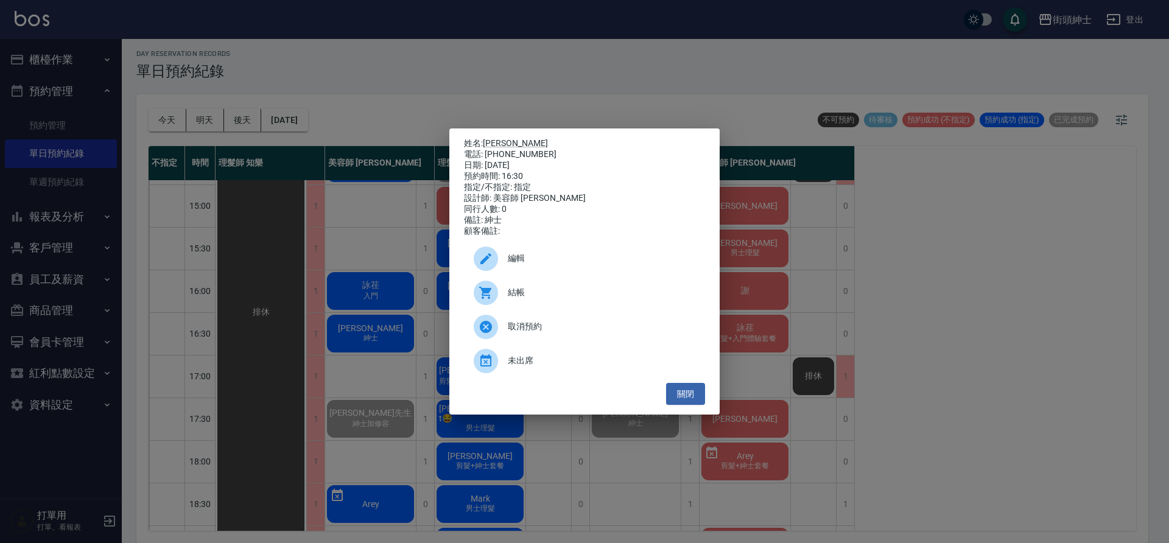
click at [561, 299] on span "結帳" at bounding box center [602, 292] width 188 height 13
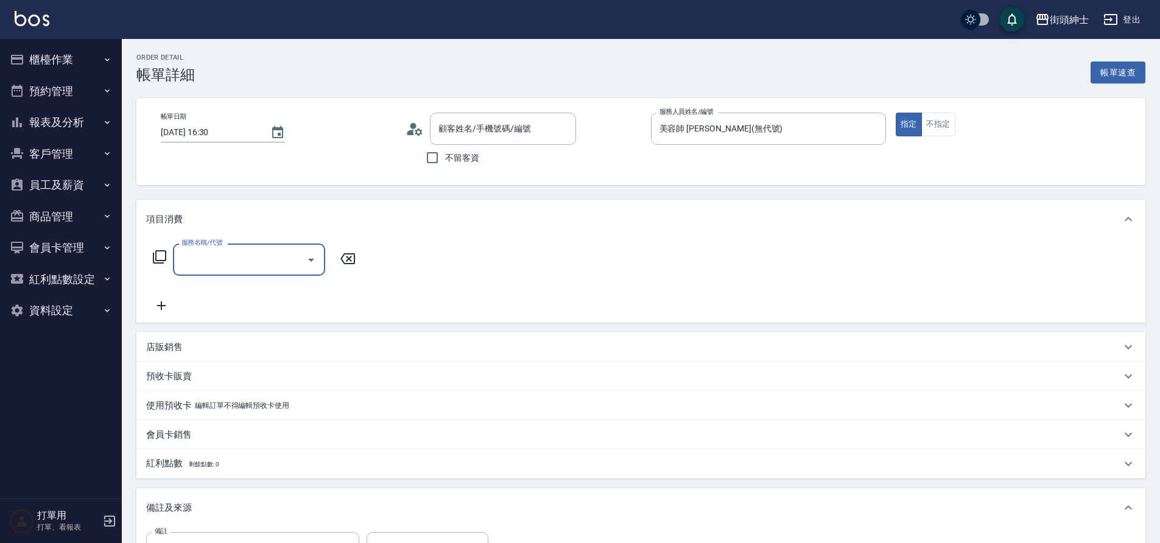
click at [244, 269] on input "服務名稱/代號" at bounding box center [239, 259] width 123 height 21
type input "[PERSON_NAME]/0987093000/null"
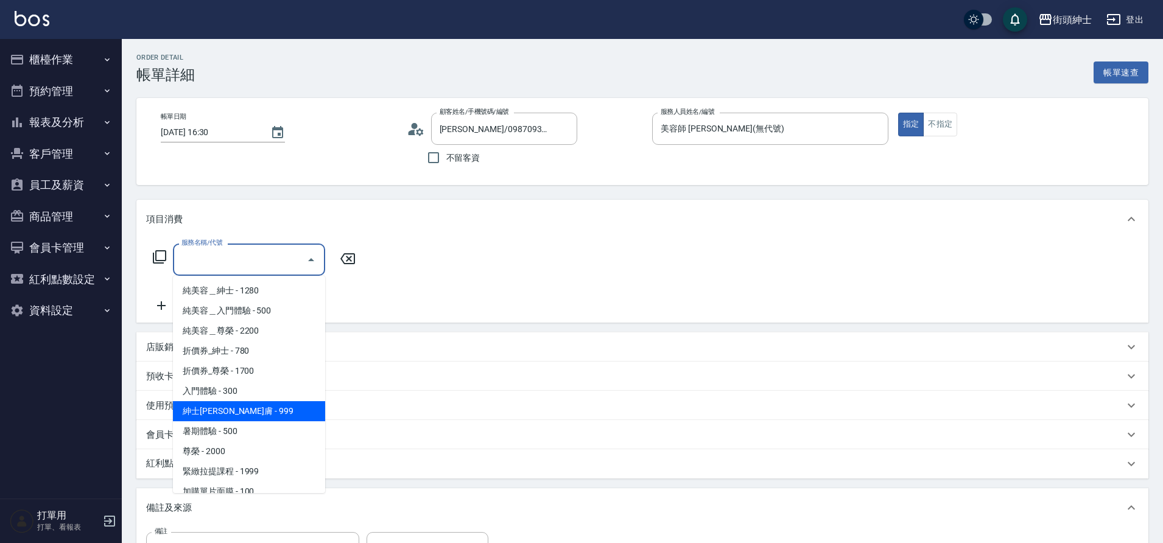
drag, startPoint x: 237, startPoint y: 404, endPoint x: 250, endPoint y: 401, distance: 13.1
click at [237, 404] on span "紳士[PERSON_NAME]膚 - 999" at bounding box center [249, 411] width 152 height 20
type input "紳士[PERSON_NAME]膚"
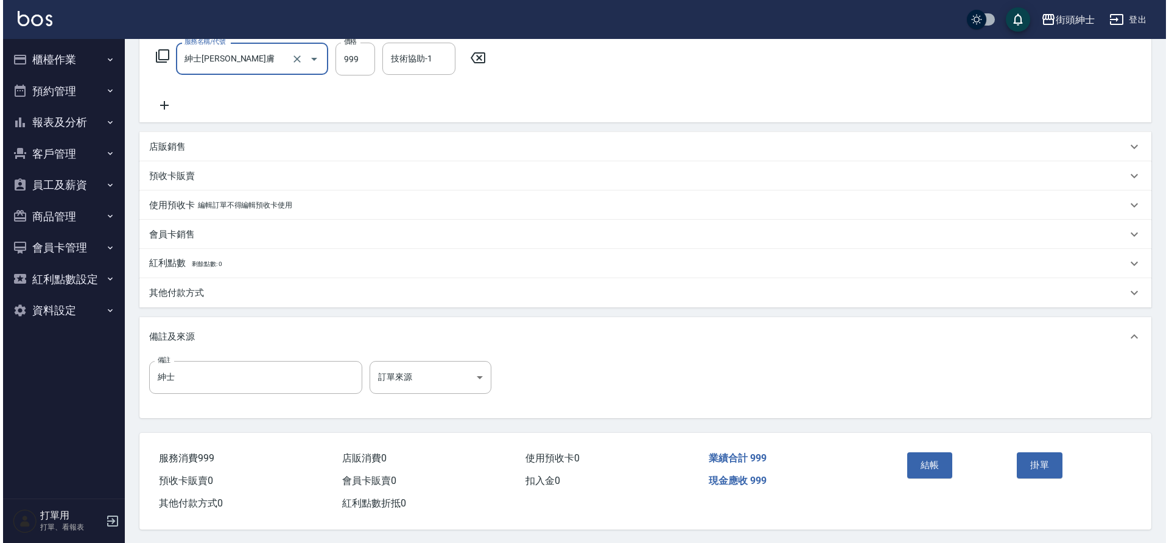
scroll to position [208, 0]
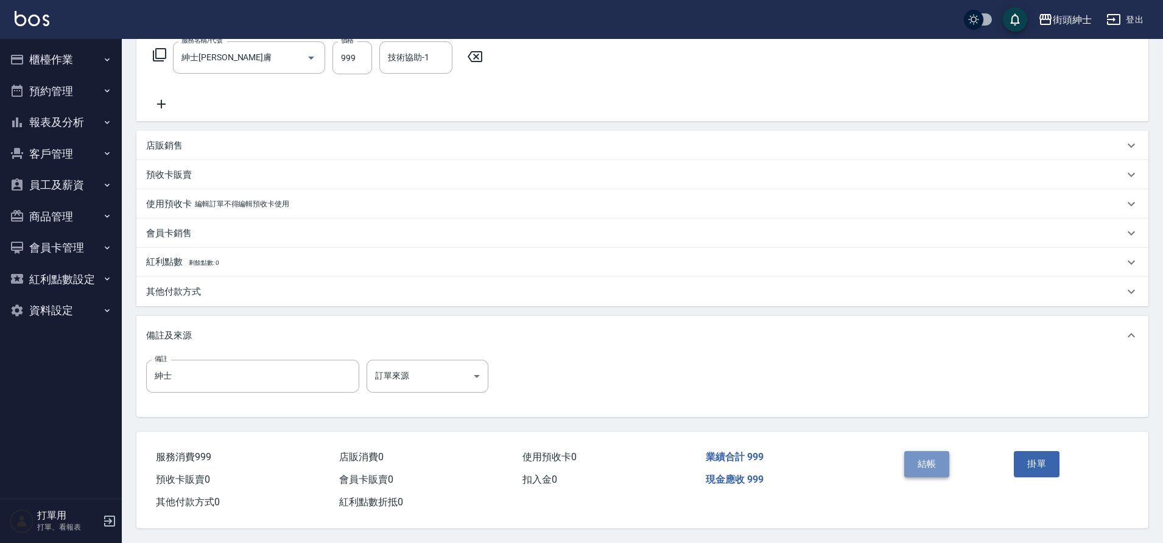
click at [925, 454] on button "結帳" at bounding box center [927, 464] width 46 height 26
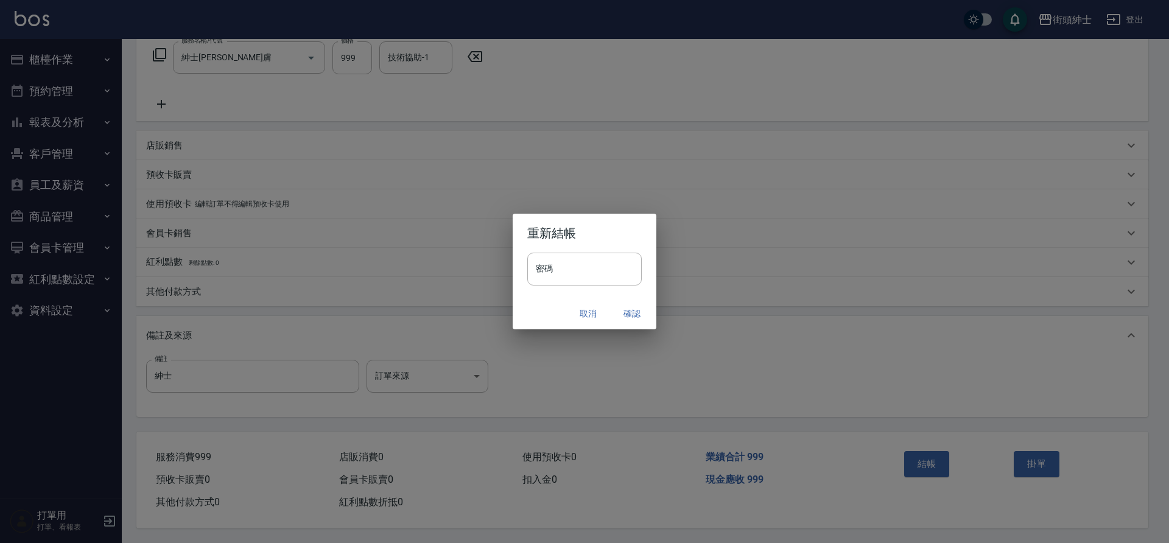
click at [633, 312] on button "確認" at bounding box center [631, 314] width 39 height 23
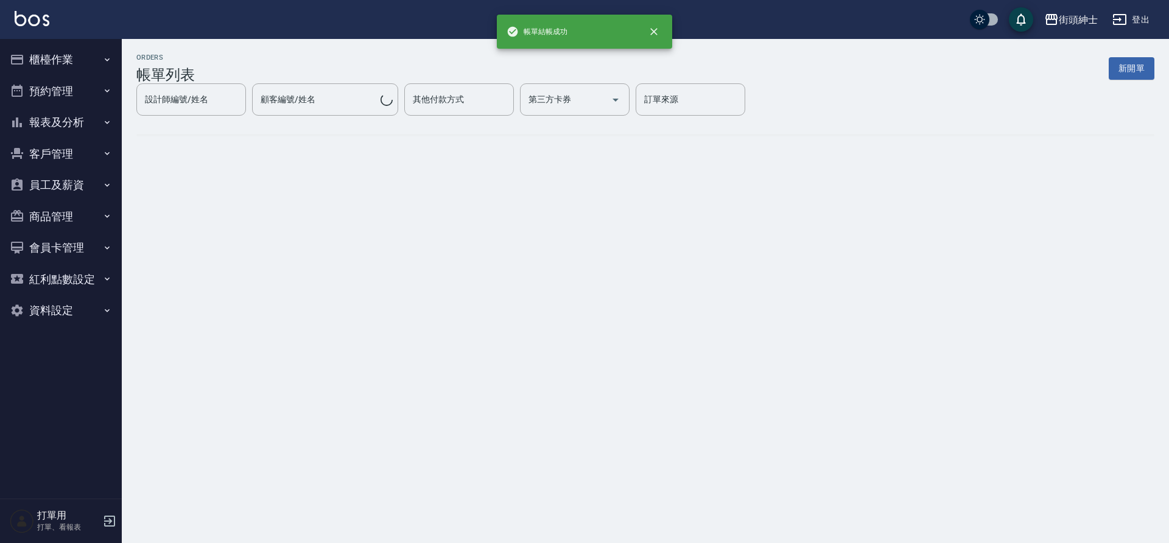
drag, startPoint x: 74, startPoint y: 104, endPoint x: 83, endPoint y: 142, distance: 39.0
click at [73, 105] on button "預約管理" at bounding box center [61, 91] width 112 height 32
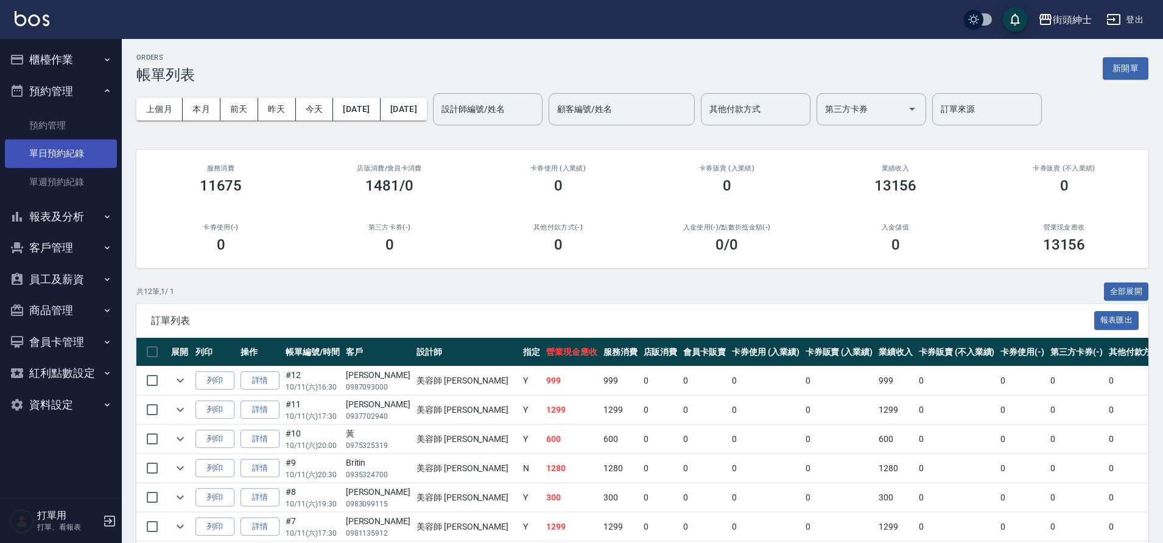
click at [86, 148] on link "單日預約紀錄" at bounding box center [61, 153] width 112 height 28
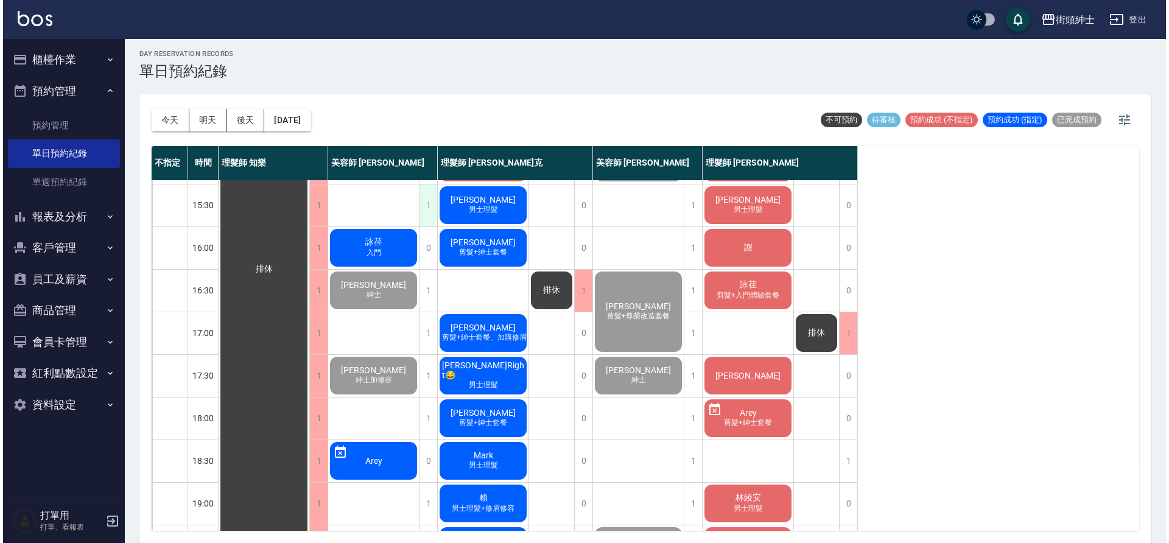
scroll to position [327, 0]
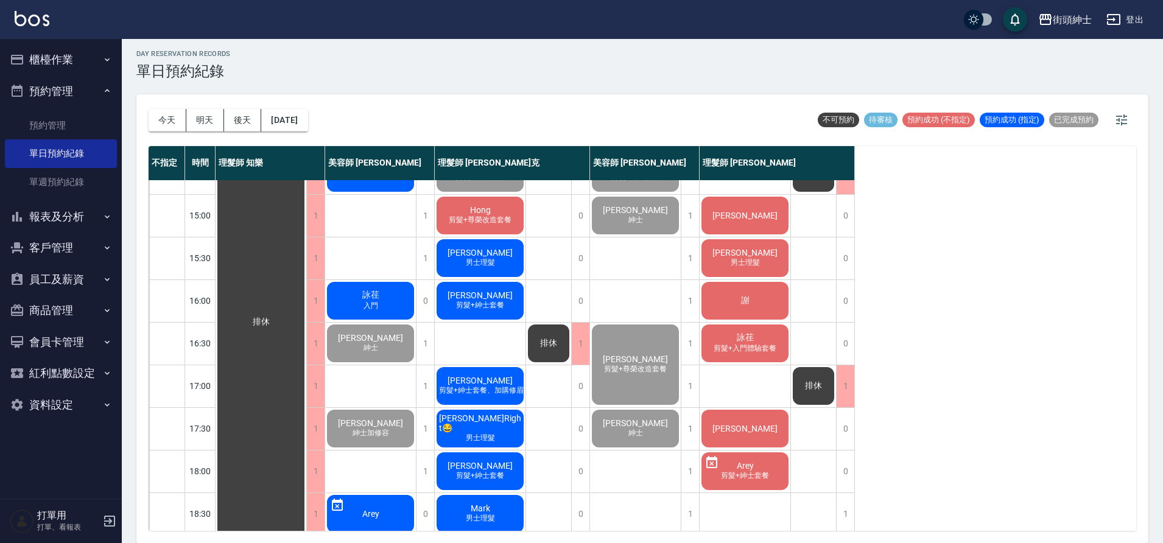
click at [379, 296] on span "詠荏" at bounding box center [371, 295] width 22 height 11
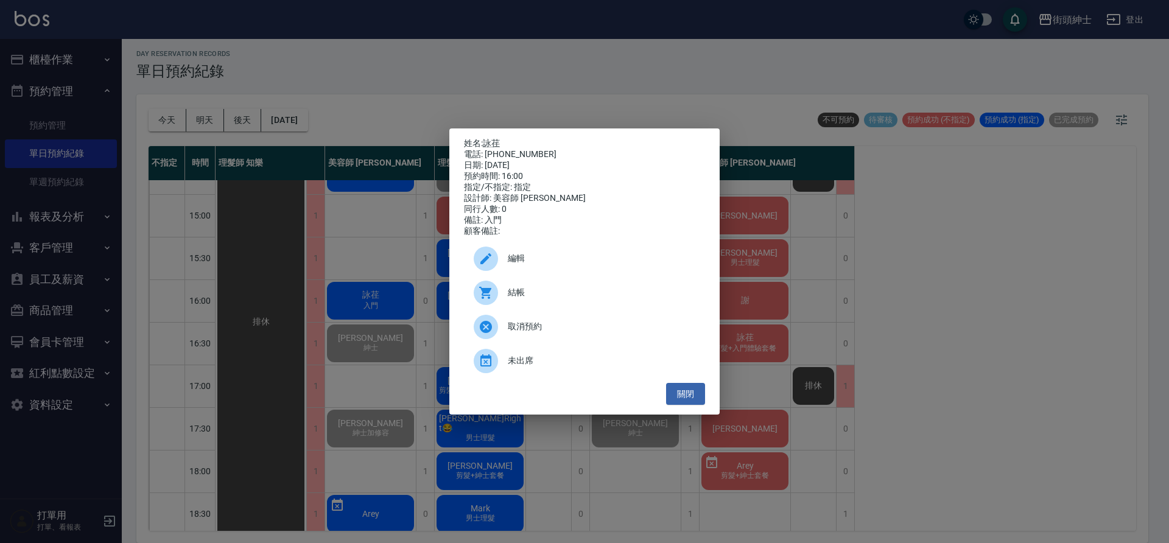
click at [491, 290] on div at bounding box center [486, 293] width 24 height 24
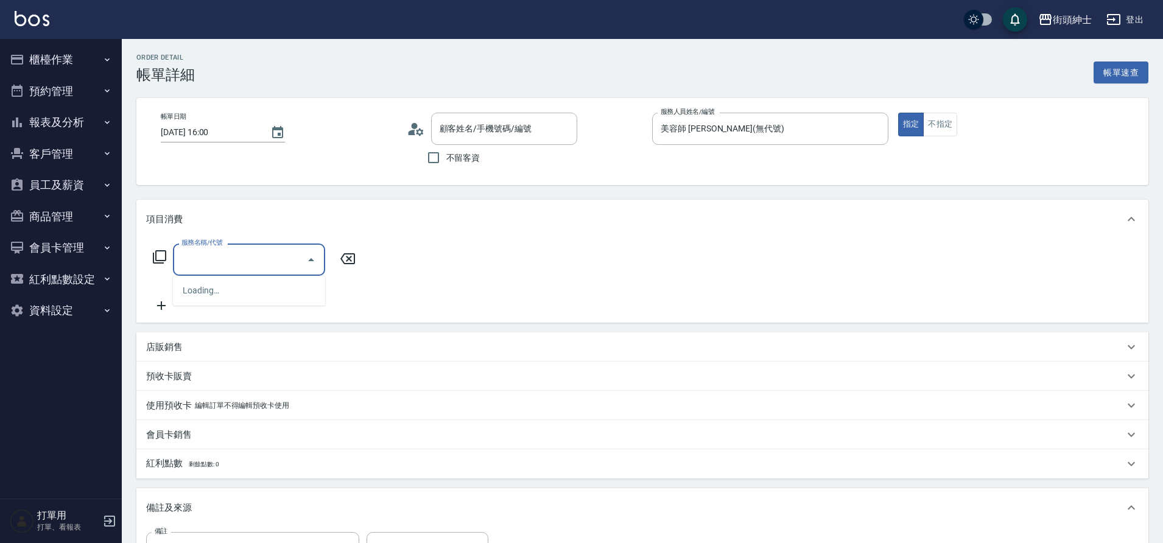
type input "詠荏/0939168166/null"
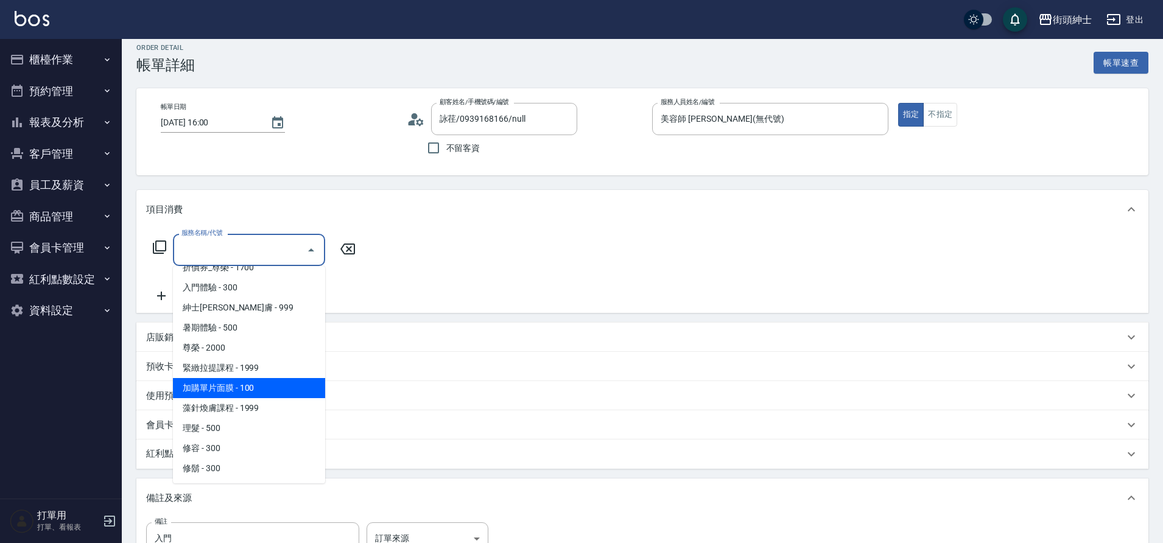
scroll to position [7, 0]
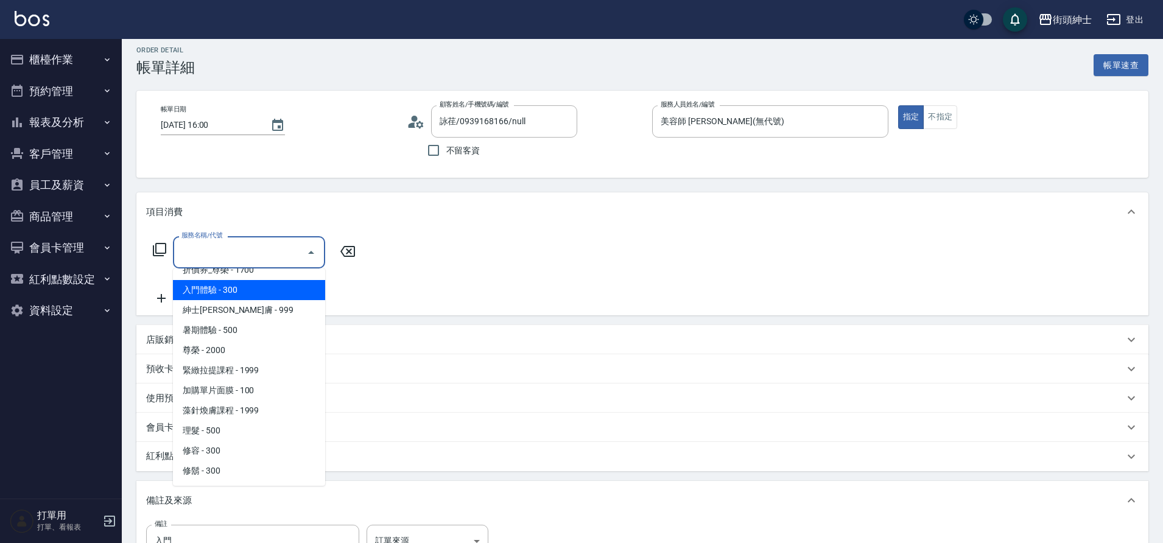
click at [206, 286] on span "入門體驗 - 300" at bounding box center [249, 290] width 152 height 20
type input "入門體驗"
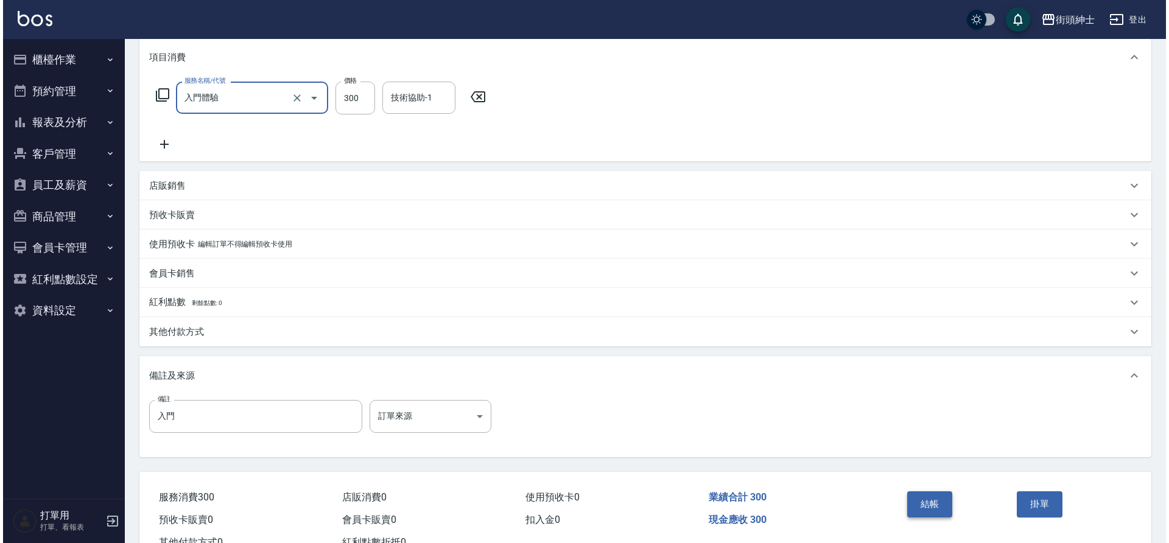
scroll to position [181, 0]
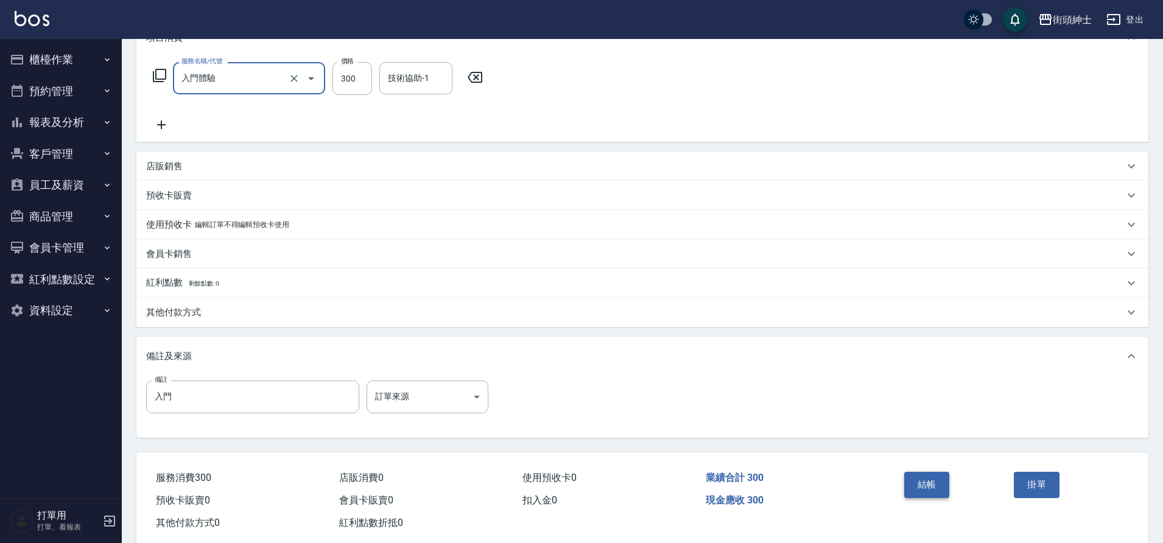
click at [930, 481] on button "結帳" at bounding box center [927, 485] width 46 height 26
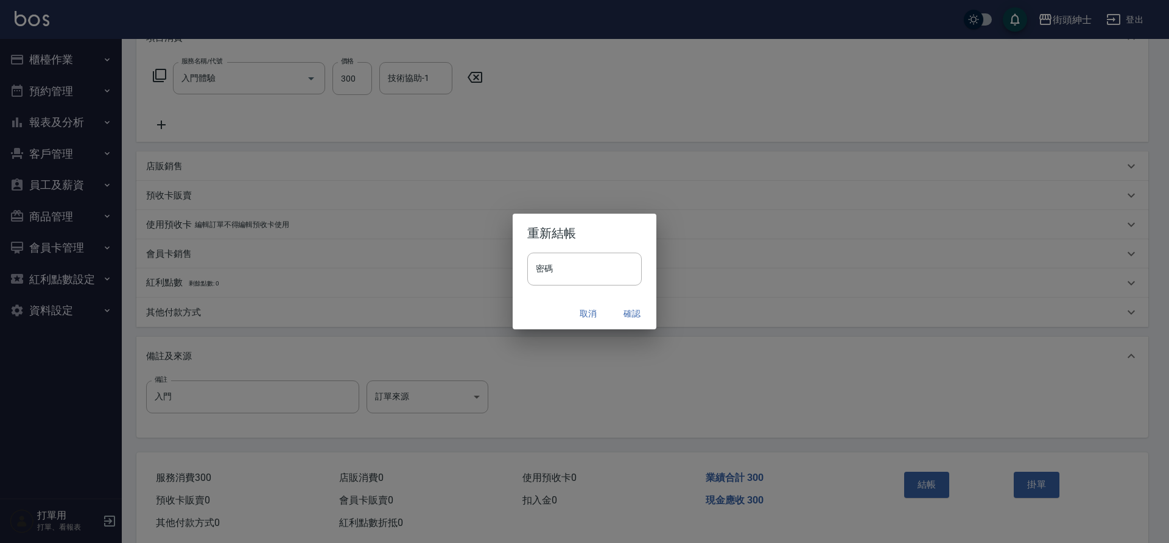
click at [627, 317] on button "確認" at bounding box center [631, 314] width 39 height 23
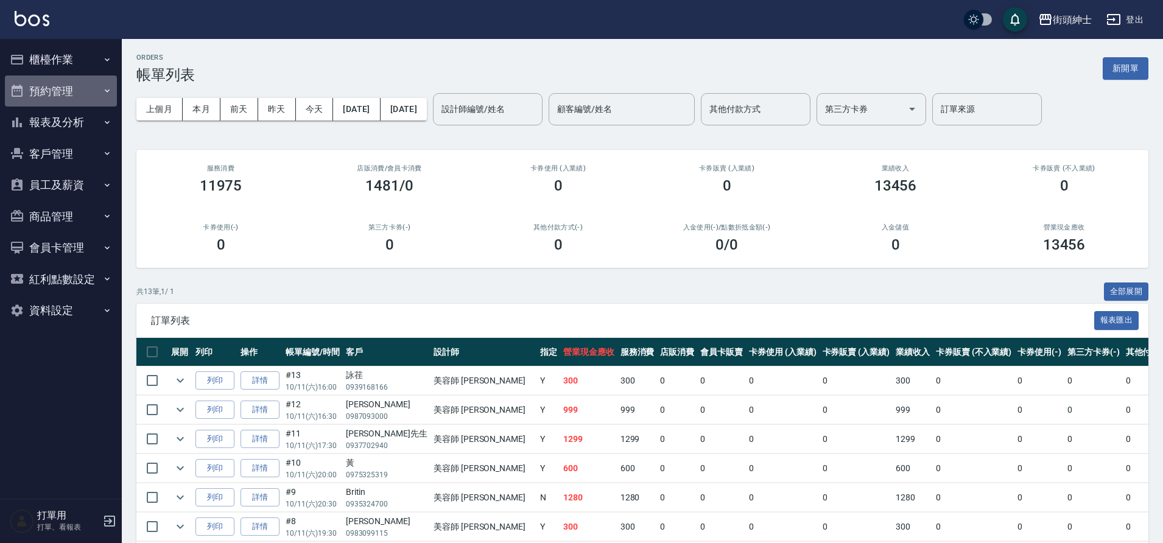
click at [73, 96] on button "預約管理" at bounding box center [61, 91] width 112 height 32
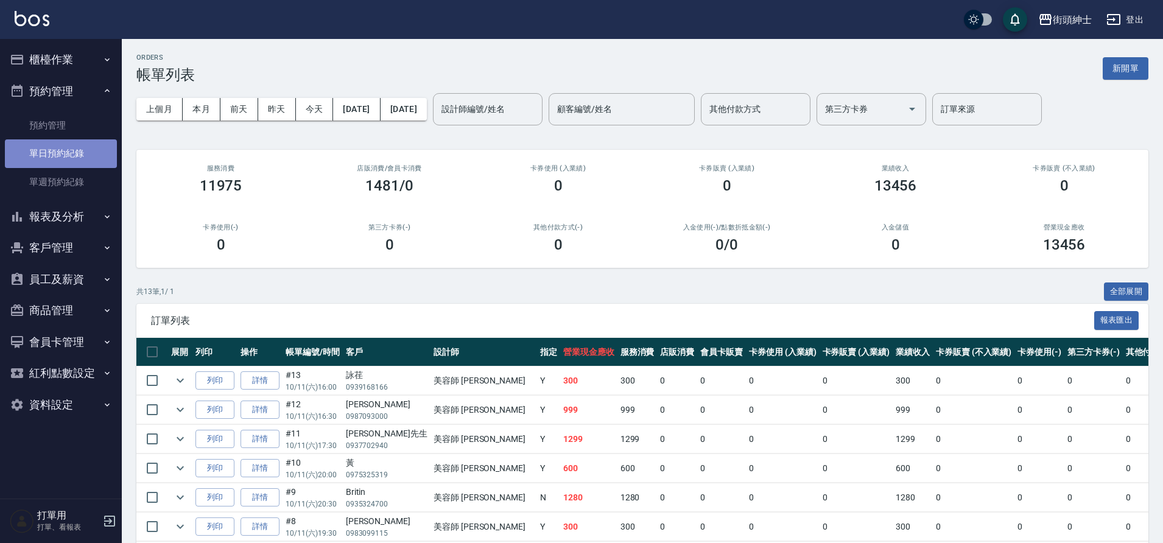
click at [75, 150] on link "單日預約紀錄" at bounding box center [61, 153] width 112 height 28
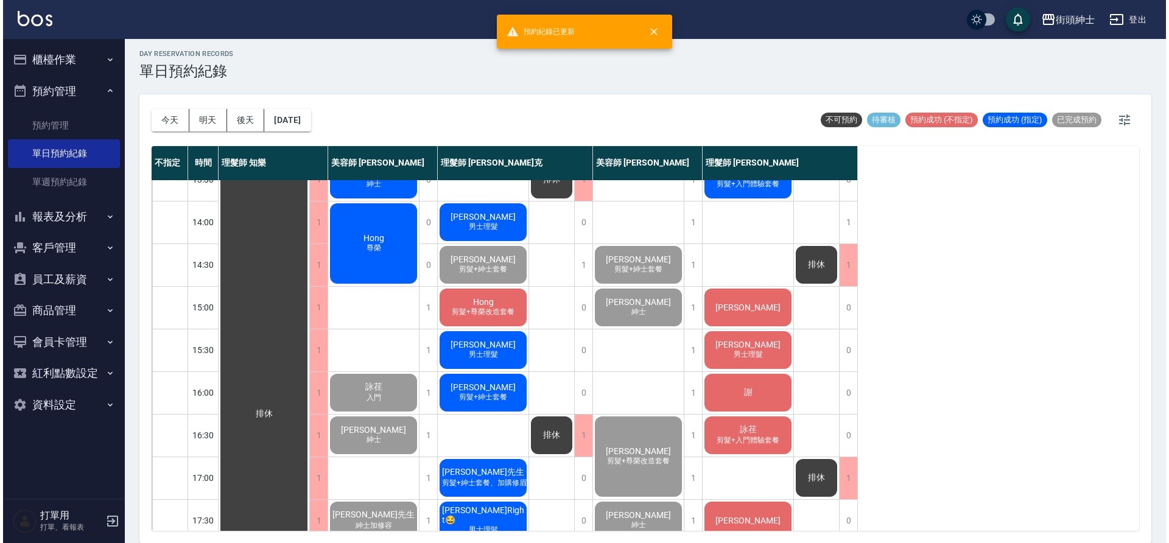
scroll to position [130, 0]
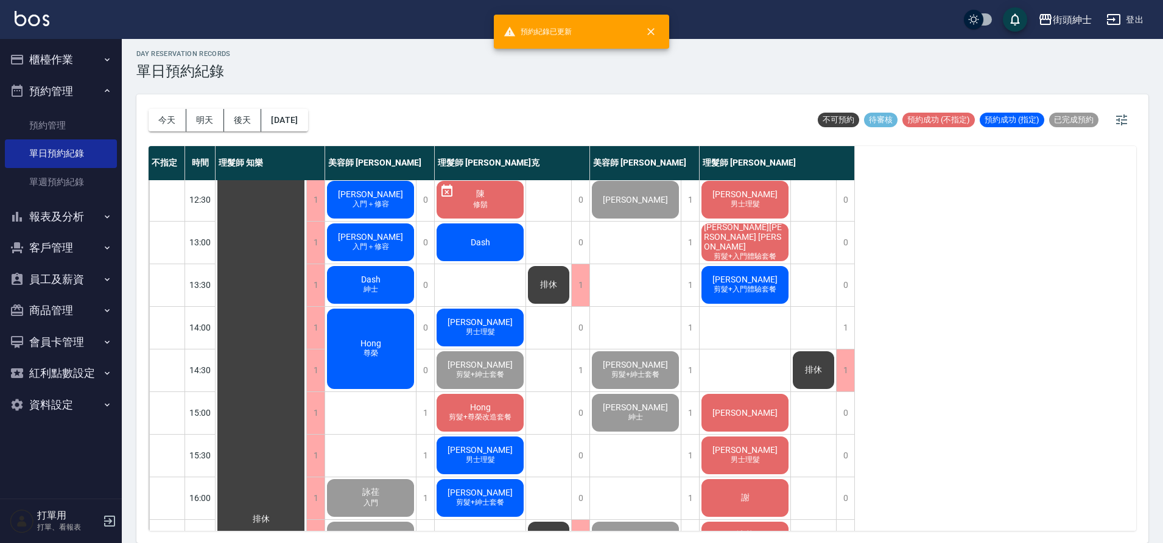
click at [398, 320] on div "[PERSON_NAME]" at bounding box center [370, 349] width 91 height 84
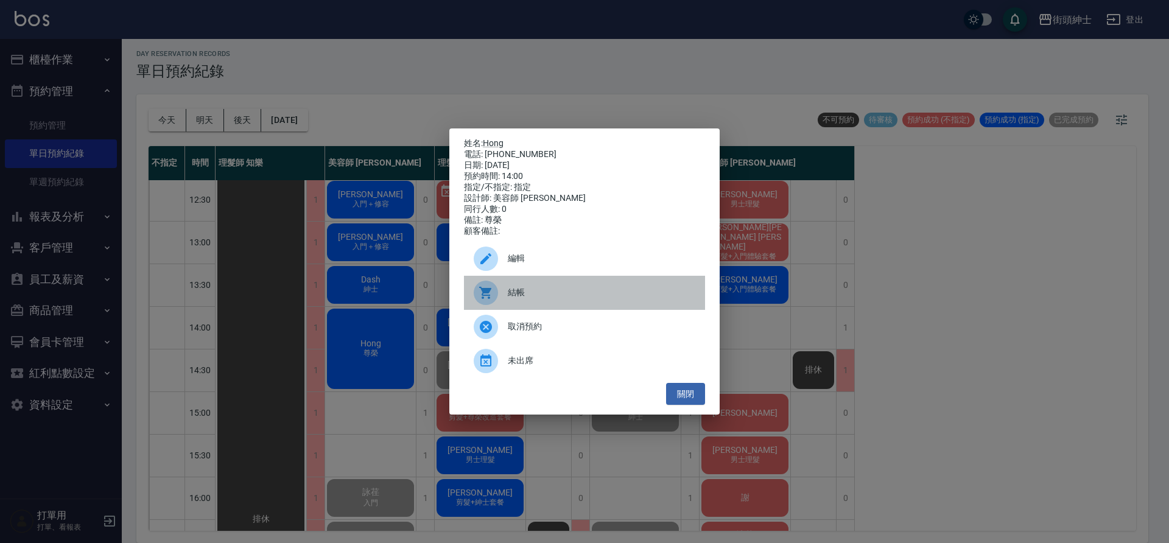
click at [525, 296] on span "結帳" at bounding box center [602, 292] width 188 height 13
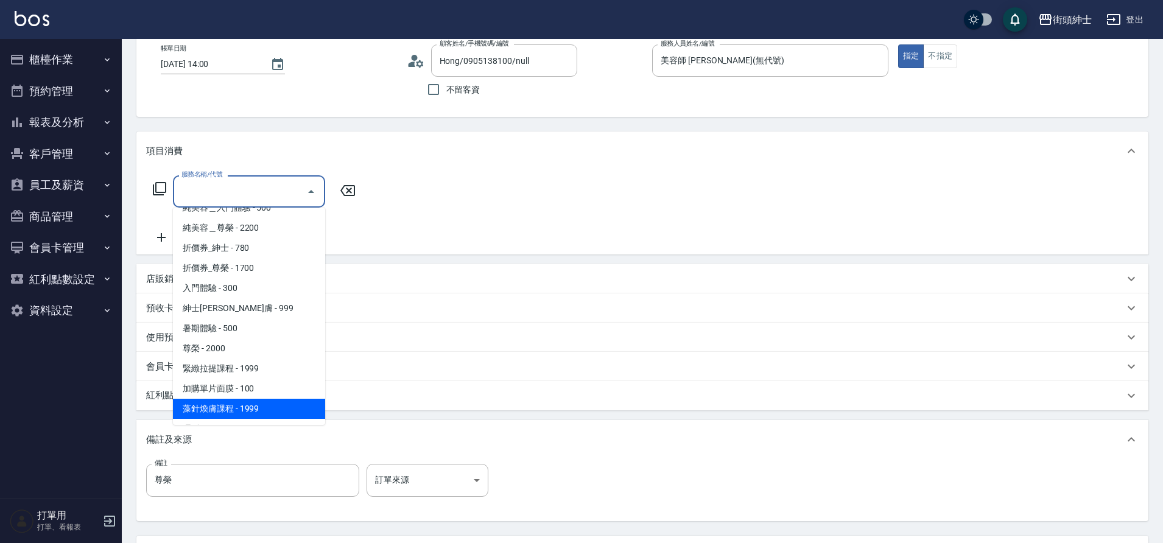
scroll to position [21, 0]
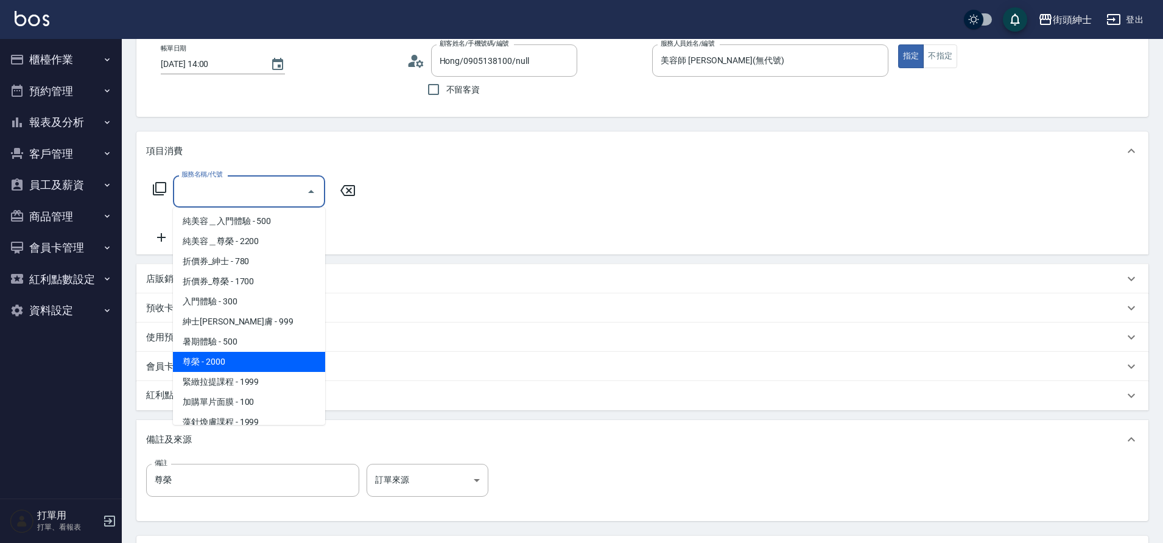
click at [276, 358] on span "尊榮 - 2000" at bounding box center [249, 362] width 152 height 20
type input "尊榮"
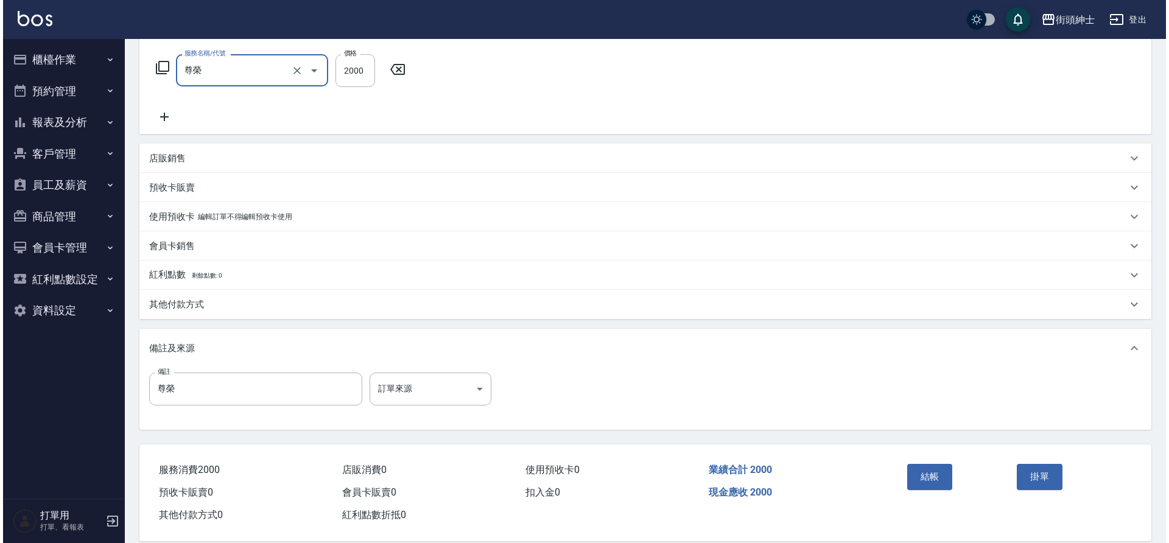
scroll to position [208, 0]
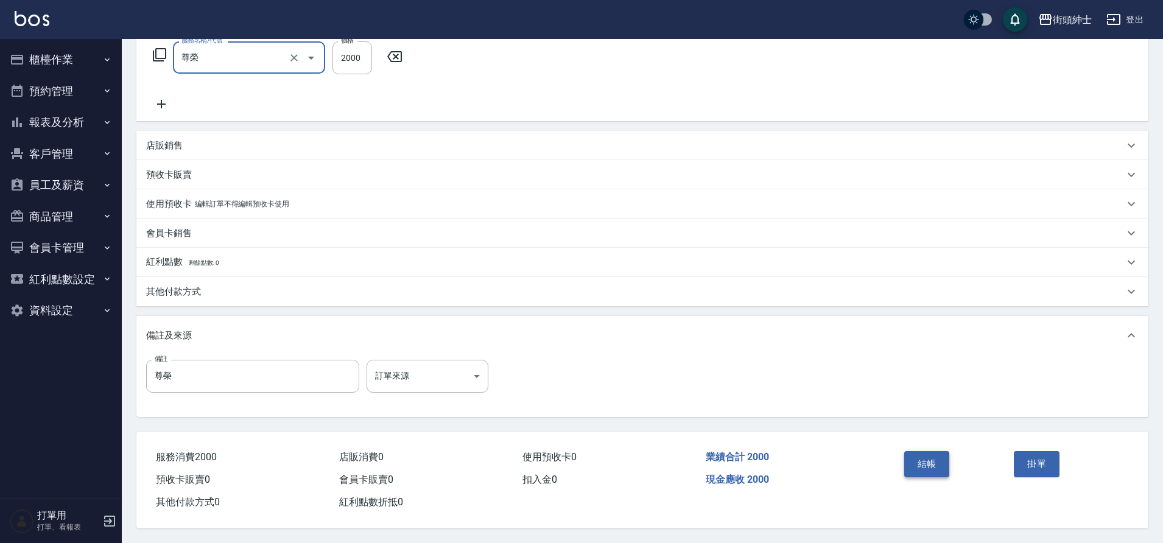
click at [924, 462] on button "結帳" at bounding box center [927, 464] width 46 height 26
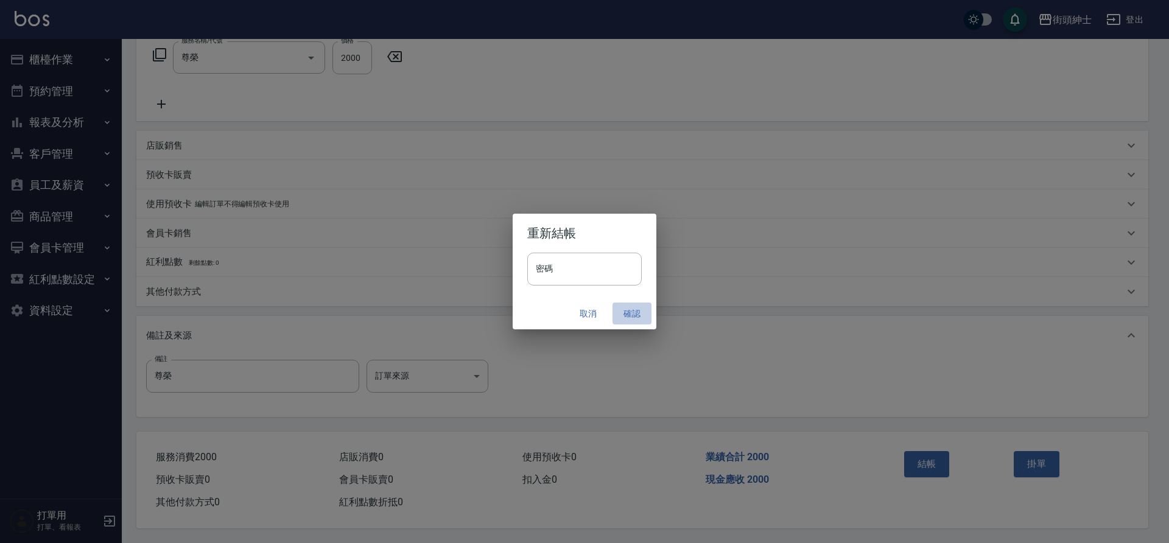
click at [622, 320] on button "確認" at bounding box center [631, 314] width 39 height 23
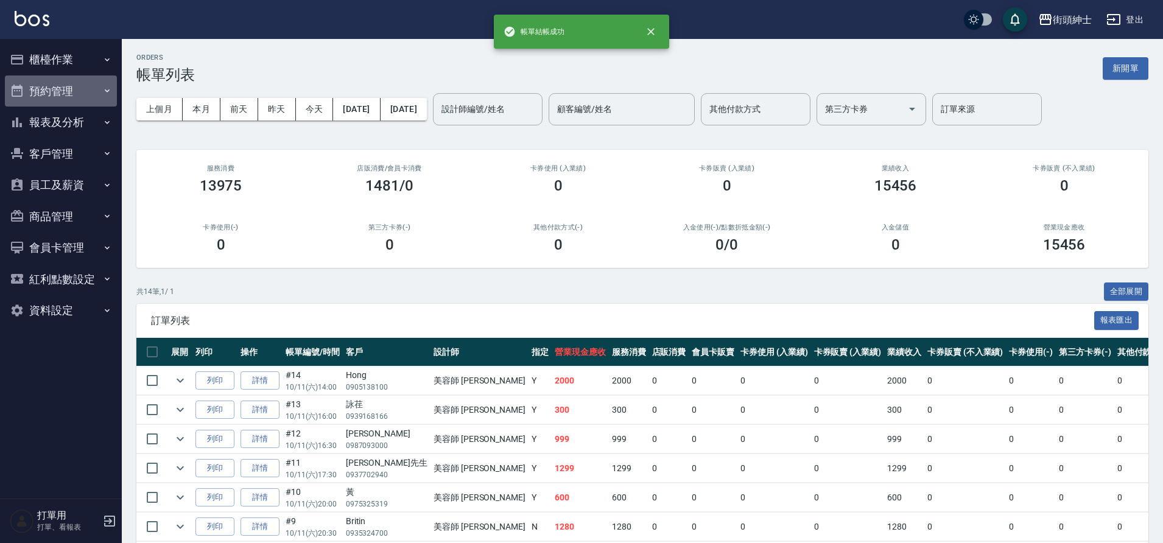
click at [88, 99] on button "預約管理" at bounding box center [61, 91] width 112 height 32
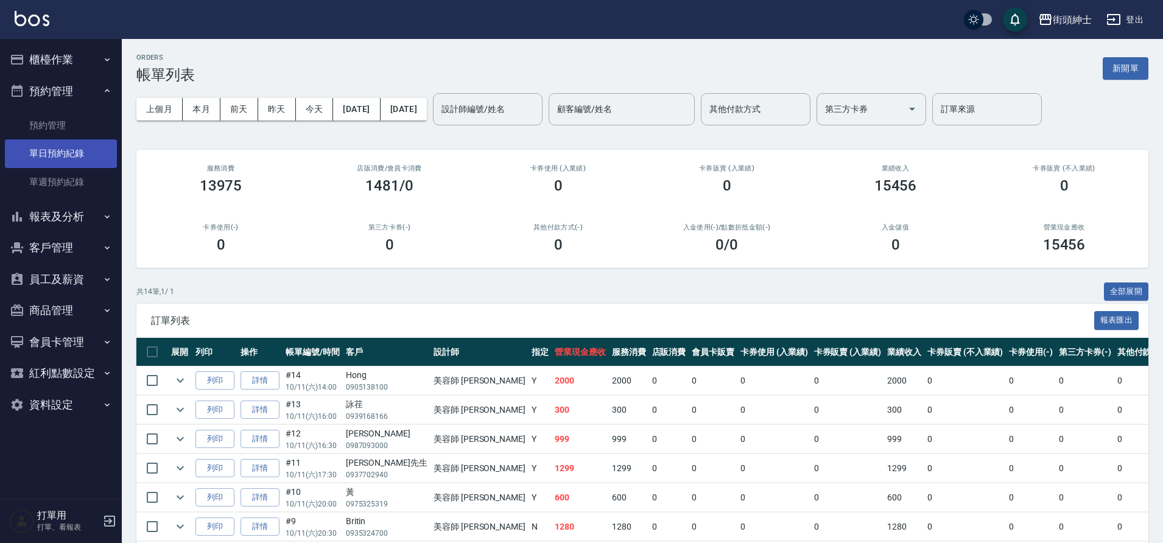
drag, startPoint x: 88, startPoint y: 161, endPoint x: 91, endPoint y: 151, distance: 10.2
click at [86, 161] on link "單日預約紀錄" at bounding box center [61, 153] width 112 height 28
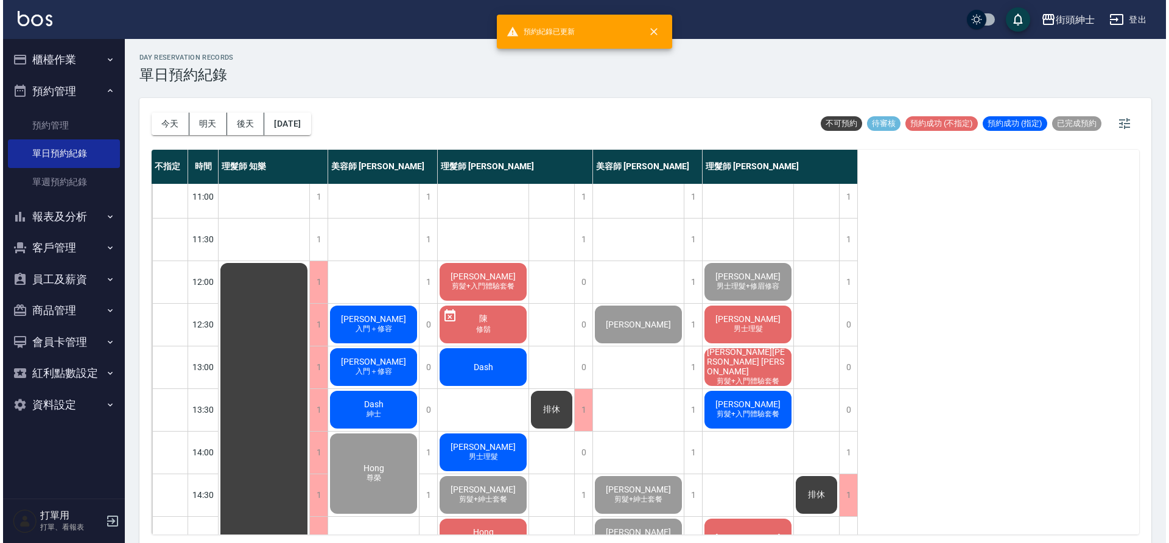
scroll to position [19, 0]
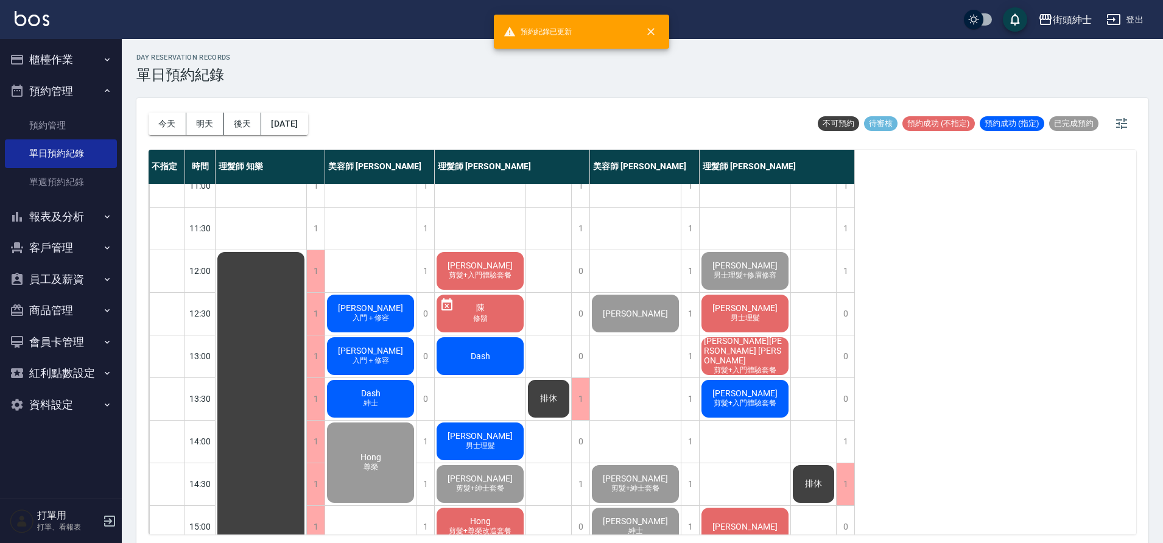
click at [389, 400] on div "Dash 紳士" at bounding box center [370, 398] width 91 height 41
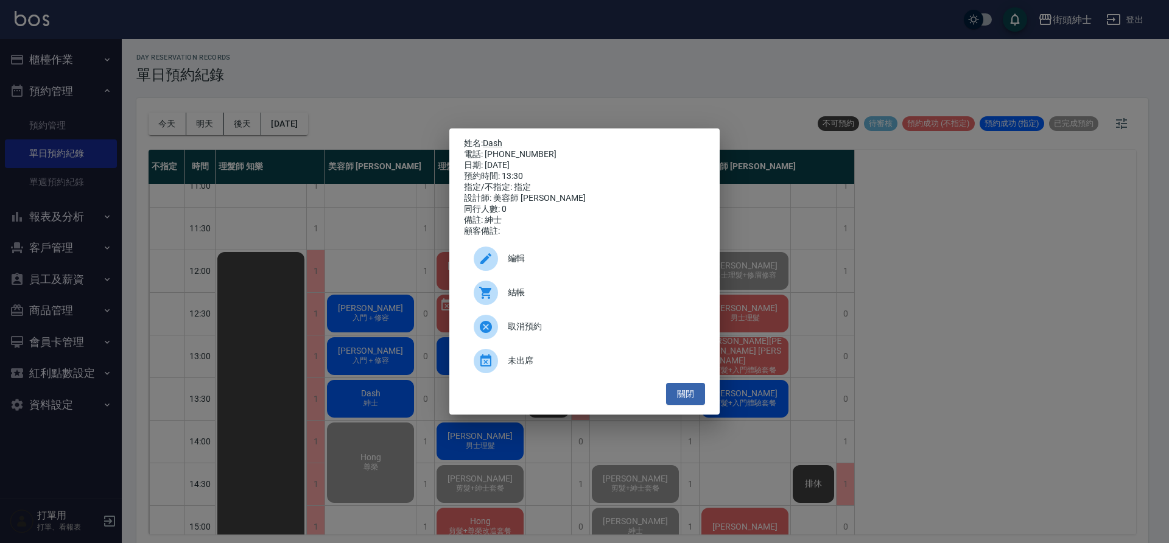
click at [507, 310] on div "結帳" at bounding box center [584, 293] width 241 height 34
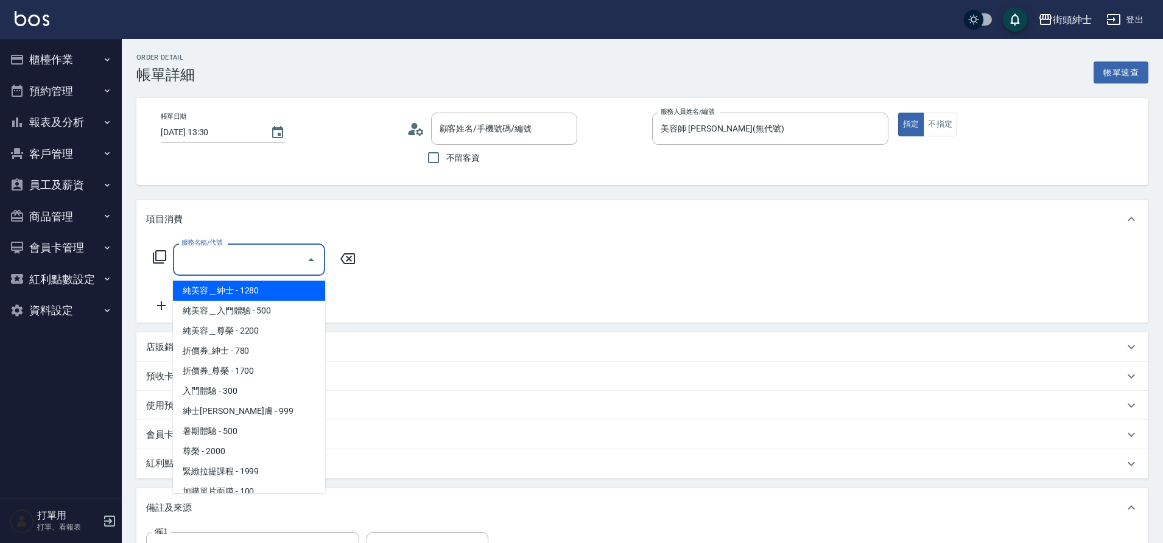
type input "Dash/0958550725/null"
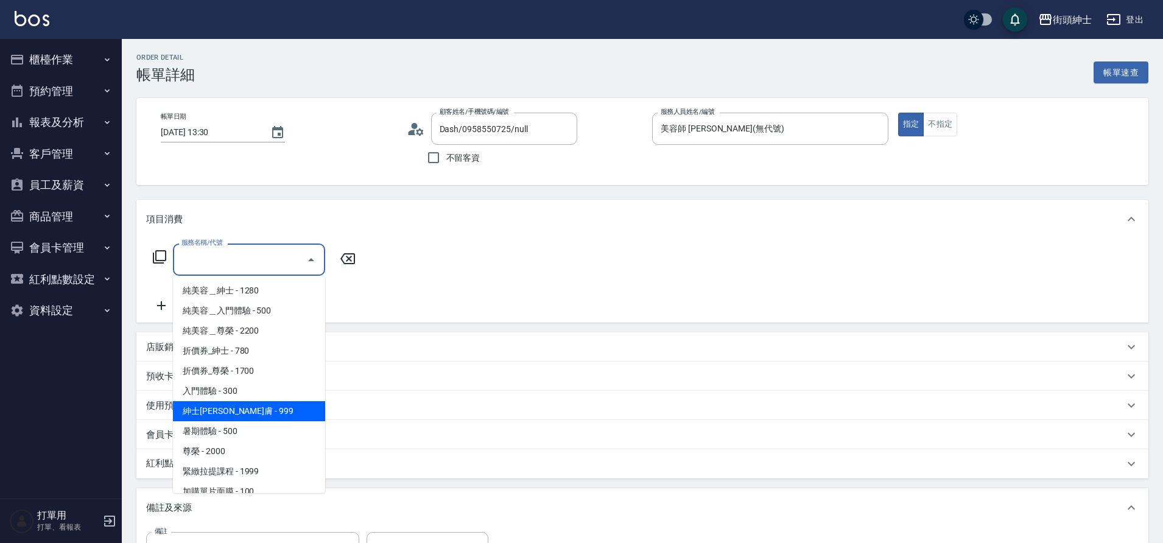
click at [259, 401] on span "紳士[PERSON_NAME]膚 - 999" at bounding box center [249, 411] width 152 height 20
type input "紳士[PERSON_NAME]膚"
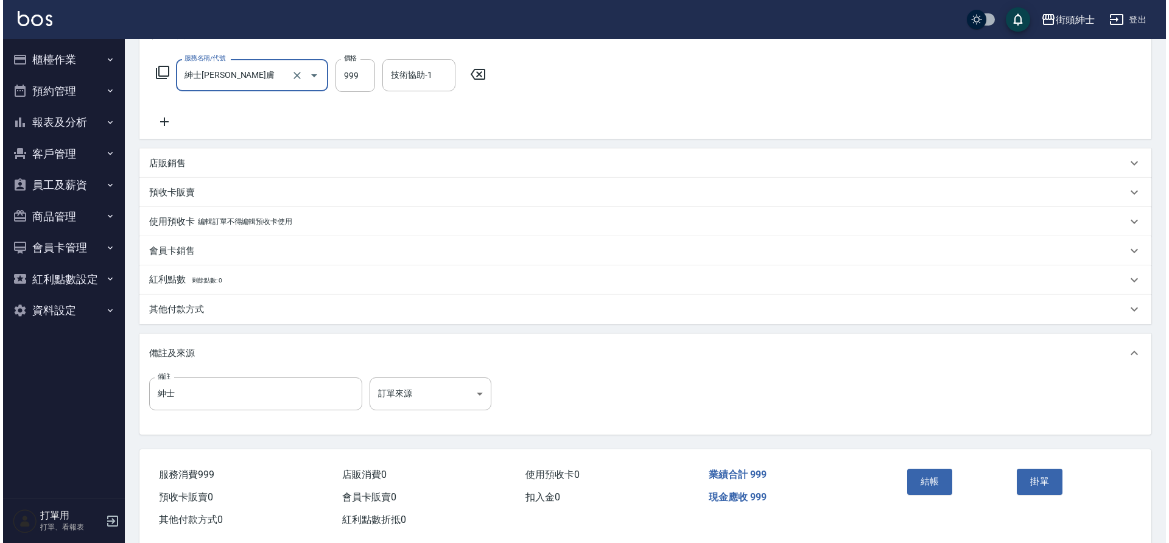
scroll to position [208, 0]
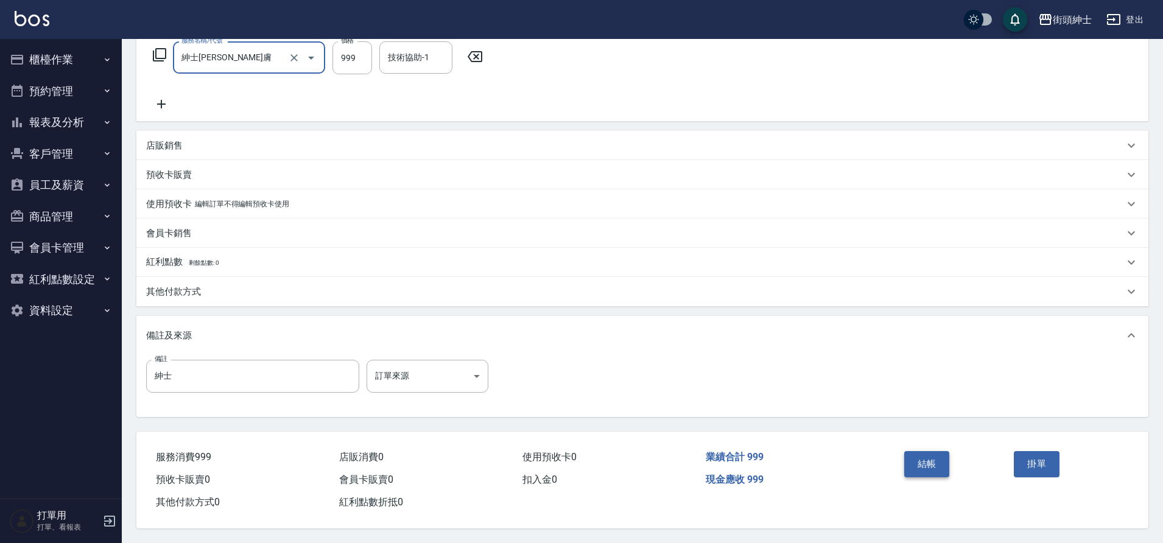
click at [928, 458] on button "結帳" at bounding box center [927, 464] width 46 height 26
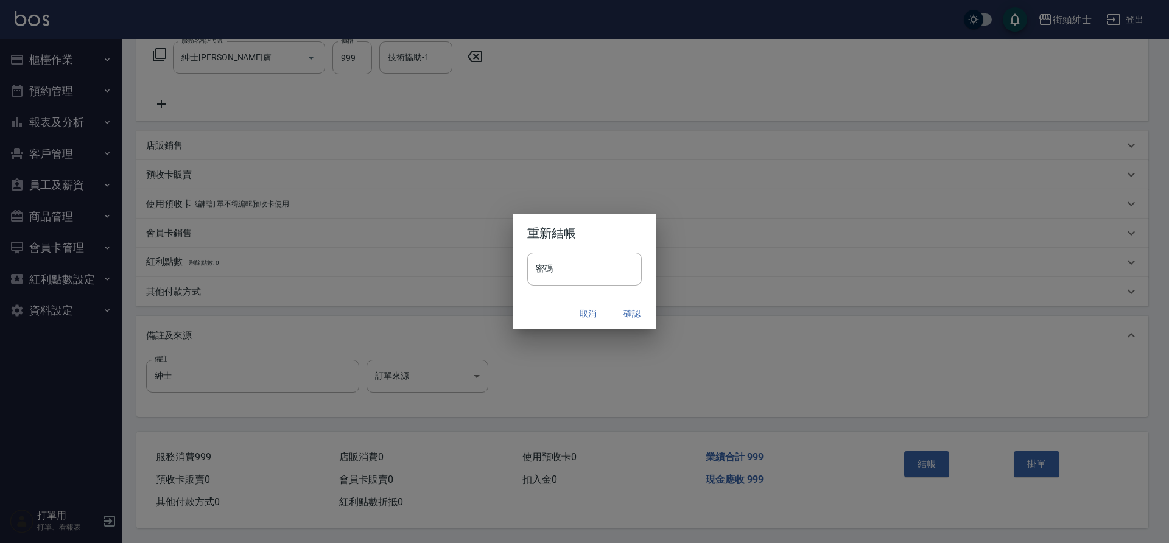
click at [634, 315] on button "確認" at bounding box center [631, 314] width 39 height 23
click at [634, 315] on div "取消 確認" at bounding box center [585, 314] width 144 height 32
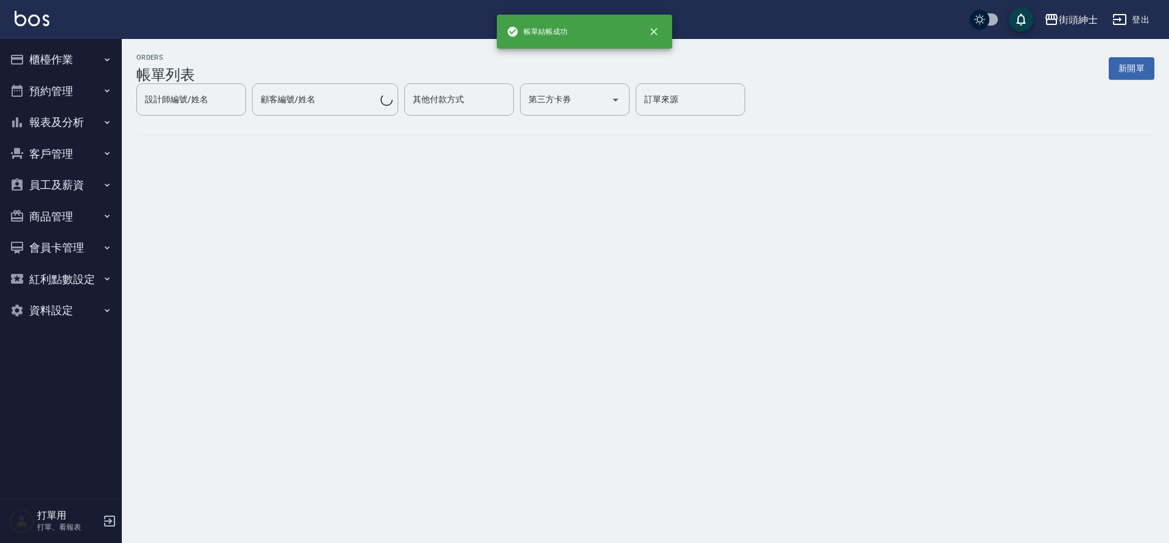
click at [99, 102] on button "預約管理" at bounding box center [61, 91] width 112 height 32
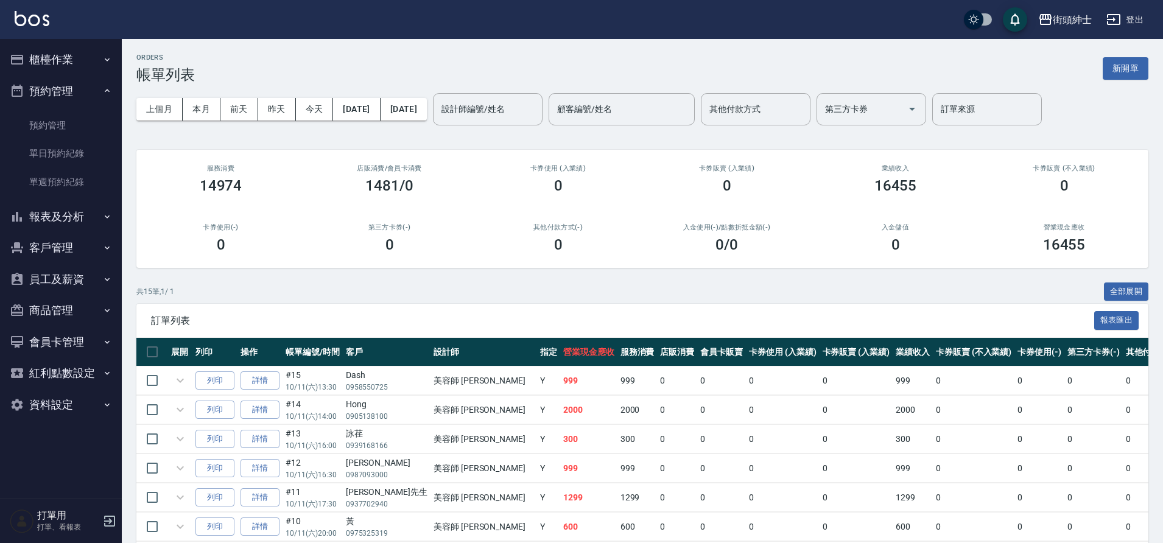
click at [88, 155] on link "單日預約紀錄" at bounding box center [61, 153] width 112 height 28
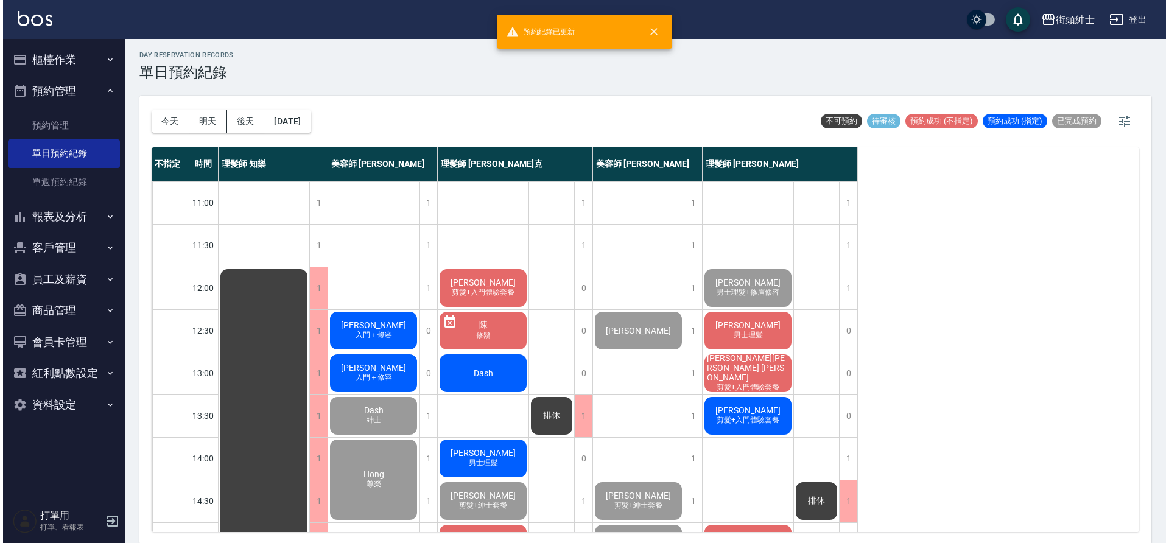
scroll to position [4, 0]
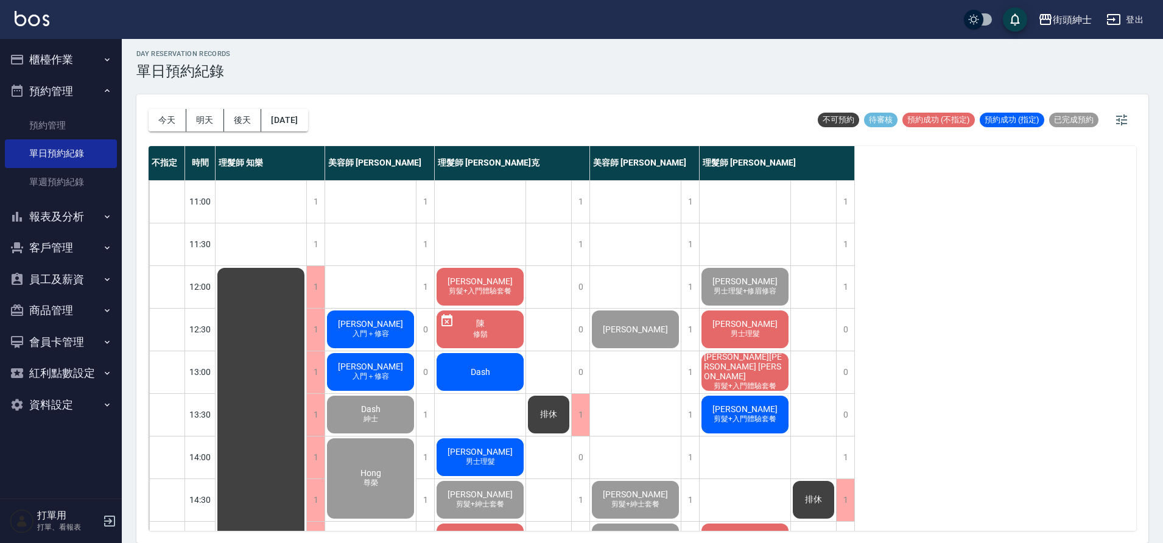
click at [389, 365] on div "阿建 入門＋修容" at bounding box center [370, 371] width 91 height 41
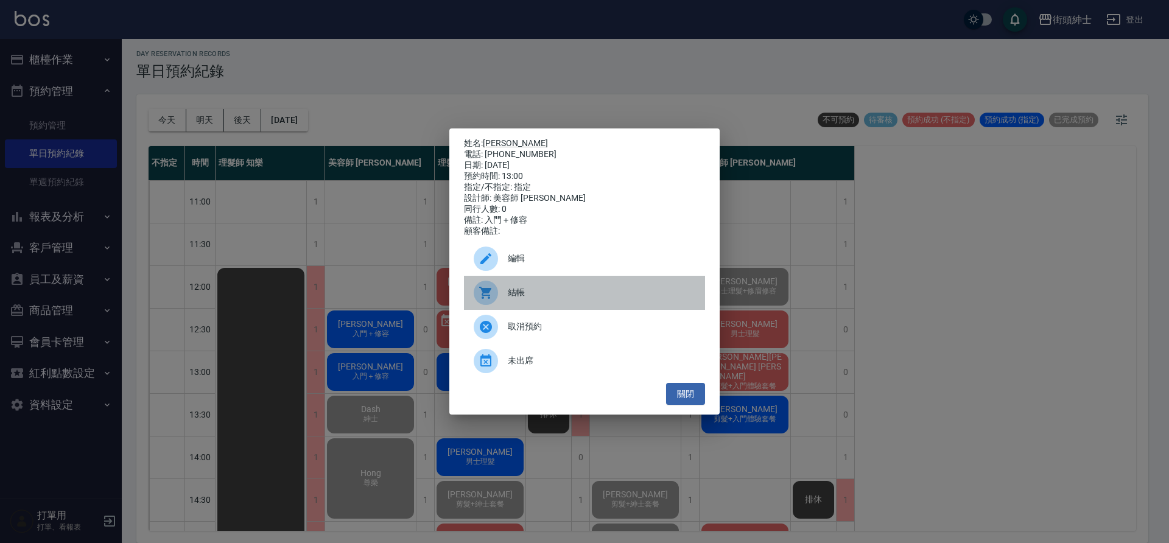
click at [548, 298] on span "結帳" at bounding box center [602, 292] width 188 height 13
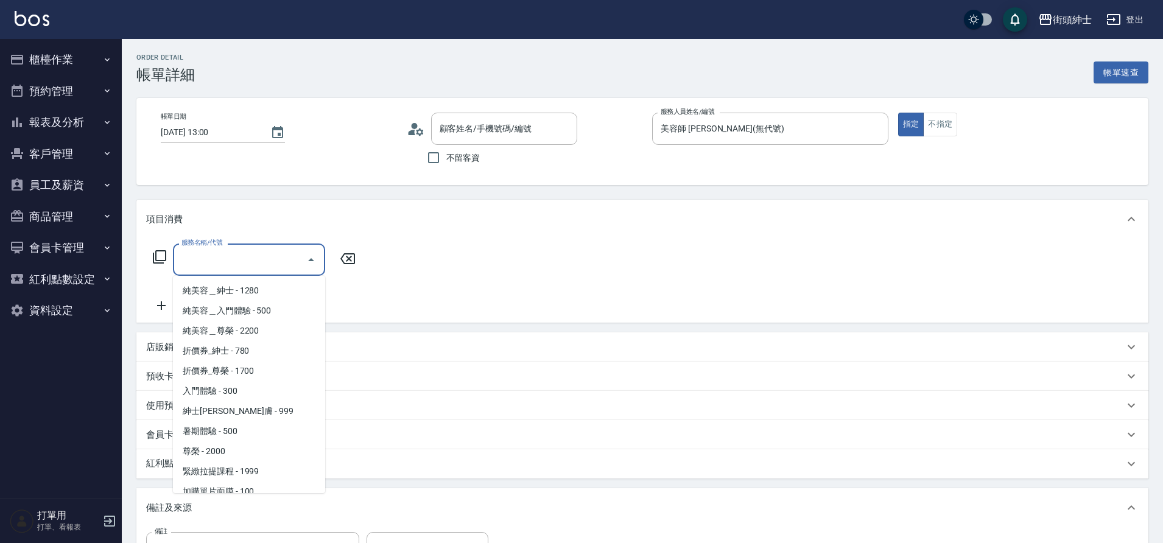
type input "阿建/0987738191/null"
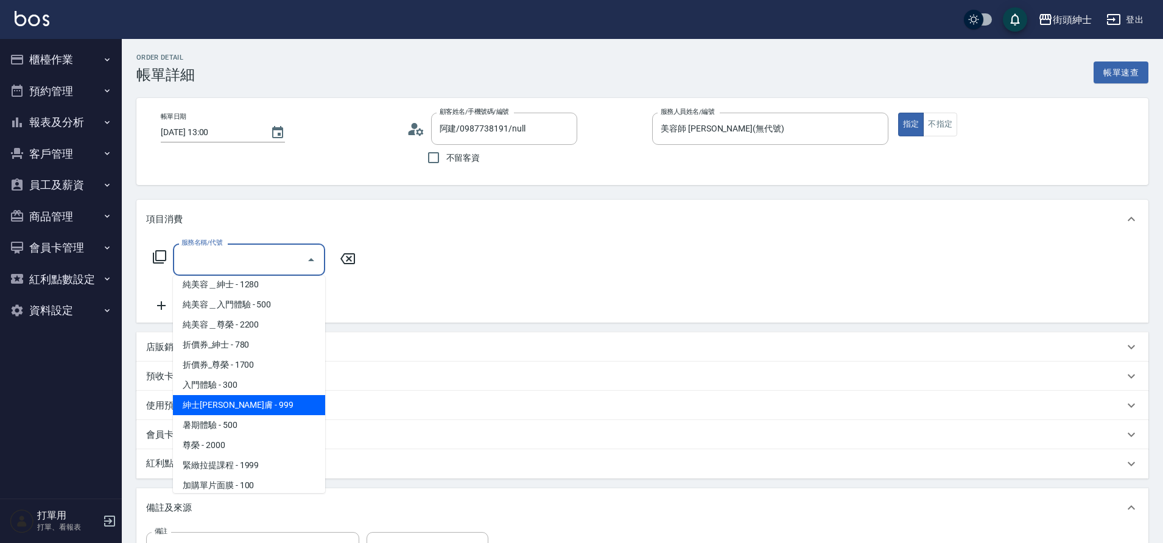
scroll to position [7, 0]
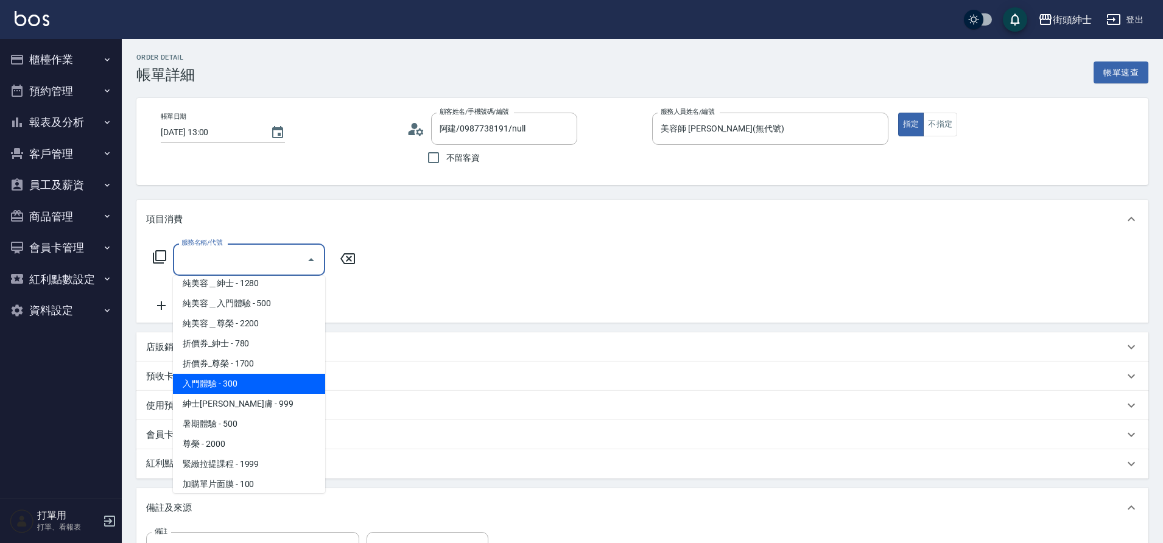
click at [260, 390] on span "入門體驗 - 300" at bounding box center [249, 384] width 152 height 20
type input "入門體驗"
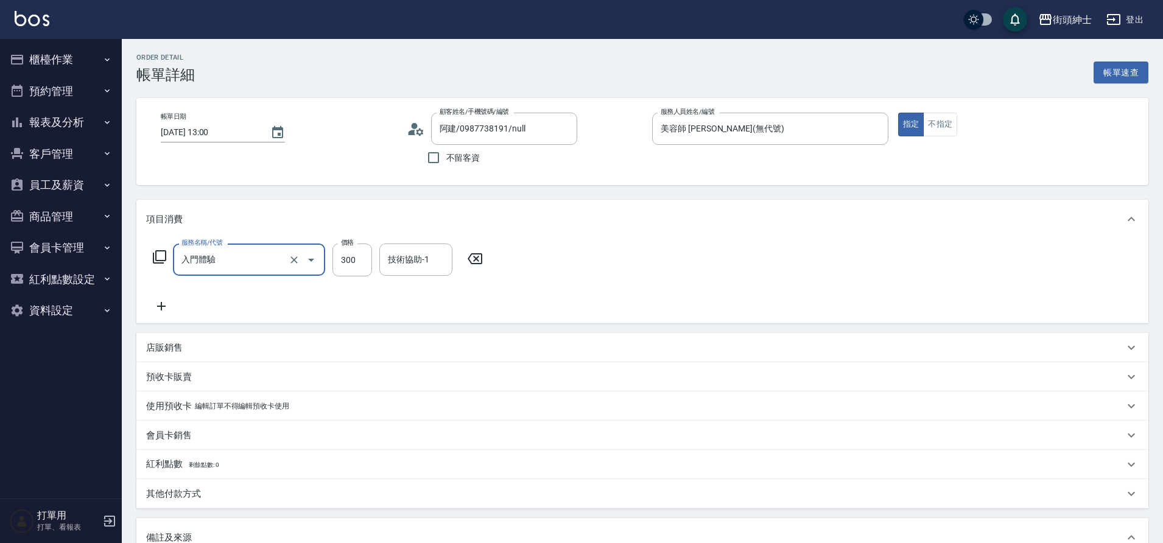
click at [165, 310] on icon at bounding box center [161, 306] width 30 height 15
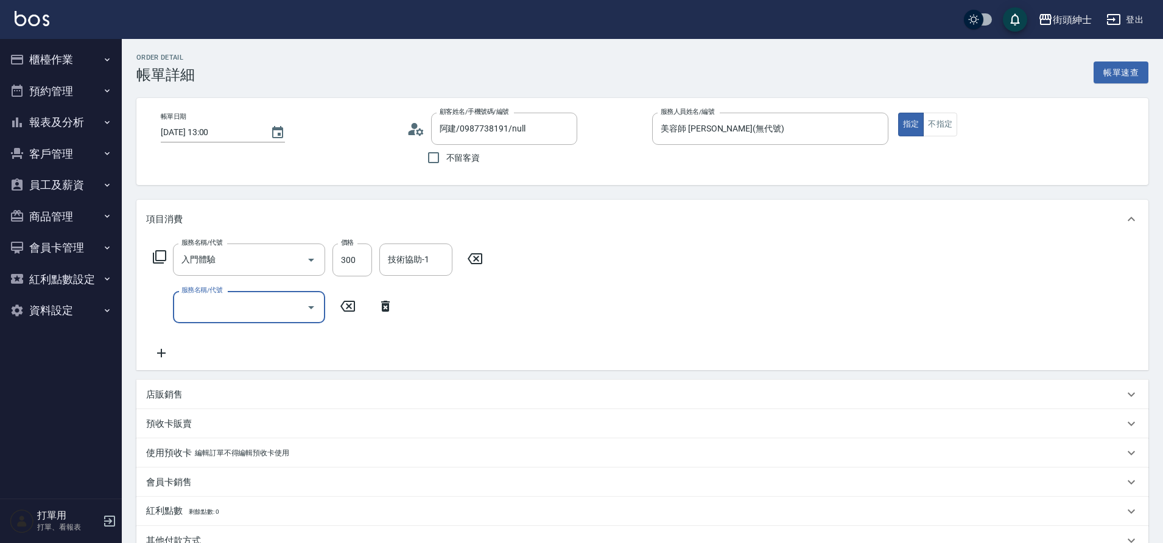
click at [207, 321] on div "服務名稱/代號" at bounding box center [249, 307] width 152 height 32
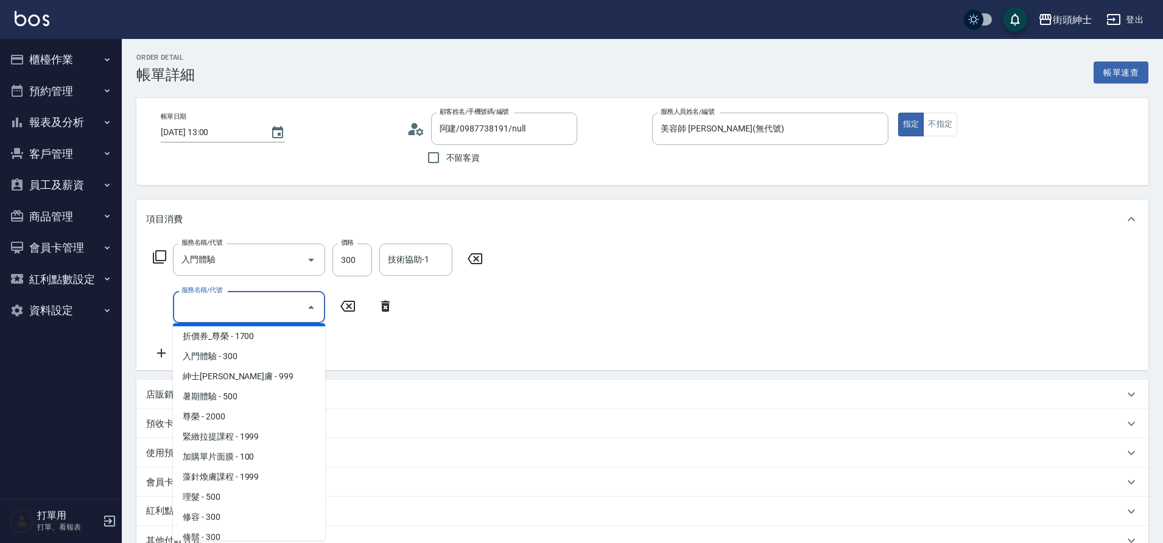
scroll to position [85, 0]
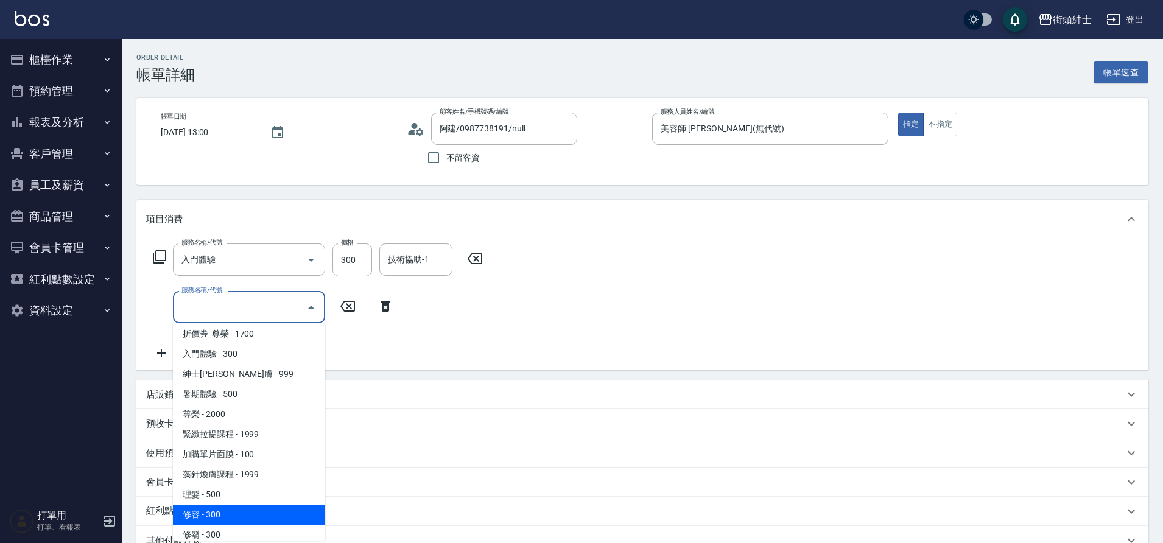
click at [259, 513] on span "修容 - 300" at bounding box center [249, 515] width 152 height 20
type input "修容(A03)"
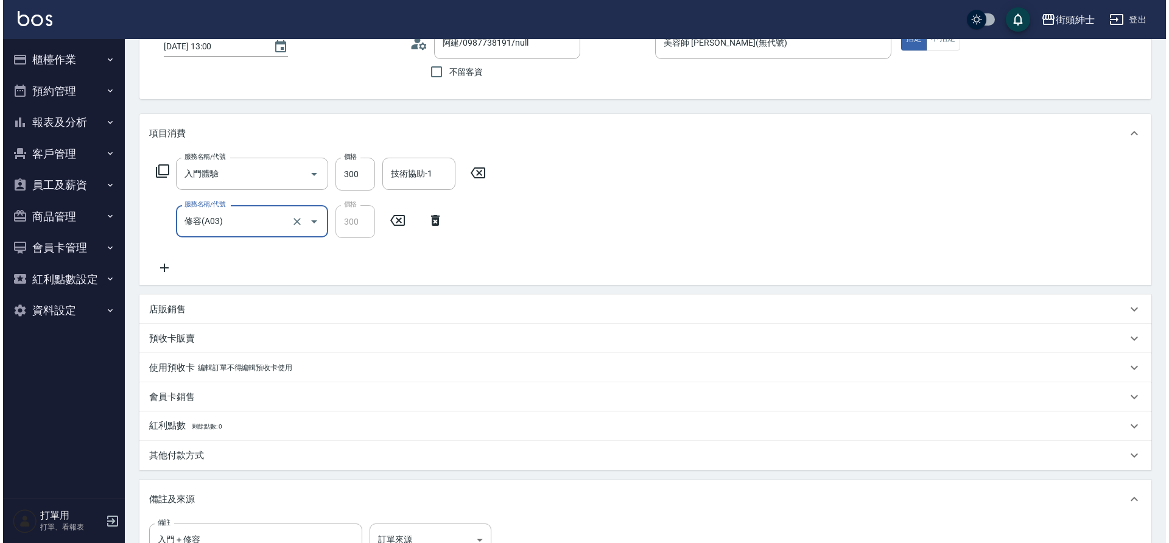
scroll to position [256, 0]
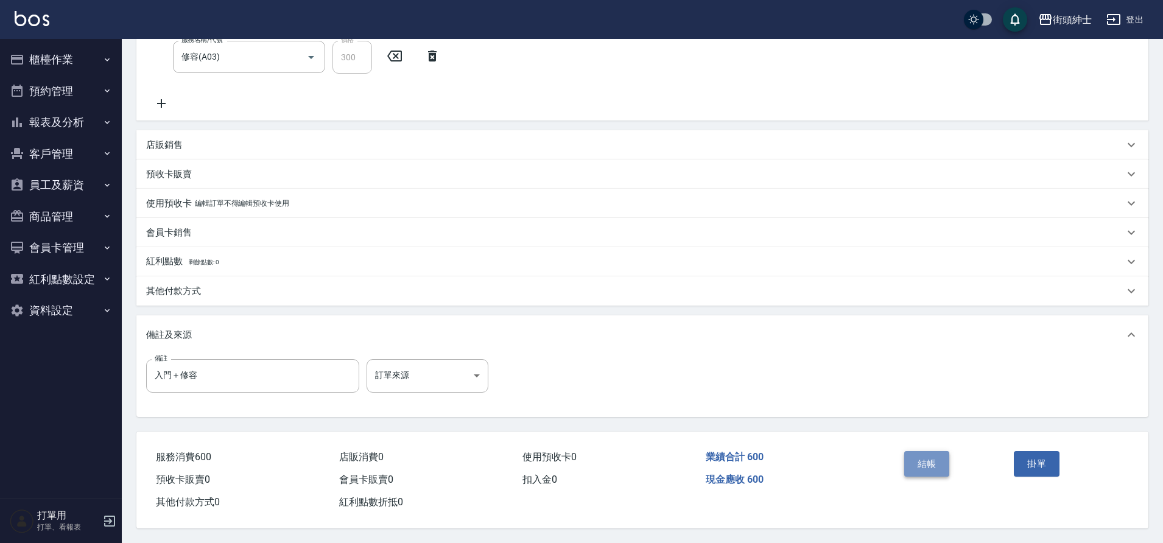
click at [932, 462] on button "結帳" at bounding box center [927, 464] width 46 height 26
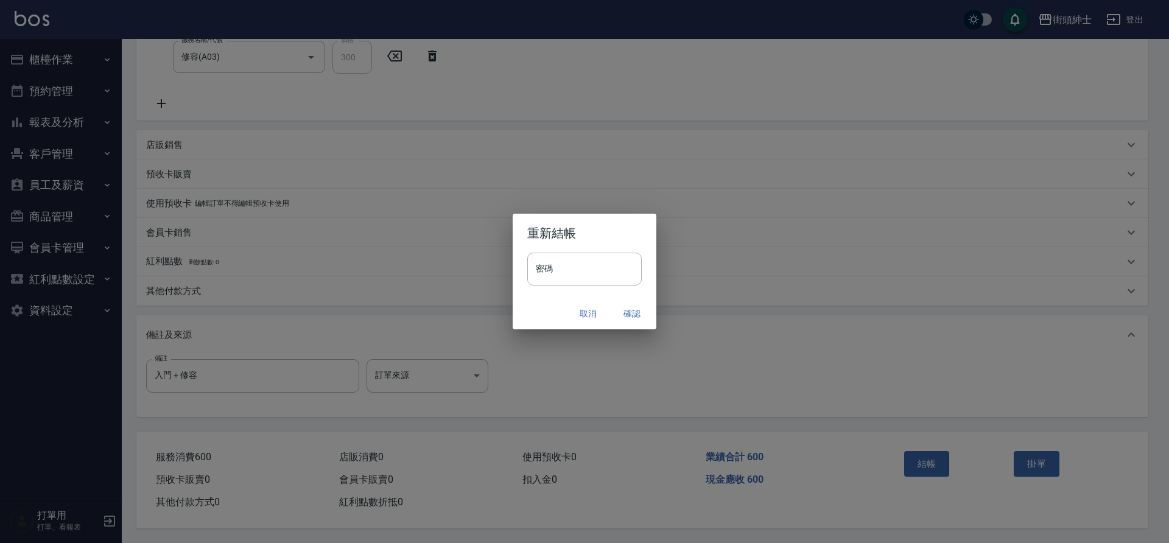
click at [635, 308] on button "確認" at bounding box center [631, 314] width 39 height 23
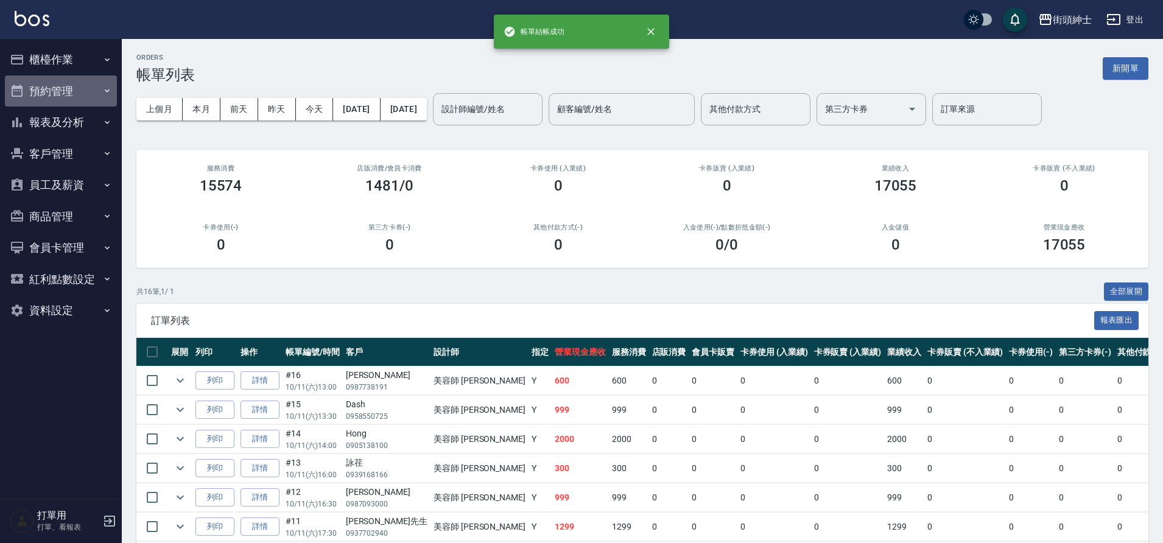
click at [73, 88] on button "預約管理" at bounding box center [61, 91] width 112 height 32
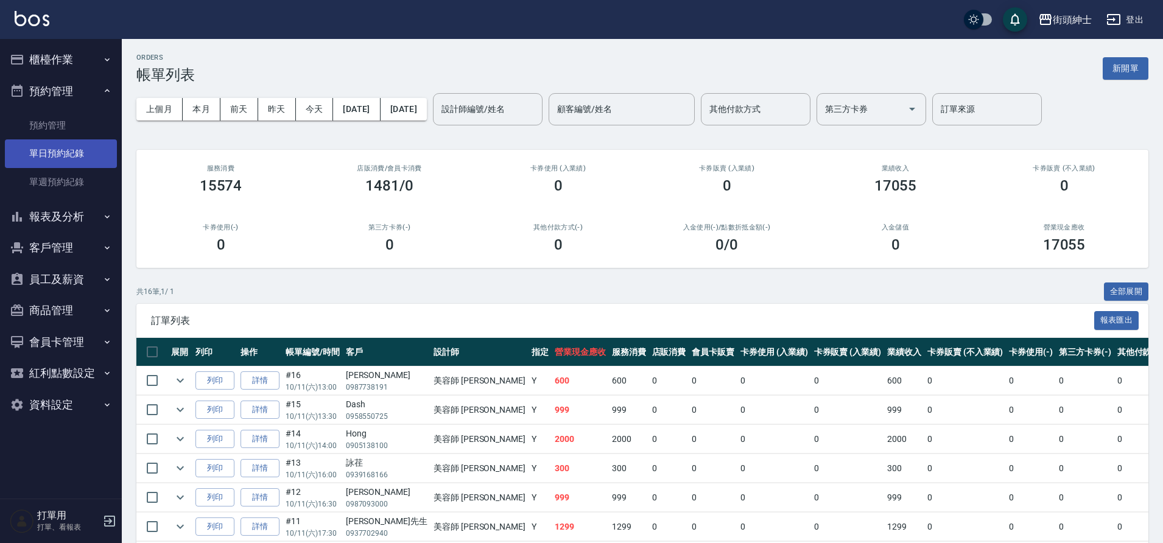
drag, startPoint x: 91, startPoint y: 156, endPoint x: 108, endPoint y: 161, distance: 17.7
click at [92, 157] on link "單日預約紀錄" at bounding box center [61, 153] width 112 height 28
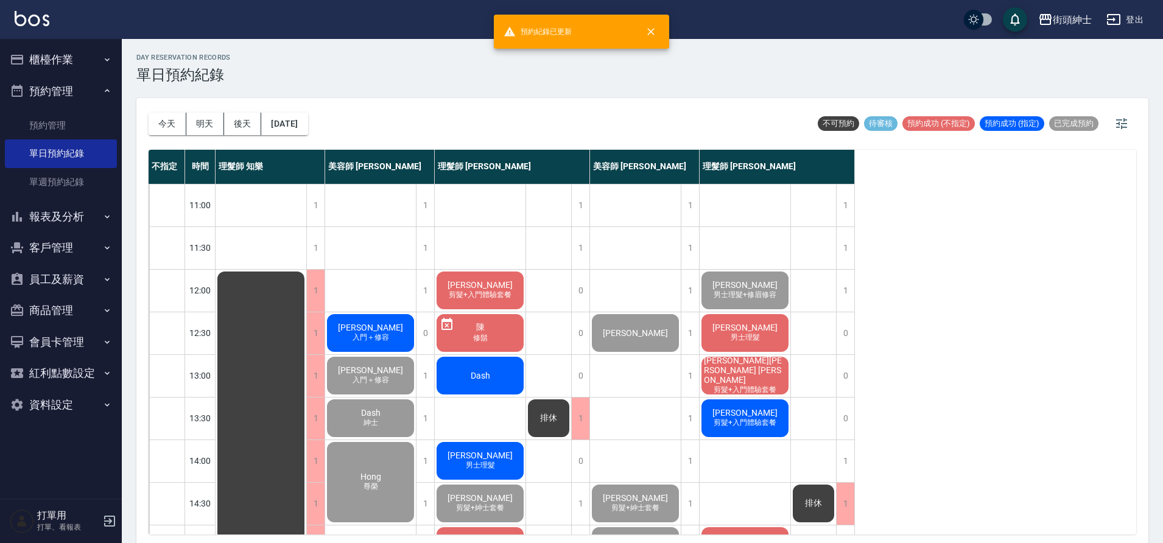
click at [386, 331] on div "蘇育賢 入門＋修容" at bounding box center [370, 332] width 91 height 41
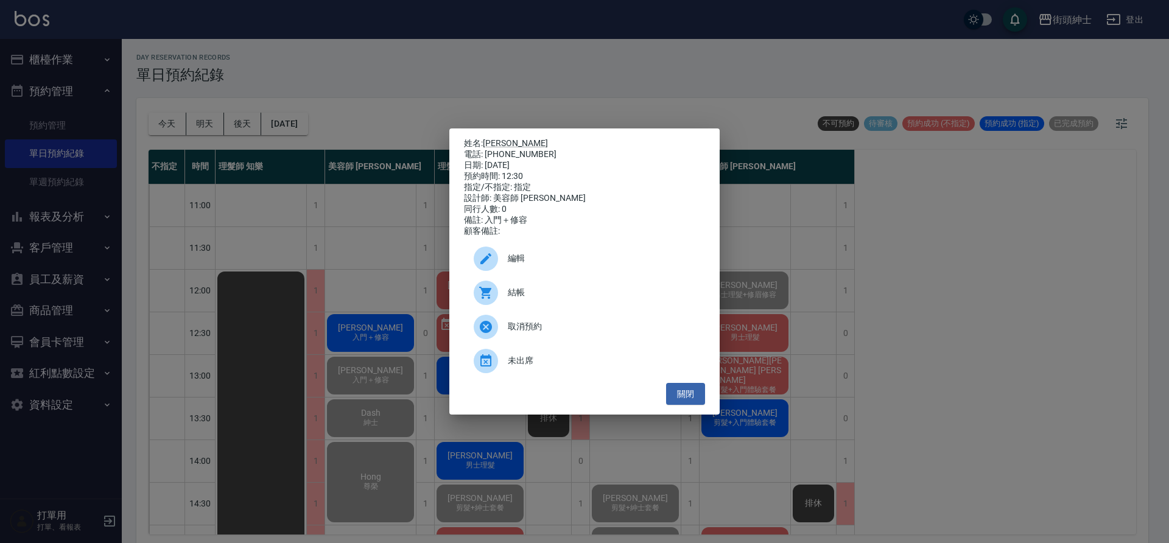
click at [522, 262] on span "編輯" at bounding box center [602, 258] width 188 height 13
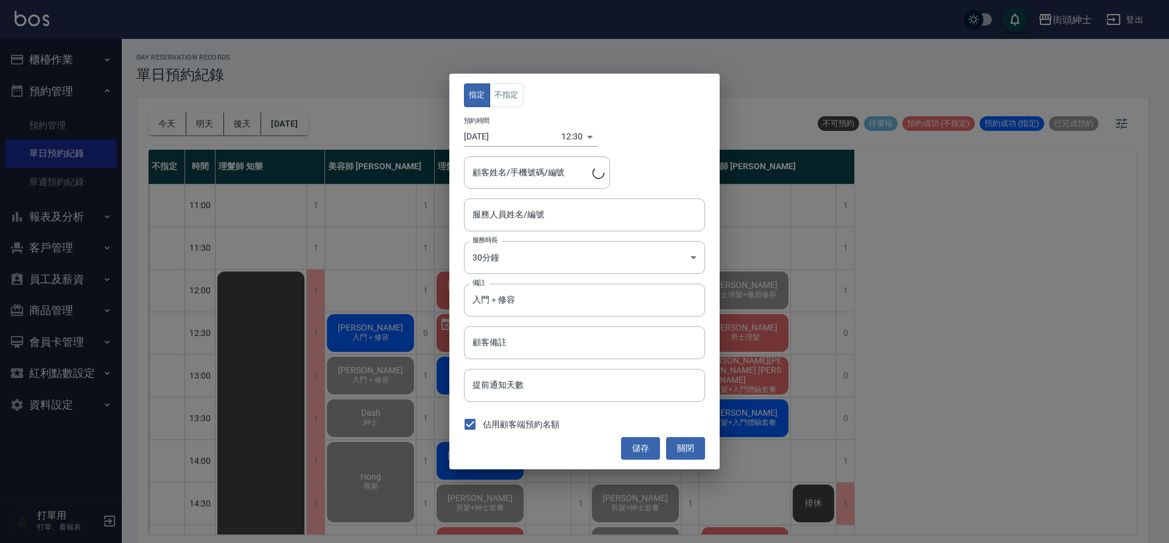
type input "蘇育賢/0910330593"
type input "美容師 [PERSON_NAME](無代號)"
click at [683, 455] on button "關閉" at bounding box center [685, 448] width 39 height 23
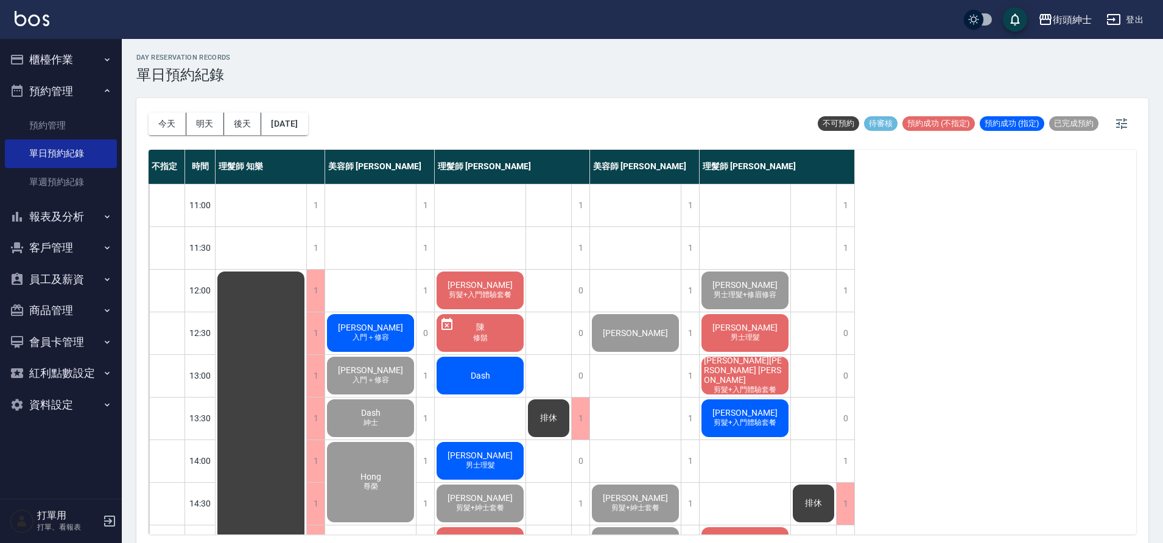
click at [360, 323] on span "[PERSON_NAME]" at bounding box center [370, 328] width 70 height 10
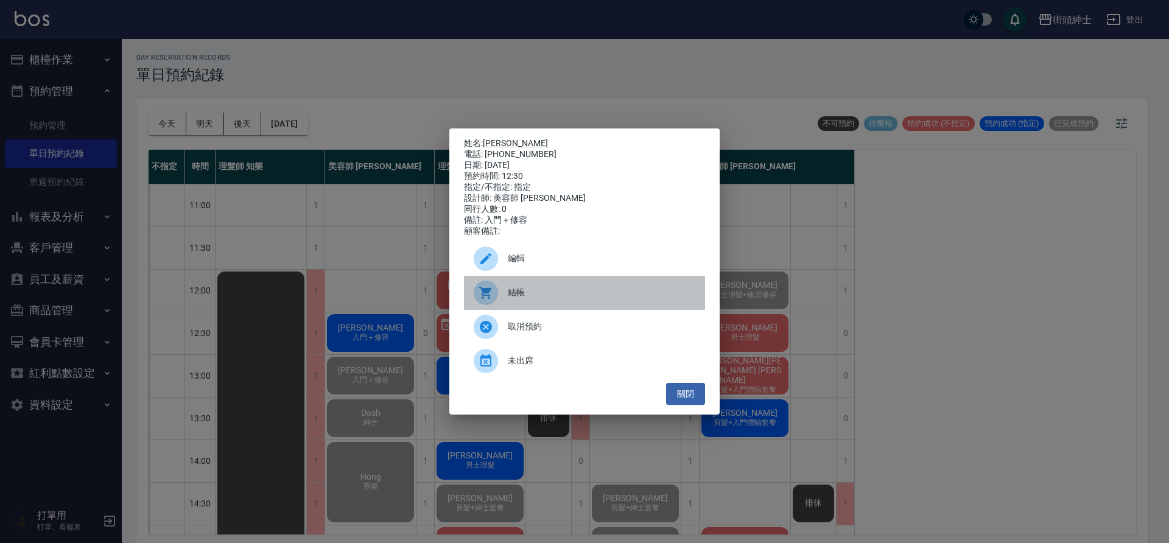
click at [554, 299] on span "結帳" at bounding box center [602, 292] width 188 height 13
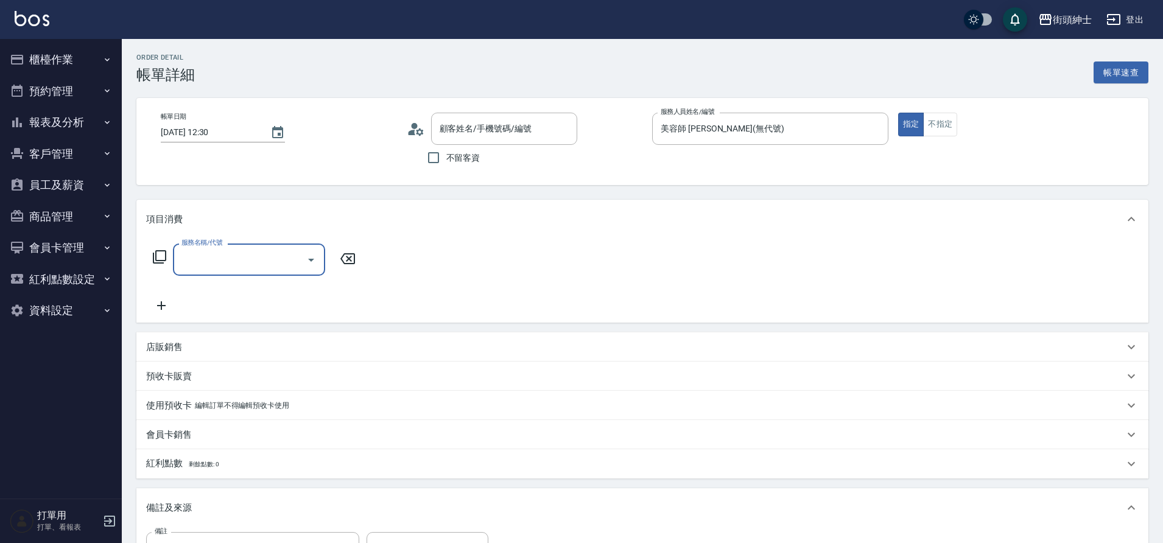
click at [284, 251] on input "服務名稱/代號" at bounding box center [239, 259] width 123 height 21
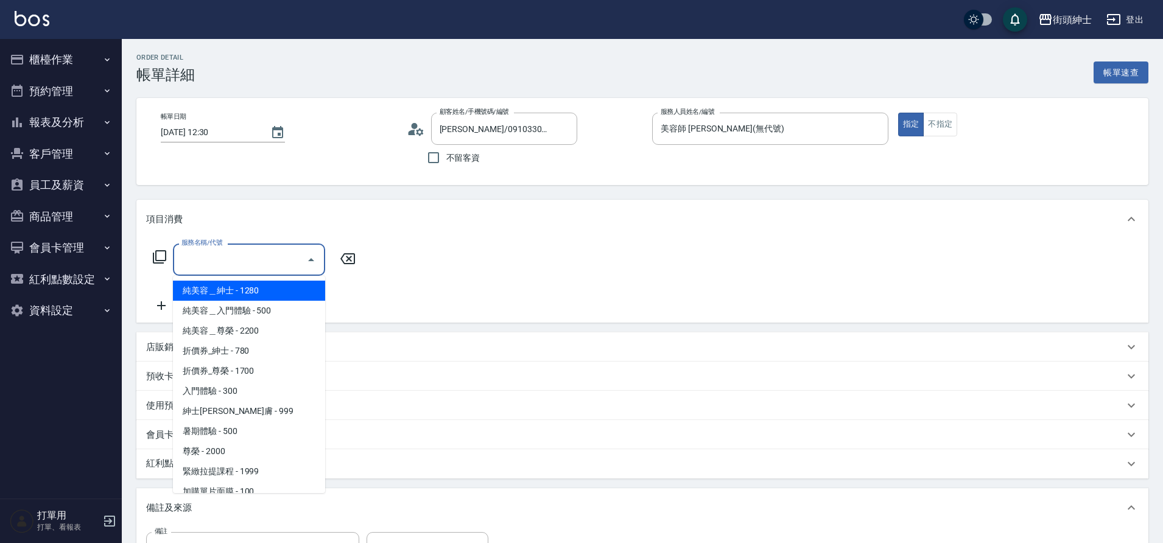
type input "[PERSON_NAME]/0910330593/null"
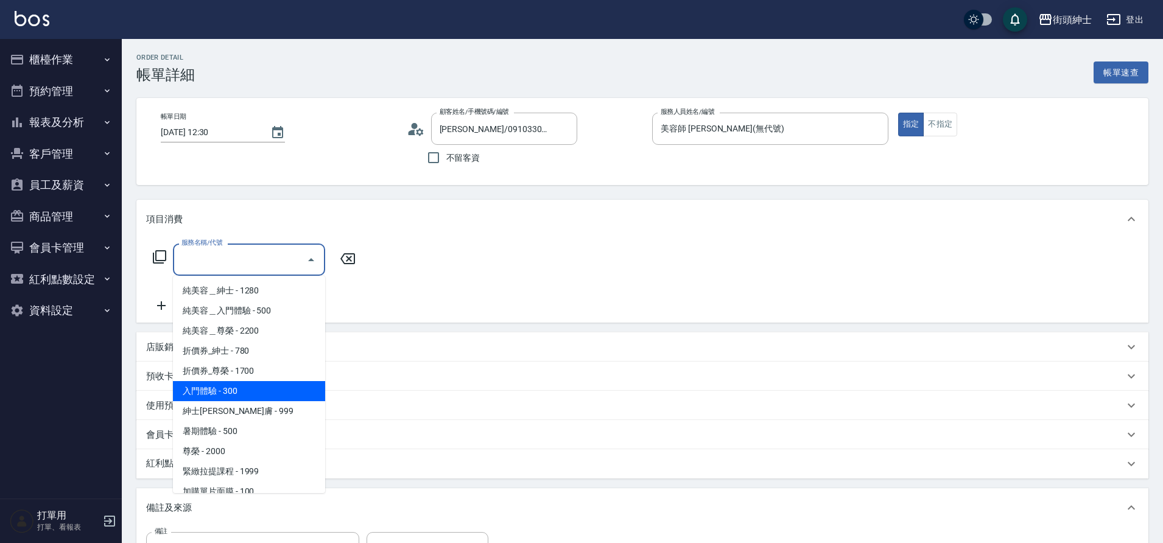
drag, startPoint x: 261, startPoint y: 394, endPoint x: 243, endPoint y: 373, distance: 28.1
click at [261, 394] on span "入門體驗 - 300" at bounding box center [249, 391] width 152 height 20
type input "入門體驗"
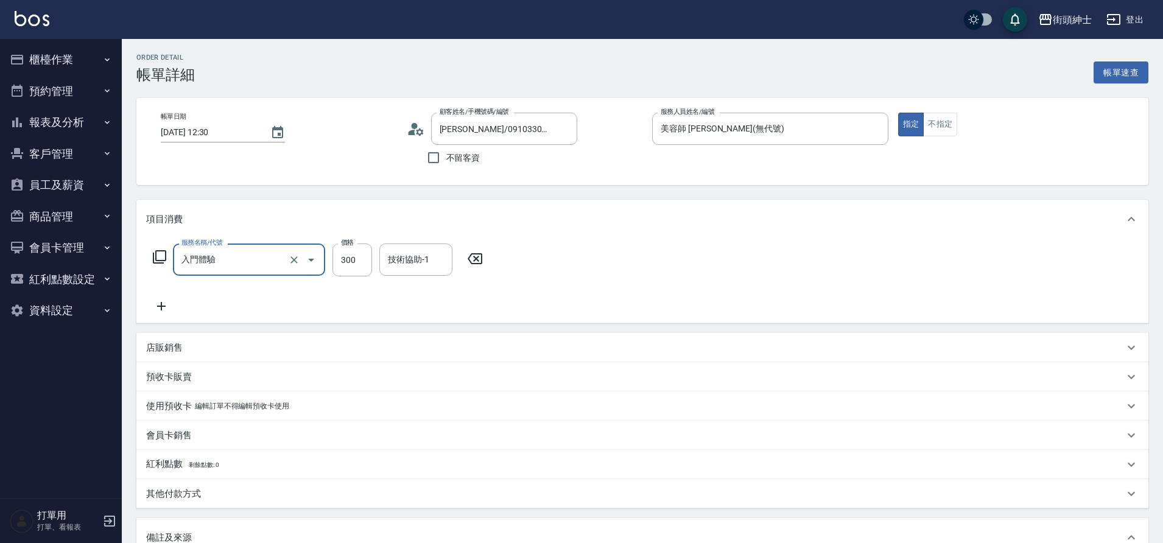
click at [162, 315] on div "服務名稱/代號 入門體驗 服務名稱/代號 價格 300 價格 技術協助-1 技術協助-1" at bounding box center [642, 281] width 1012 height 85
click at [152, 304] on icon at bounding box center [161, 306] width 30 height 15
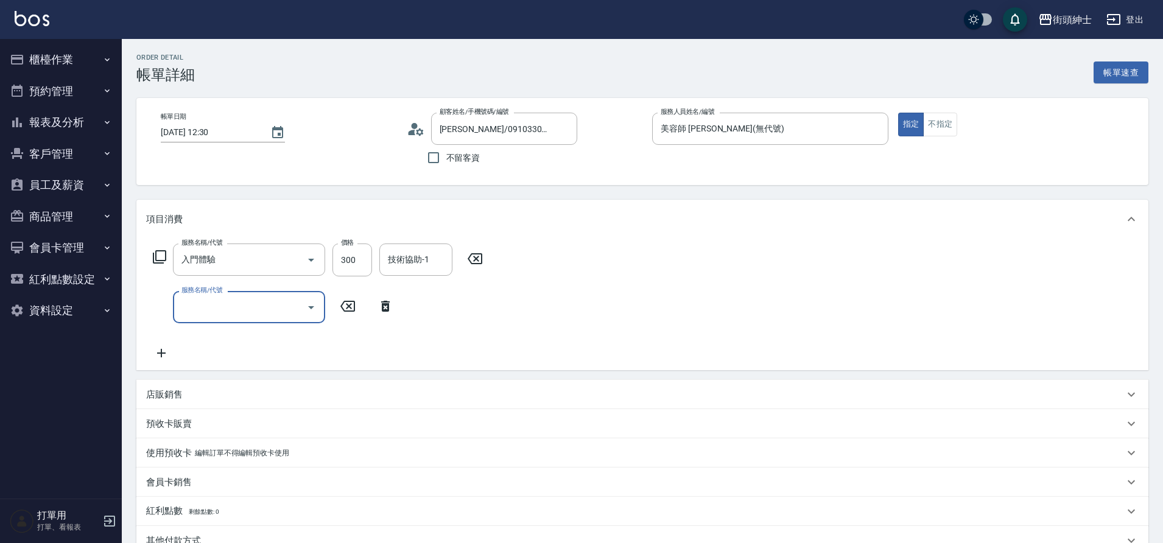
click at [198, 316] on input "服務名稱/代號" at bounding box center [239, 307] width 123 height 21
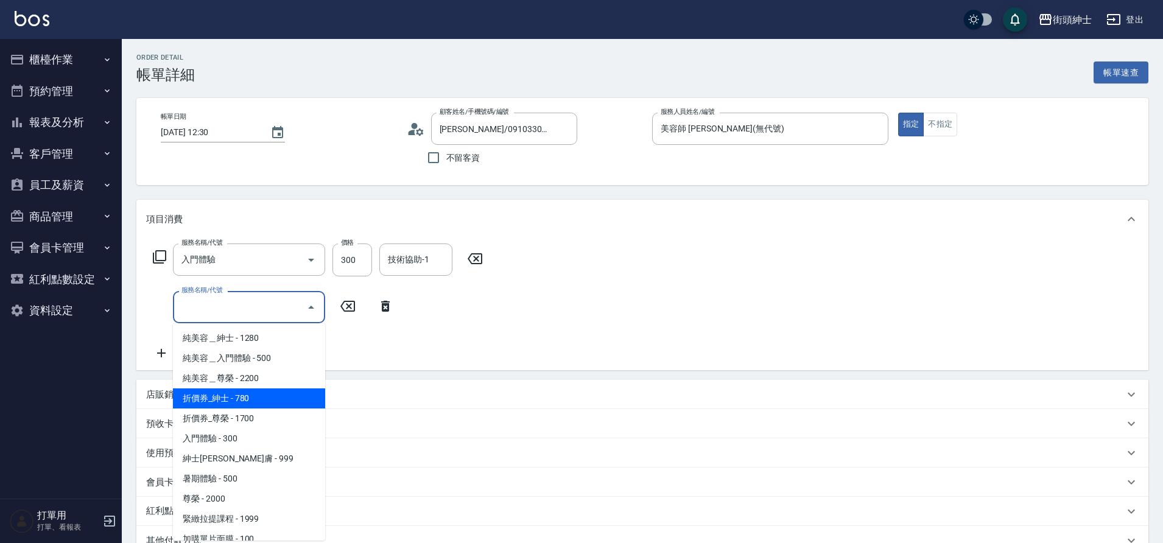
scroll to position [94, 0]
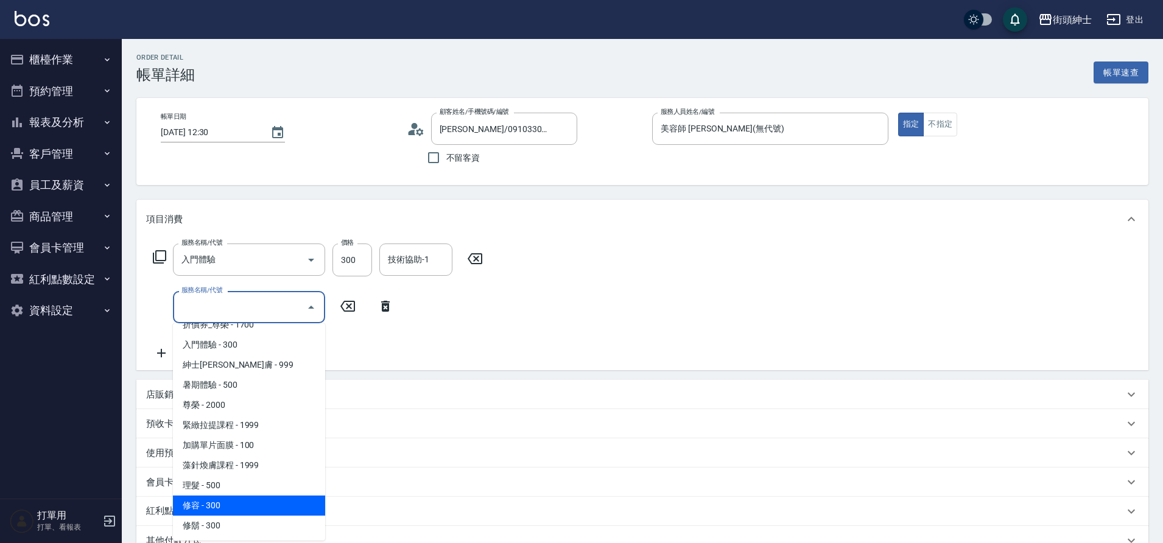
drag, startPoint x: 226, startPoint y: 507, endPoint x: 273, endPoint y: 482, distance: 52.9
click at [226, 507] on span "修容 - 300" at bounding box center [249, 506] width 152 height 20
type input "修容(A03)"
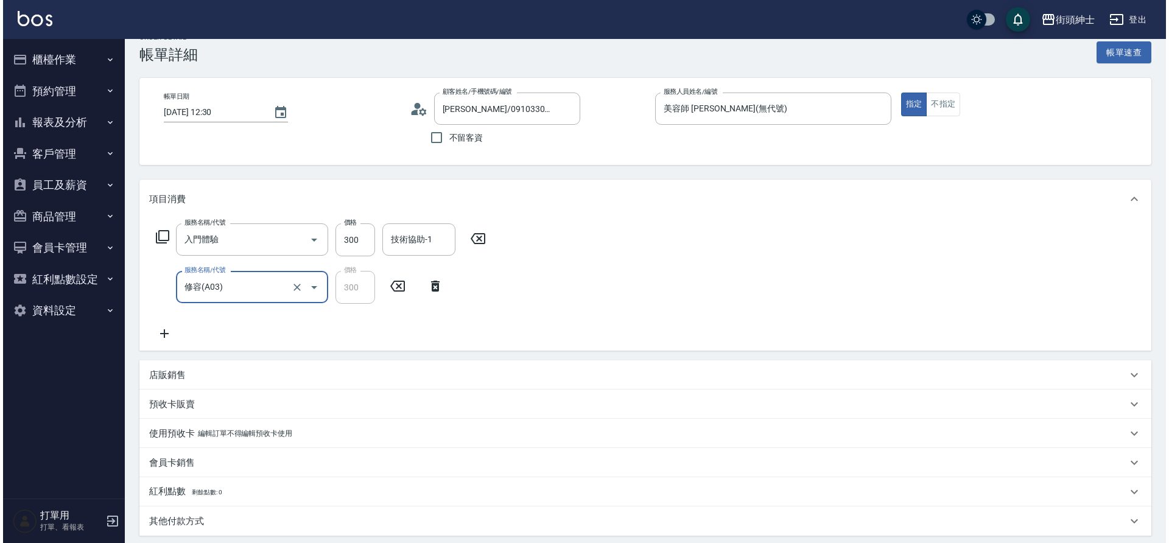
scroll to position [256, 0]
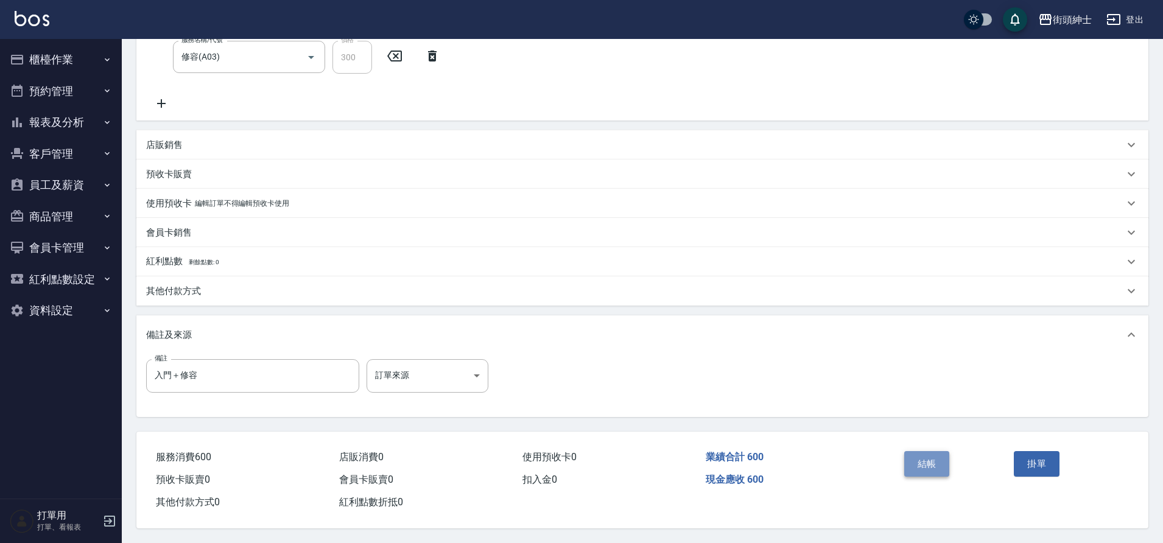
click at [927, 451] on button "結帳" at bounding box center [927, 464] width 46 height 26
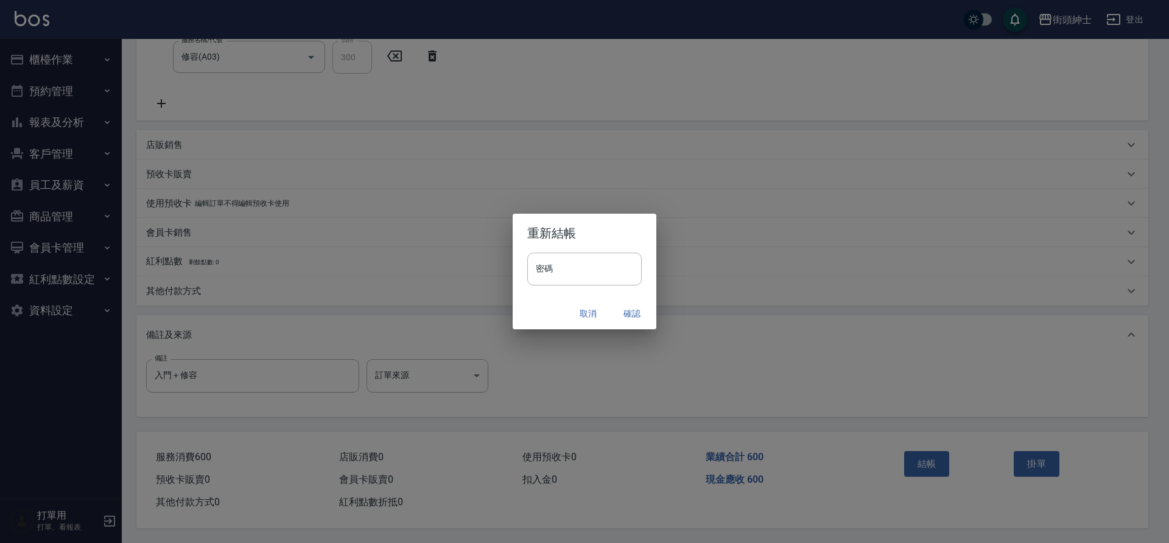
click at [646, 321] on button "確認" at bounding box center [631, 314] width 39 height 23
click at [640, 314] on div "取消 確認" at bounding box center [585, 314] width 144 height 32
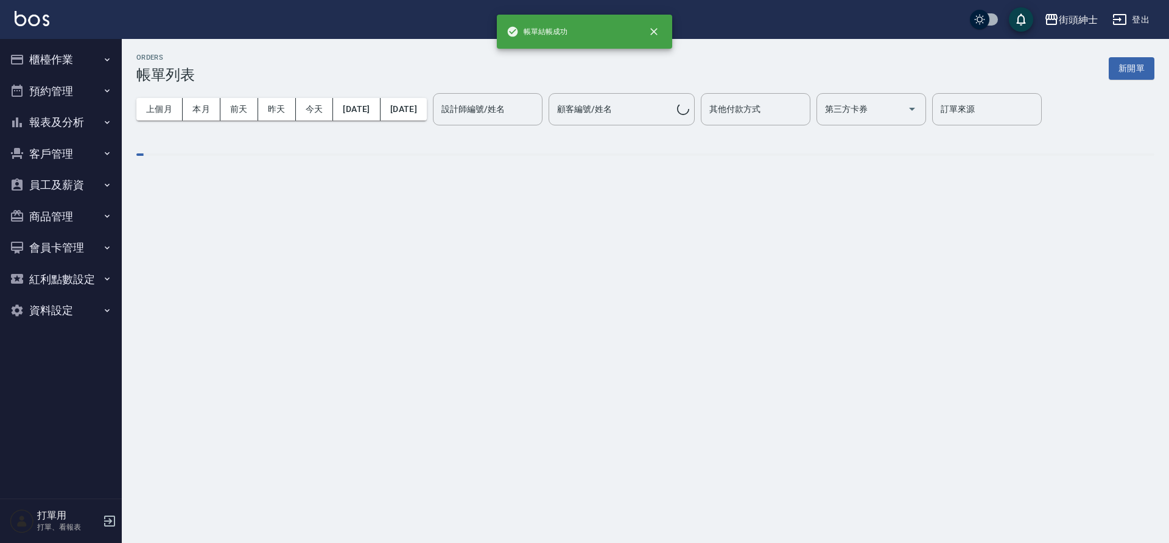
click at [55, 95] on button "預約管理" at bounding box center [61, 91] width 112 height 32
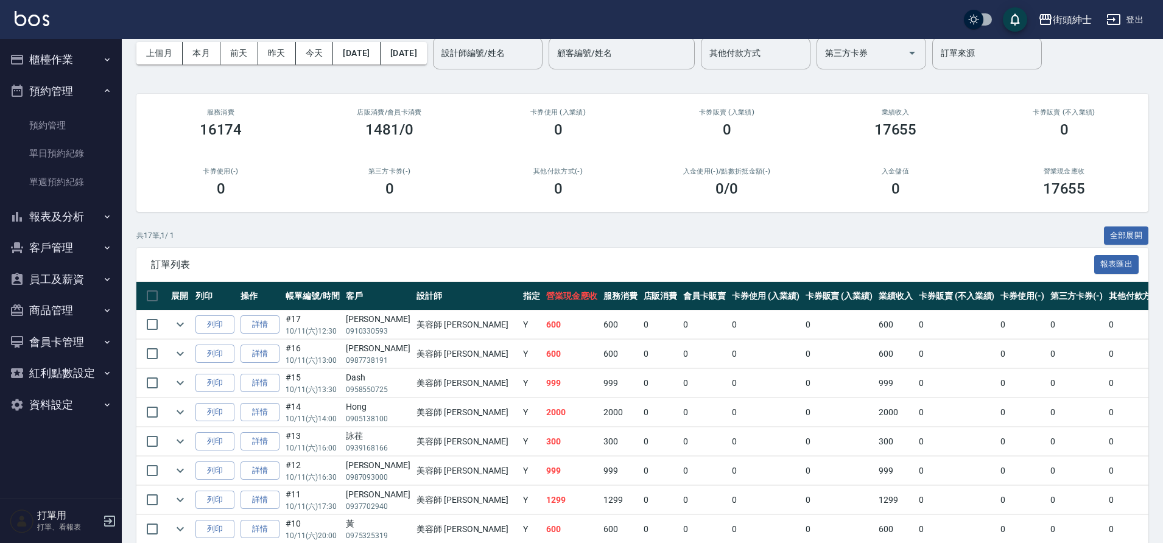
scroll to position [218, 0]
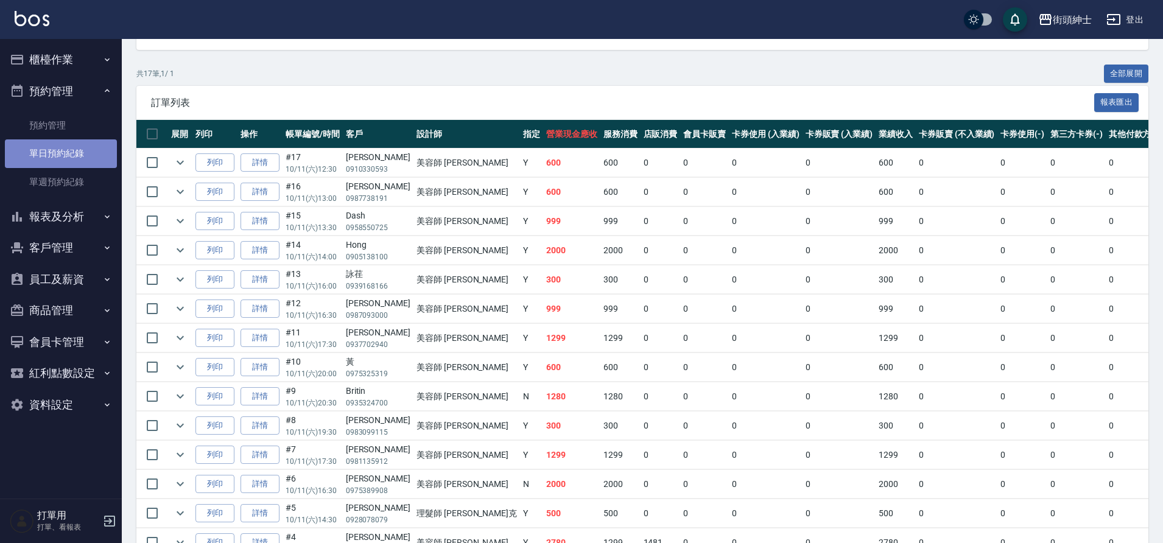
click at [75, 149] on link "單日預約紀錄" at bounding box center [61, 153] width 112 height 28
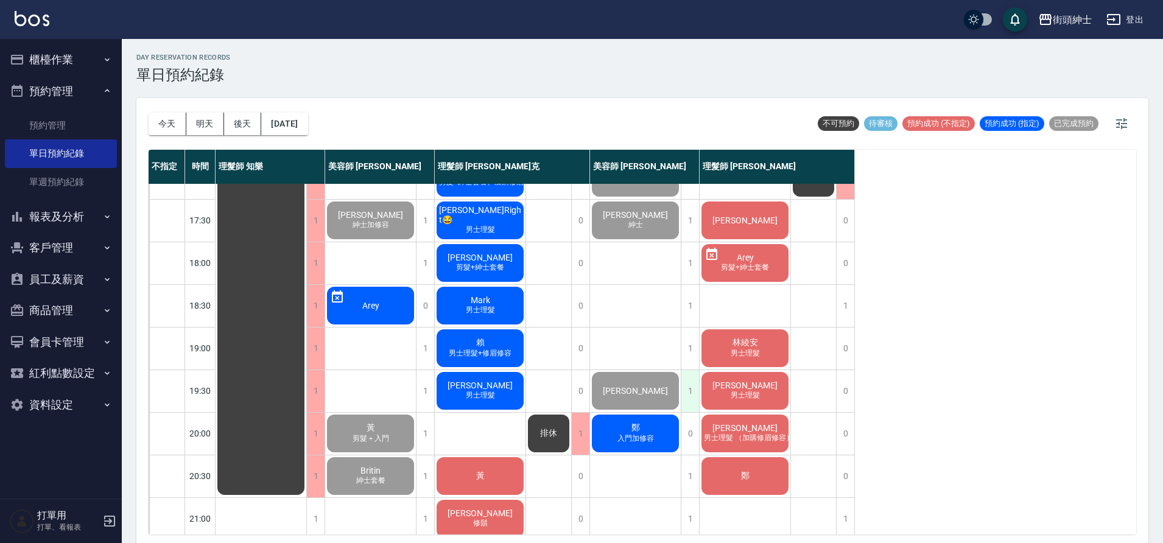
scroll to position [554, 0]
